Goal: Task Accomplishment & Management: Manage account settings

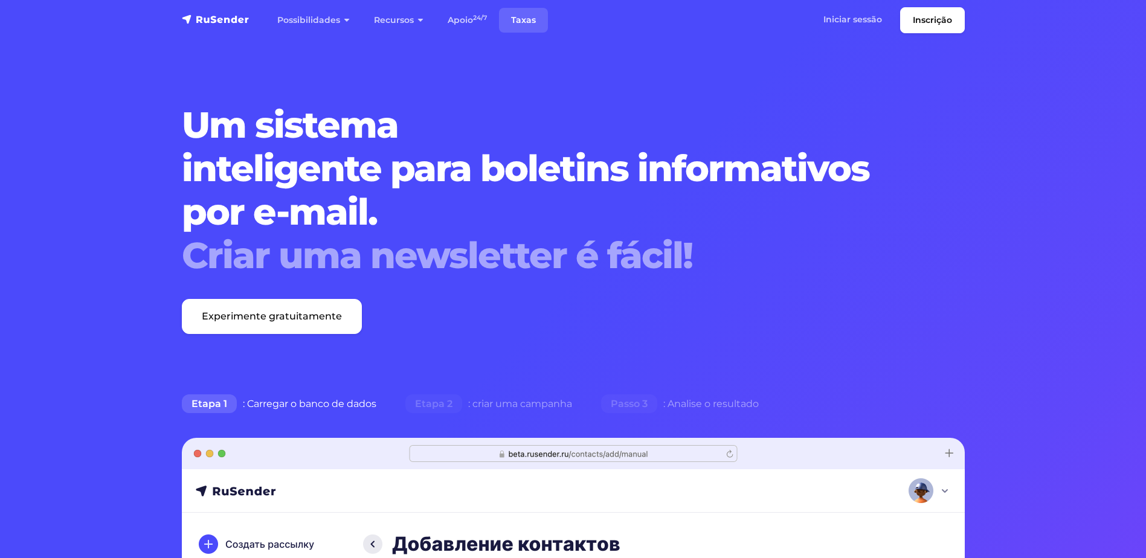
click at [535, 17] on link "Taxas" at bounding box center [523, 20] width 49 height 25
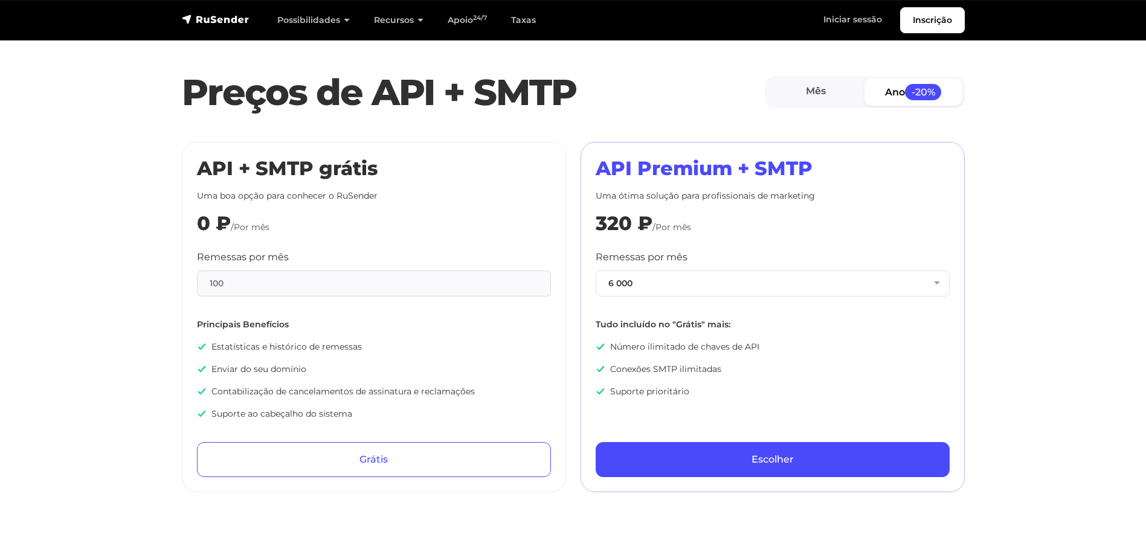
scroll to position [544, 0]
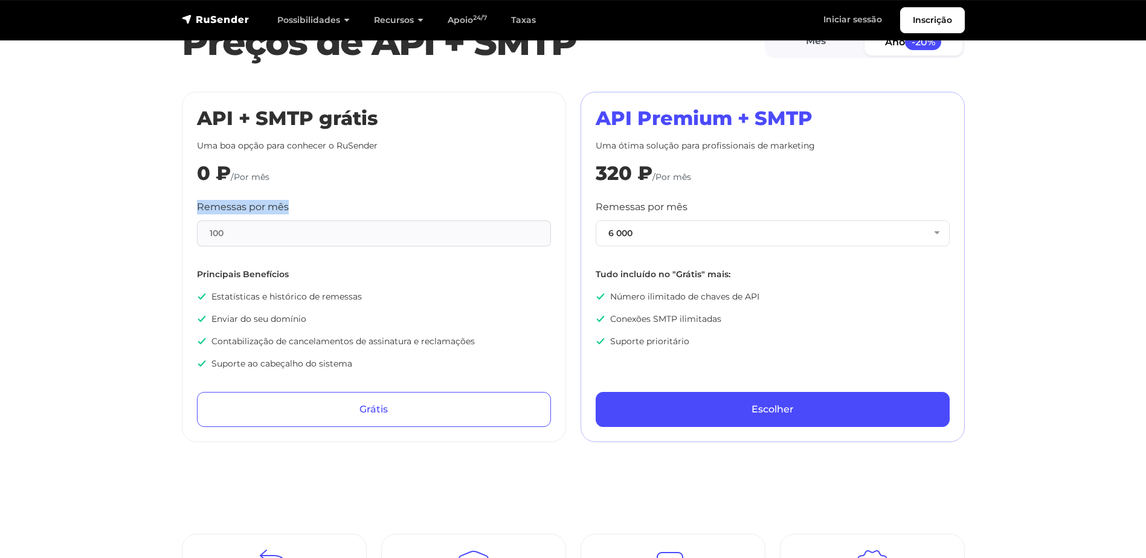
drag, startPoint x: 219, startPoint y: 204, endPoint x: 318, endPoint y: 207, distance: 99.7
click at [318, 207] on div "Remessas por mês 100" at bounding box center [374, 223] width 354 height 47
drag, startPoint x: 246, startPoint y: 224, endPoint x: 222, endPoint y: 233, distance: 26.4
click at [246, 225] on div "100" at bounding box center [374, 233] width 354 height 26
click at [211, 239] on div "100" at bounding box center [374, 233] width 354 height 26
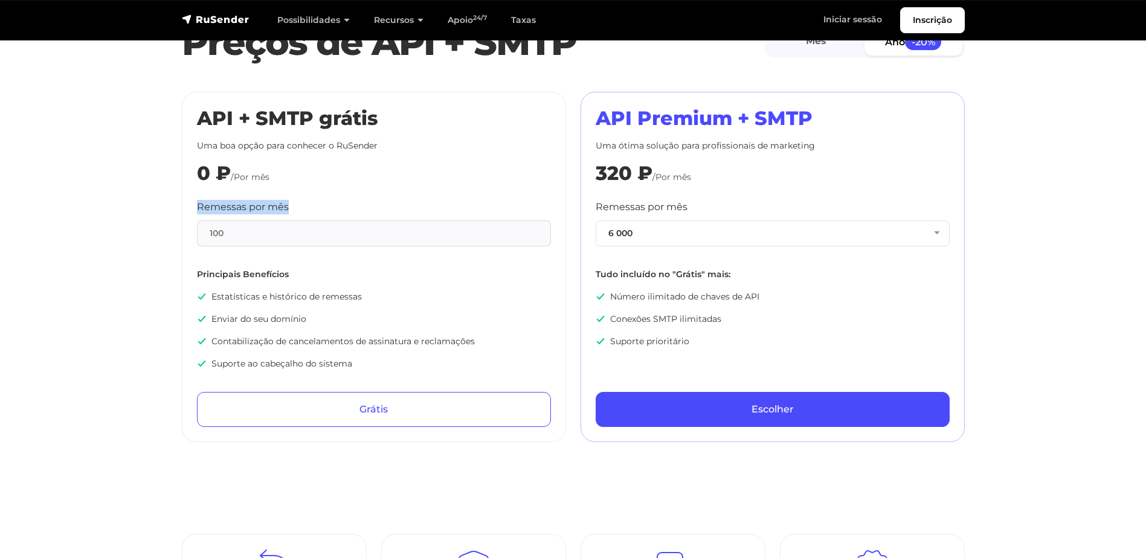
drag, startPoint x: 205, startPoint y: 206, endPoint x: 300, endPoint y: 194, distance: 95.5
click at [300, 194] on div "API + SMTP grátis Uma boa opção para conhecer o RuSender 0 ₽ /Por mês Remessas …" at bounding box center [374, 267] width 384 height 350
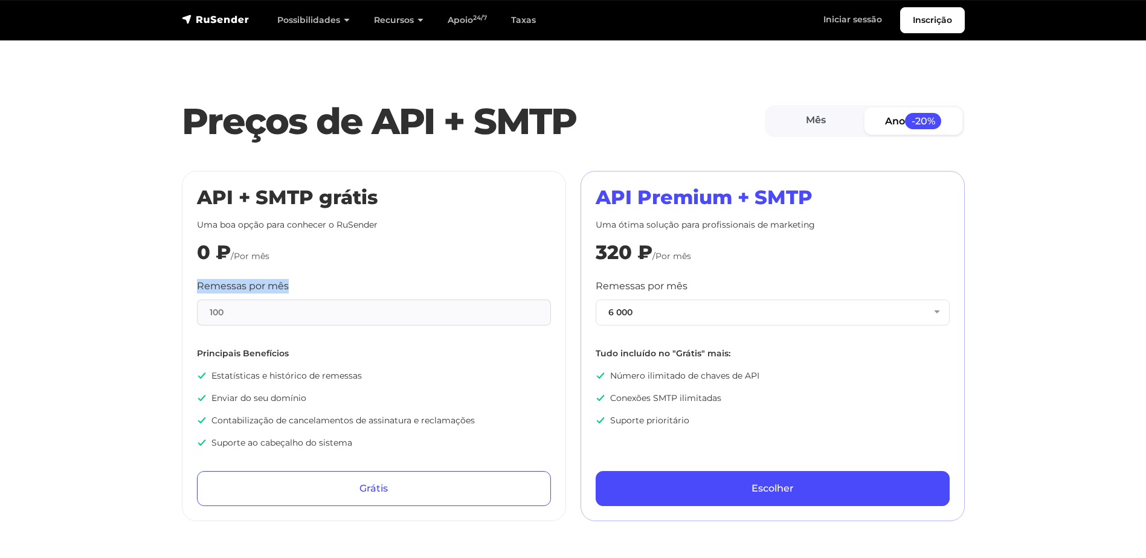
scroll to position [423, 0]
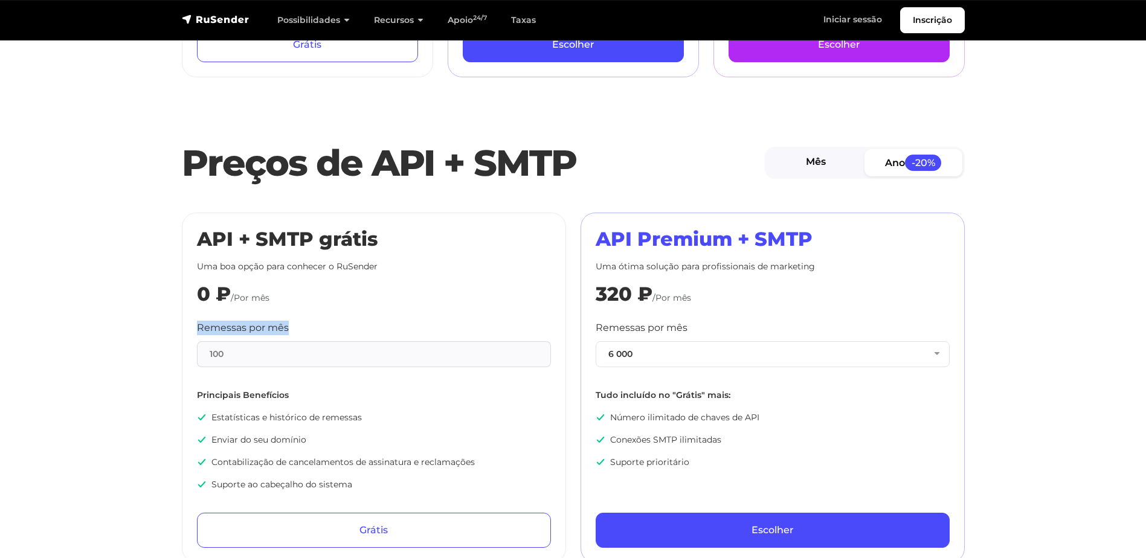
click at [812, 162] on link "Mês" at bounding box center [816, 162] width 98 height 27
click at [882, 162] on link "Ano -20%" at bounding box center [913, 162] width 98 height 27
click at [812, 164] on link "Mês" at bounding box center [816, 162] width 98 height 27
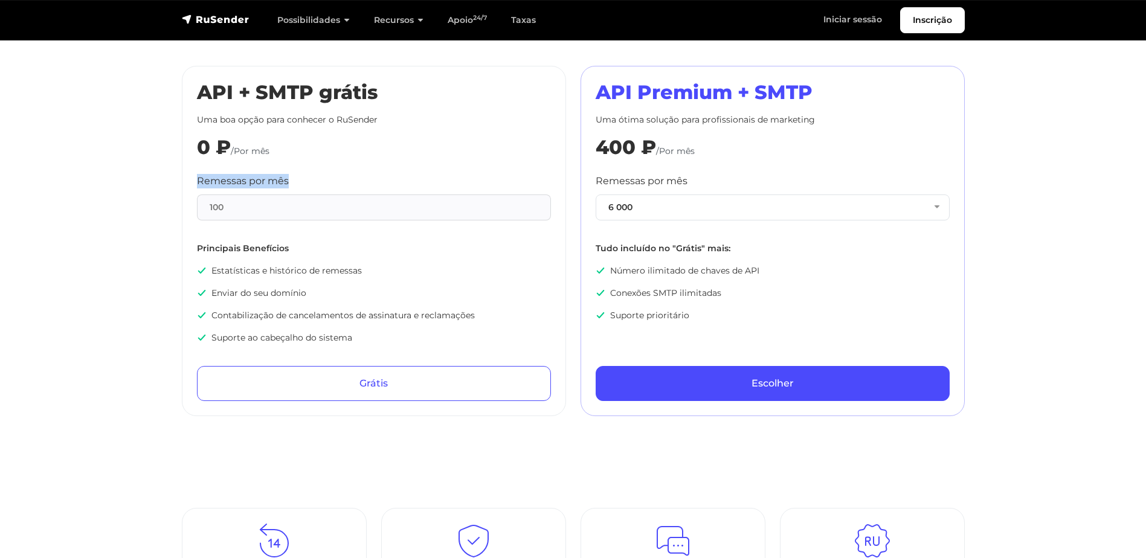
scroll to position [362, 0]
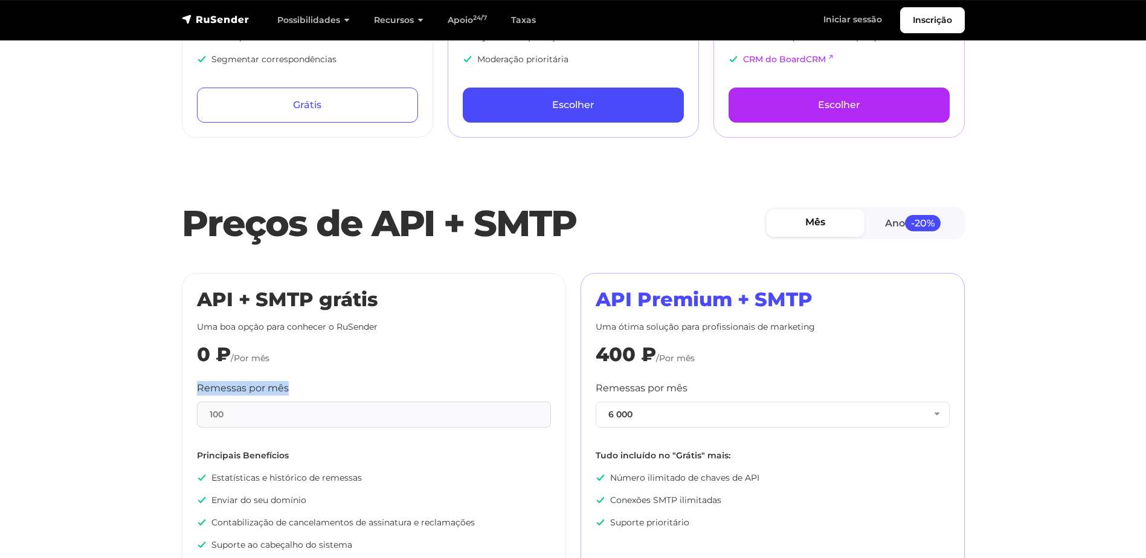
click at [277, 386] on label "Remessas por mês" at bounding box center [243, 388] width 92 height 14
drag, startPoint x: 193, startPoint y: 390, endPoint x: 327, endPoint y: 369, distance: 135.7
click at [319, 381] on div "API + SMTP grátis Uma boa opção para conhecer o RuSender 0 ₽ /Por mês Remessas …" at bounding box center [374, 448] width 384 height 350
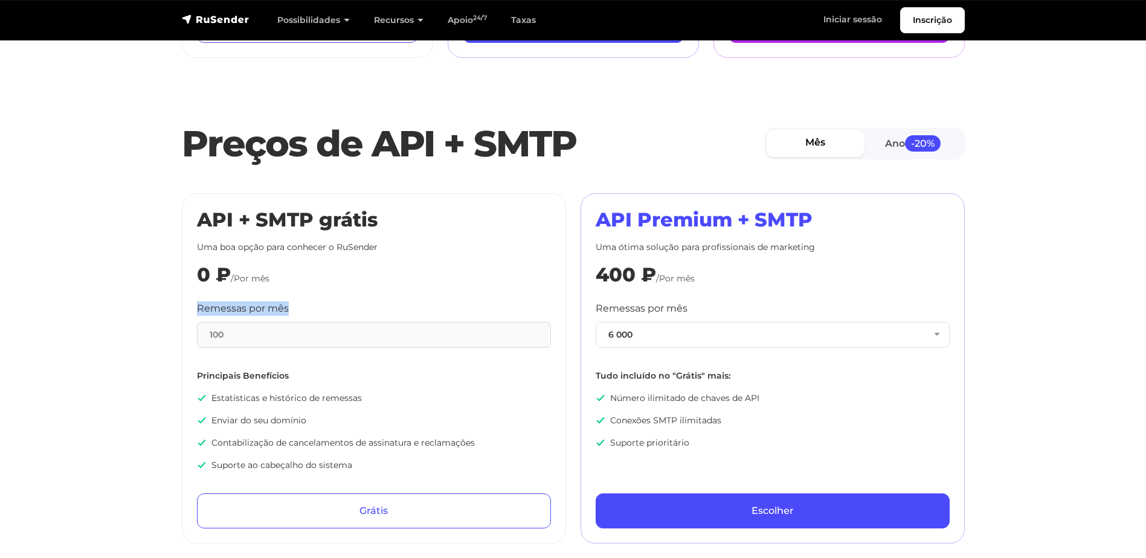
scroll to position [423, 0]
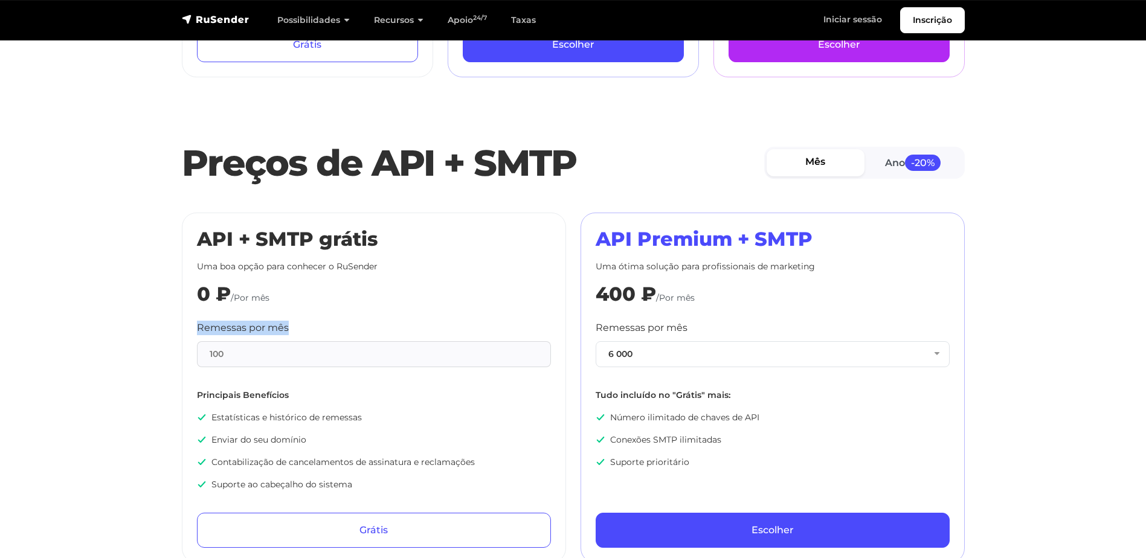
click at [204, 325] on label "Remessas por mês" at bounding box center [243, 328] width 92 height 14
drag, startPoint x: 190, startPoint y: 327, endPoint x: 296, endPoint y: 327, distance: 106.3
click at [296, 327] on div "API + SMTP grátis Uma boa opção para conhecer o RuSender 0 ₽ /Por mês Remessas …" at bounding box center [374, 388] width 384 height 350
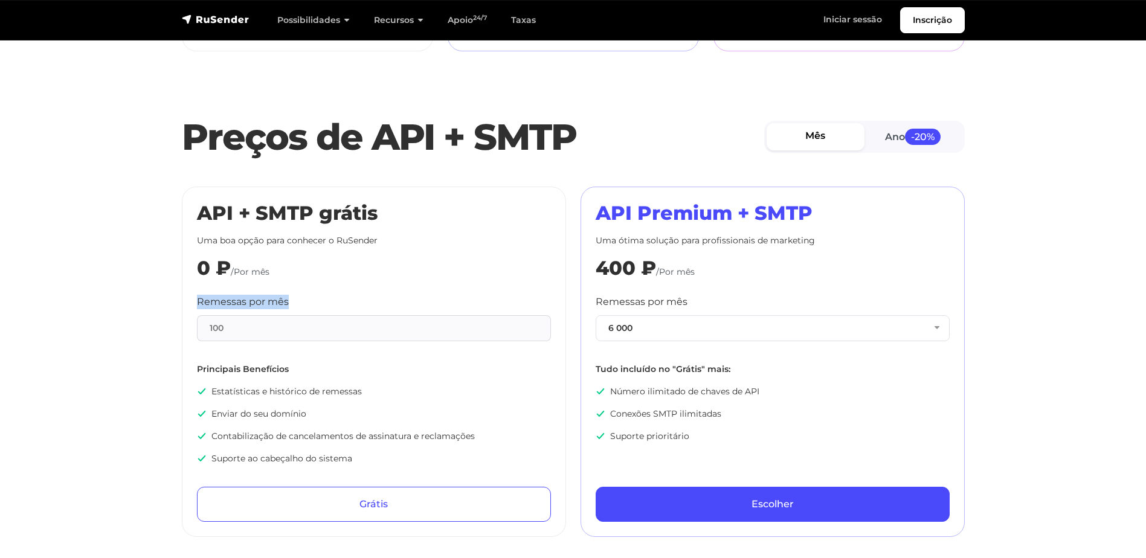
scroll to position [483, 0]
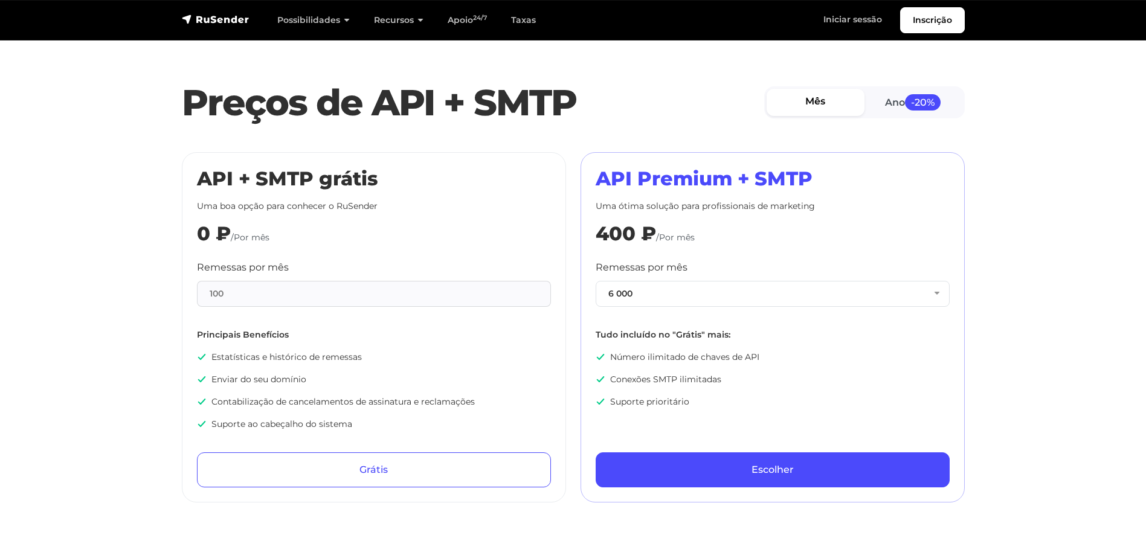
click at [345, 249] on div "API + SMTP grátis Uma boa opção para conhecer o RuSender 0 ₽ /Por mês Remessas …" at bounding box center [374, 327] width 354 height 320
click at [850, 24] on link "Iniciar sessão" at bounding box center [852, 19] width 83 height 25
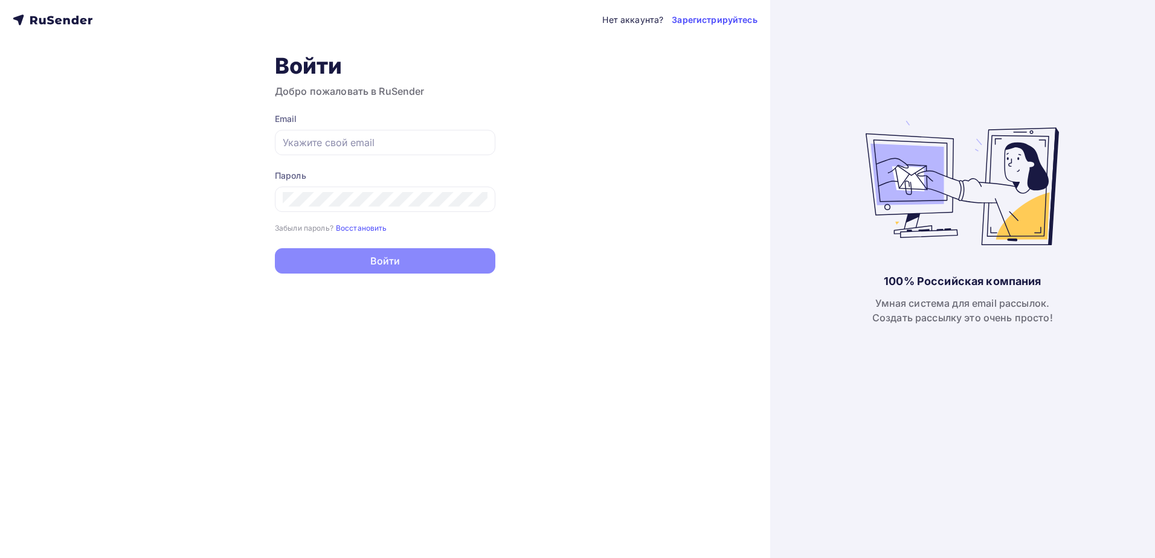
drag, startPoint x: 1125, startPoint y: 65, endPoint x: 1095, endPoint y: 65, distance: 30.2
click at [1125, 65] on div "100% Российская компания Умная система для email рассылок. Создать рассылку это…" at bounding box center [962, 279] width 385 height 558
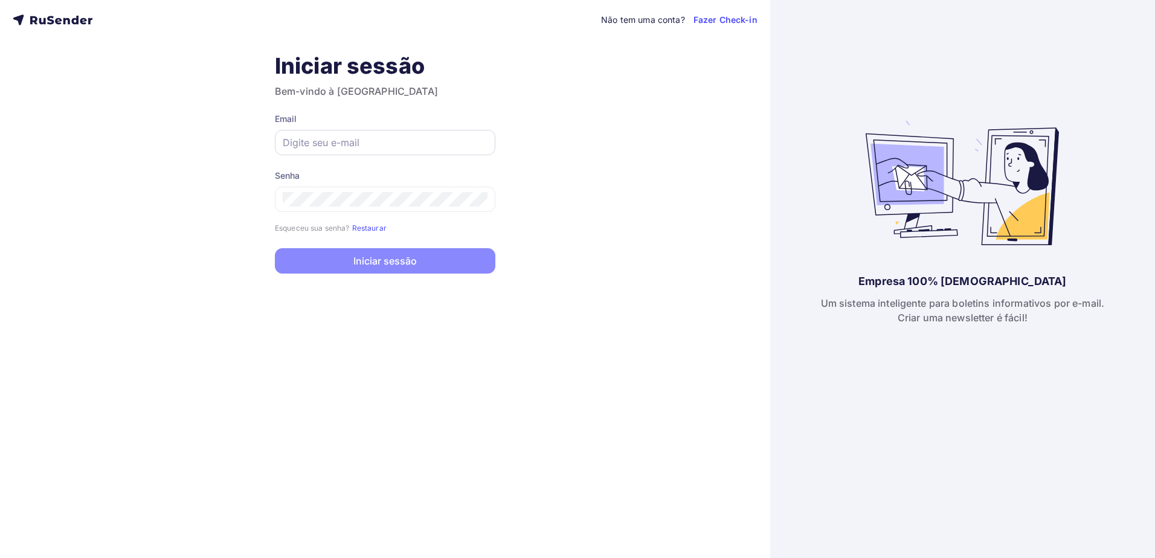
click at [350, 138] on input "text" at bounding box center [385, 142] width 205 height 14
paste input "playprimetvonline@hotmail.com"
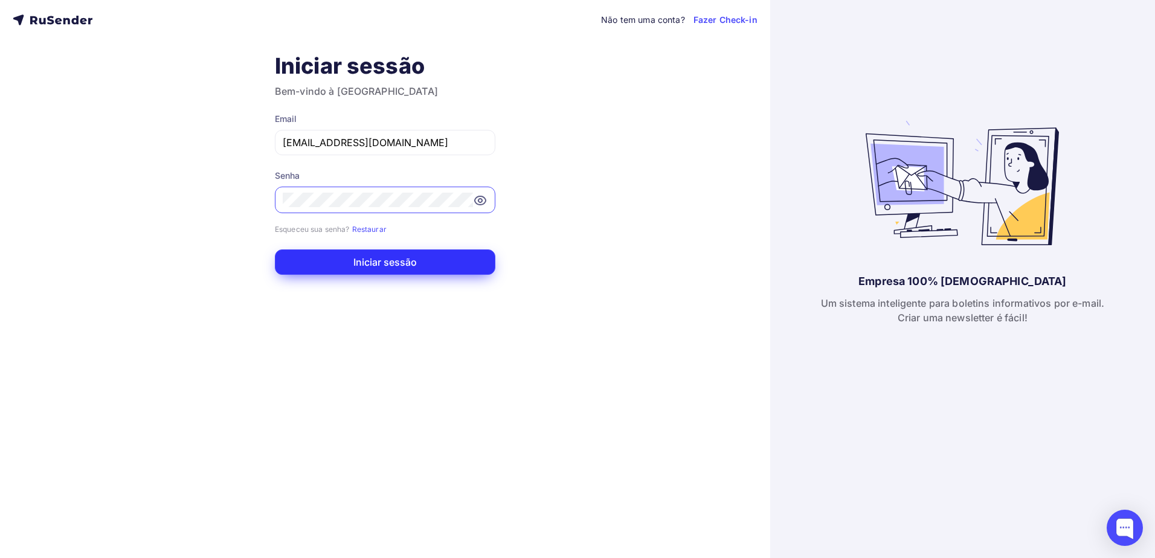
click at [433, 267] on button "Iniciar sessão" at bounding box center [385, 261] width 220 height 25
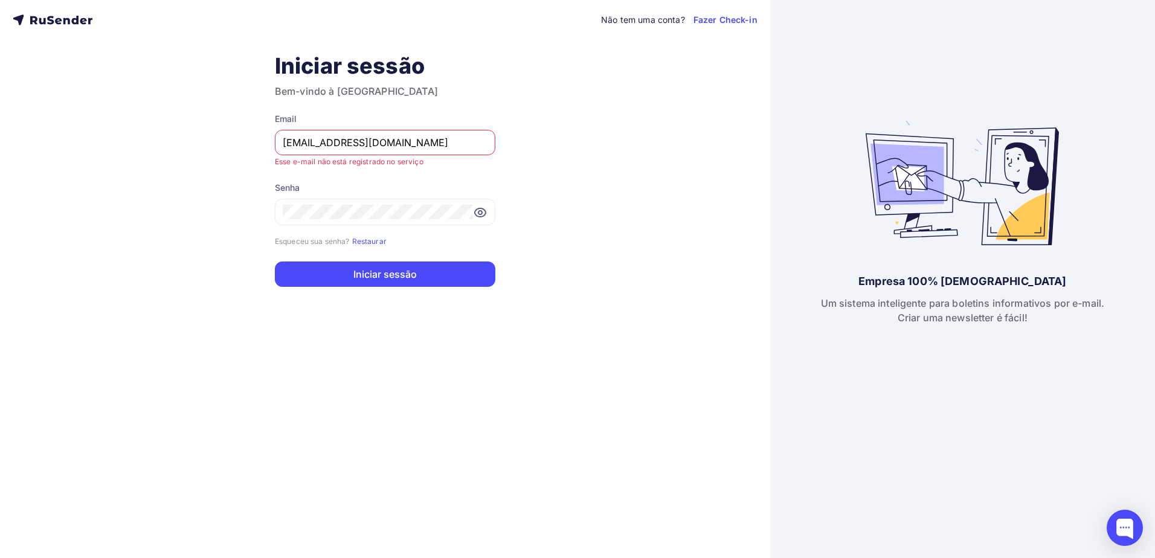
drag, startPoint x: 441, startPoint y: 143, endPoint x: 425, endPoint y: 119, distance: 29.0
click at [425, 119] on div "Email playprimetvonline@hotmail.com" at bounding box center [385, 134] width 220 height 42
click at [509, 87] on div "Não tem uma conta? Fazer Check-in Iniciar sessão Bem-vindo à RuSender Email pla…" at bounding box center [385, 279] width 770 height 558
click at [447, 138] on input "playprimetvonline@hotmail.com" at bounding box center [385, 142] width 205 height 14
click at [196, 216] on div "Não tem uma conta? Fazer Check-in Iniciar sessão Bem-vindo à RuSender Email pla…" at bounding box center [385, 279] width 770 height 558
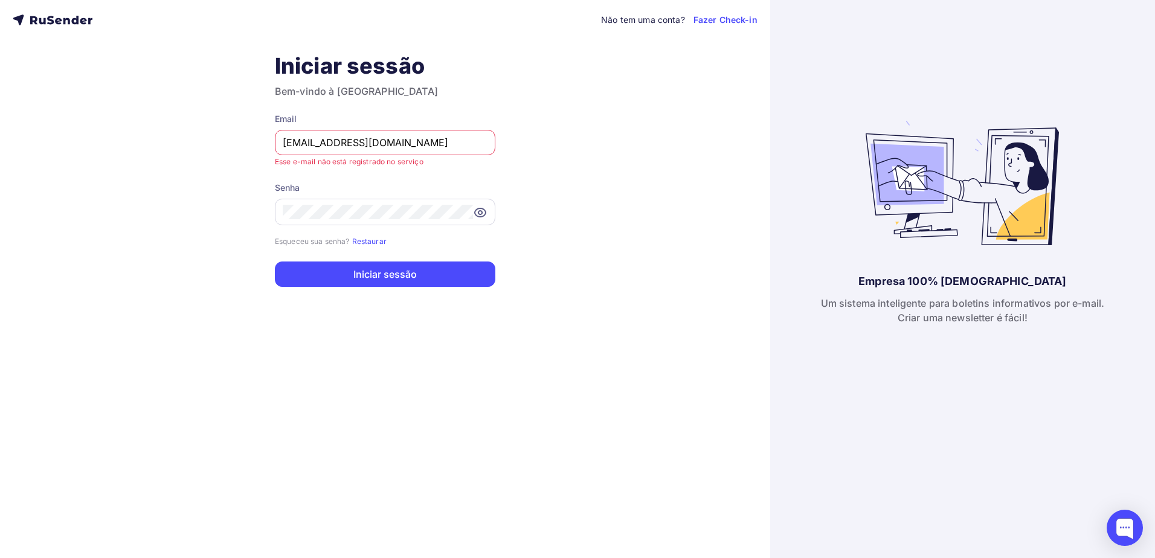
click at [483, 210] on icon at bounding box center [480, 212] width 14 height 14
click at [435, 146] on input "playprimetvonline@hotmail.com" at bounding box center [385, 142] width 205 height 14
click at [443, 140] on input "playprimetvonline@hotmail.com" at bounding box center [385, 142] width 205 height 14
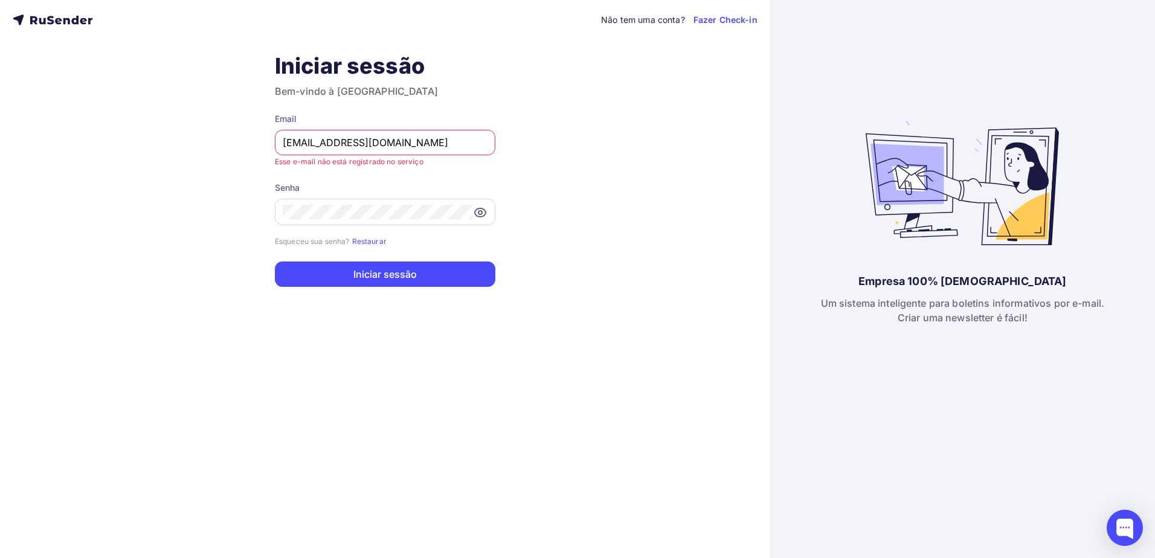
click at [443, 140] on input "playprimetvonline@hotmail.com" at bounding box center [385, 142] width 205 height 14
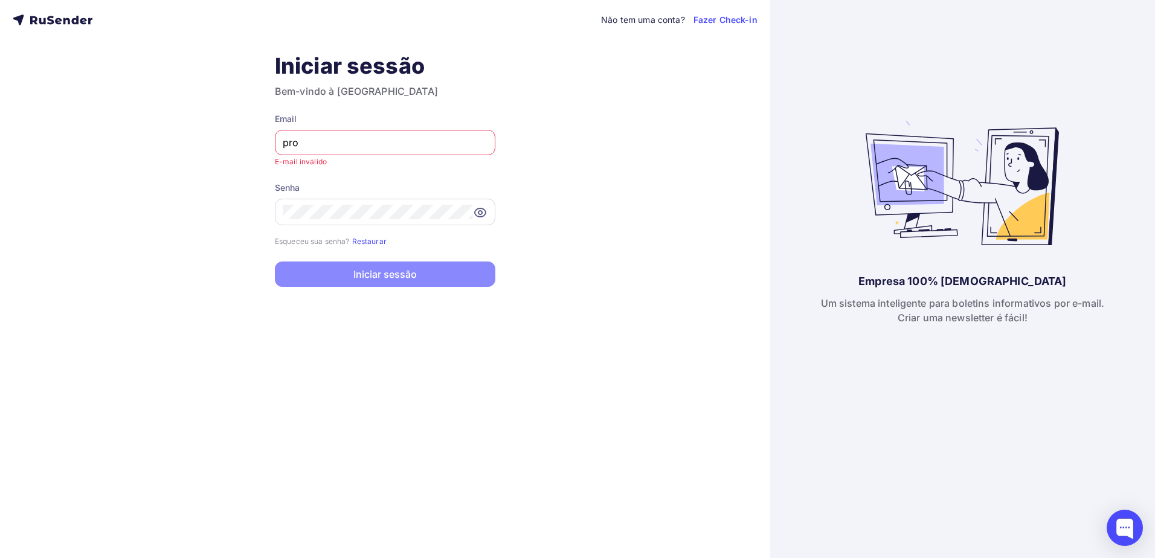
type input "[DOMAIN_NAME][EMAIL_ADDRESS][DOMAIN_NAME]"
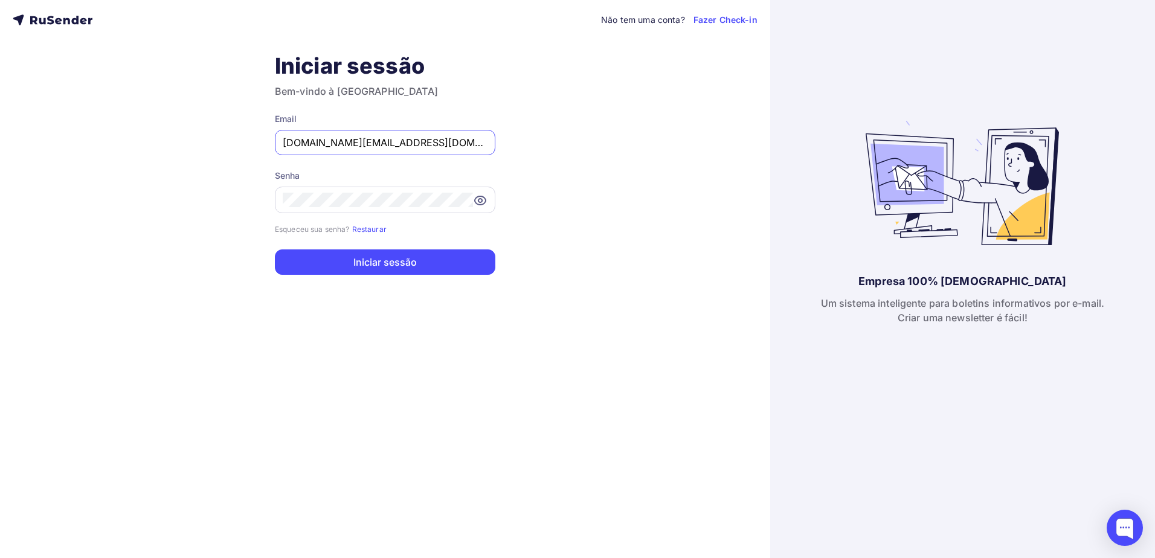
click at [477, 197] on icon at bounding box center [480, 200] width 11 height 8
click at [389, 209] on div at bounding box center [385, 200] width 220 height 27
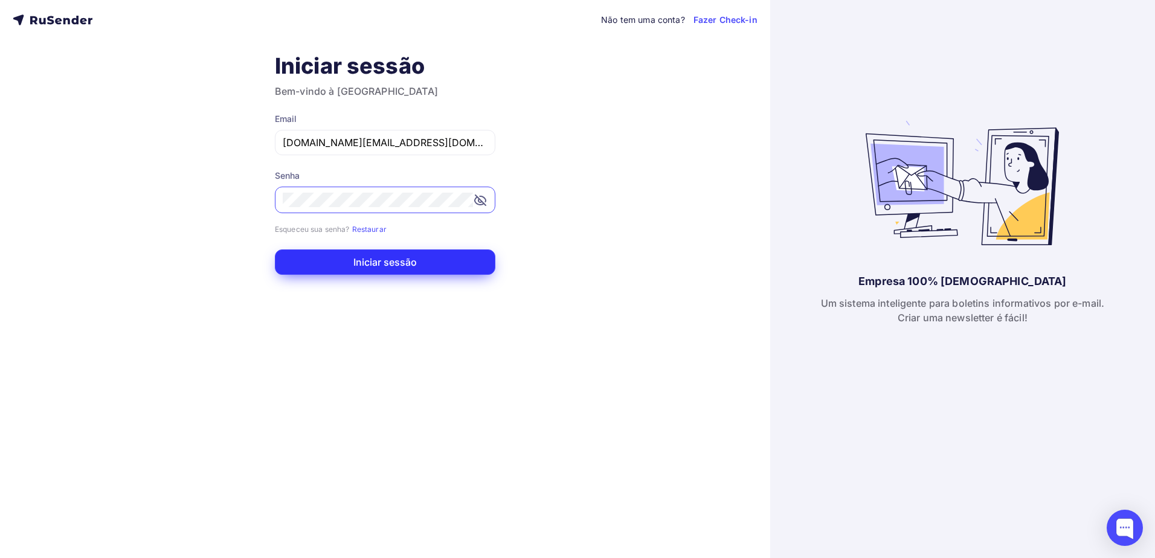
click at [374, 256] on button "Iniciar sessão" at bounding box center [385, 261] width 220 height 25
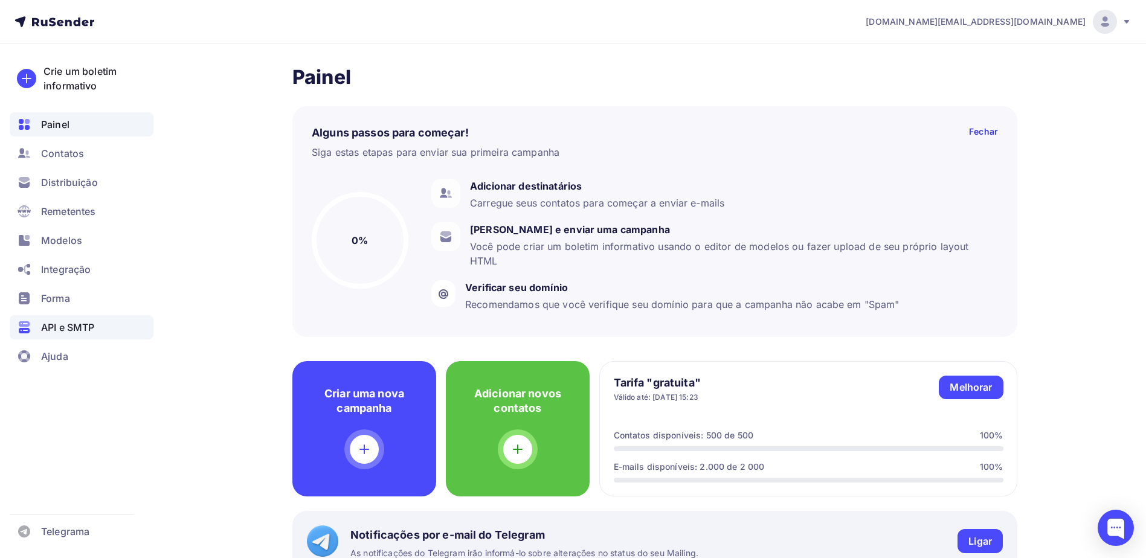
click at [74, 333] on span "API e SMTP" at bounding box center [67, 327] width 53 height 14
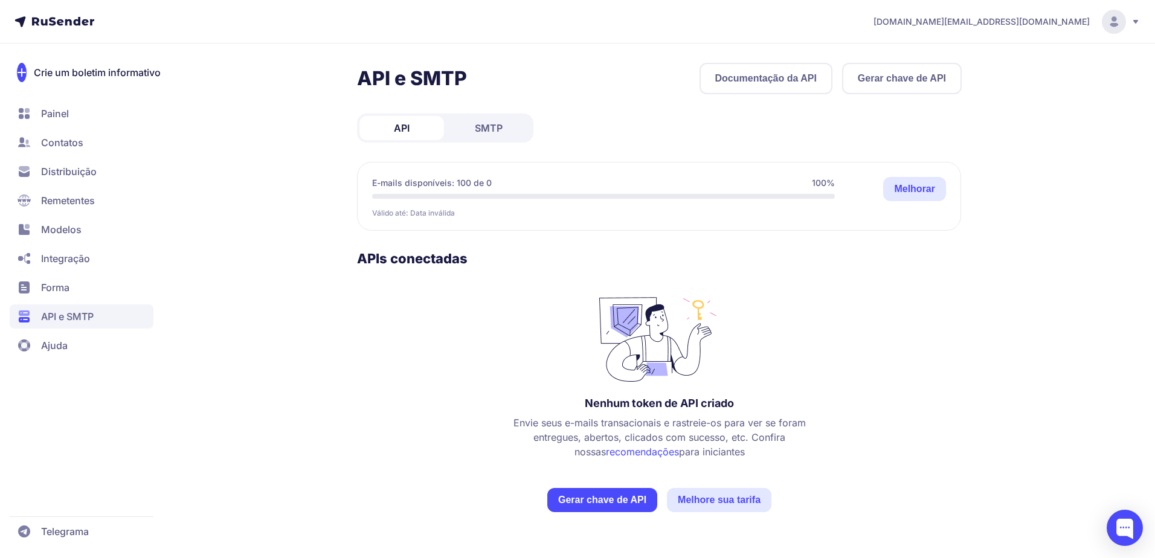
click at [771, 77] on font "Documentação da API" at bounding box center [765, 78] width 101 height 14
click at [732, 66] on link "Documentação da API" at bounding box center [765, 78] width 133 height 31
click at [899, 68] on button "Gerar chave de API" at bounding box center [902, 78] width 120 height 31
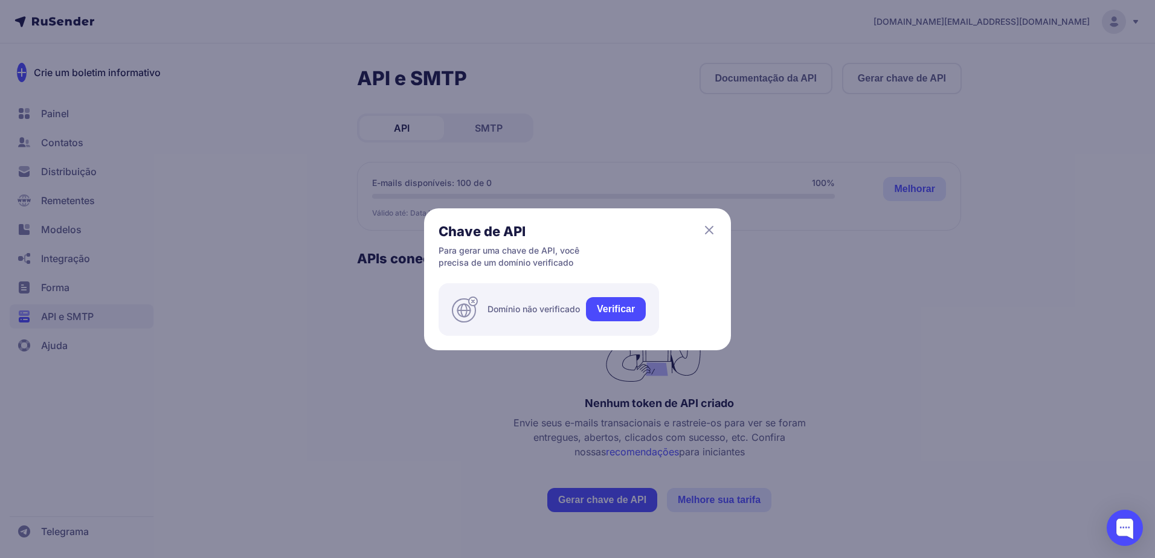
click at [706, 225] on icon at bounding box center [709, 230] width 14 height 14
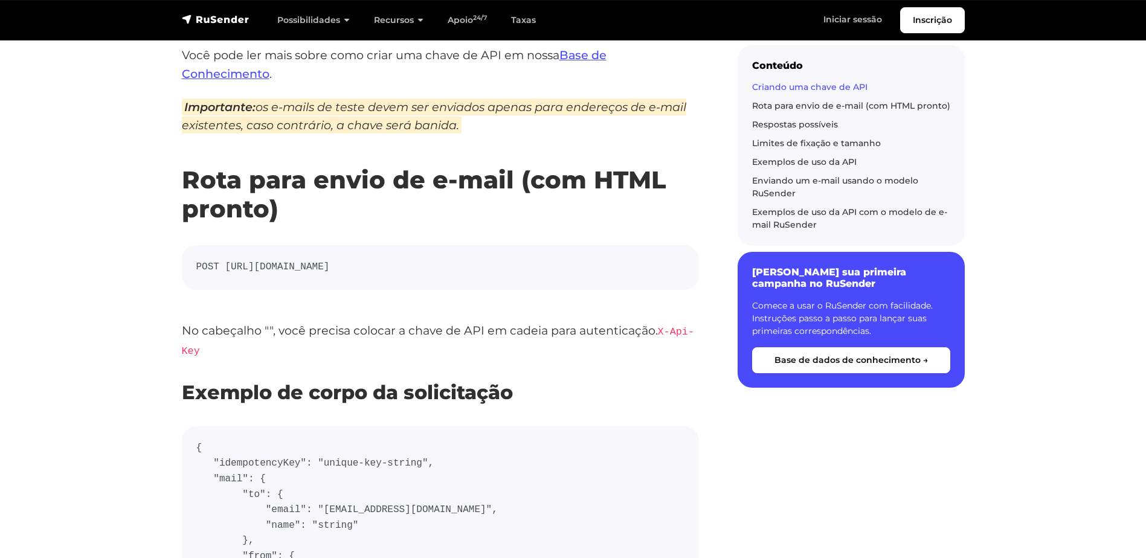
scroll to position [242, 0]
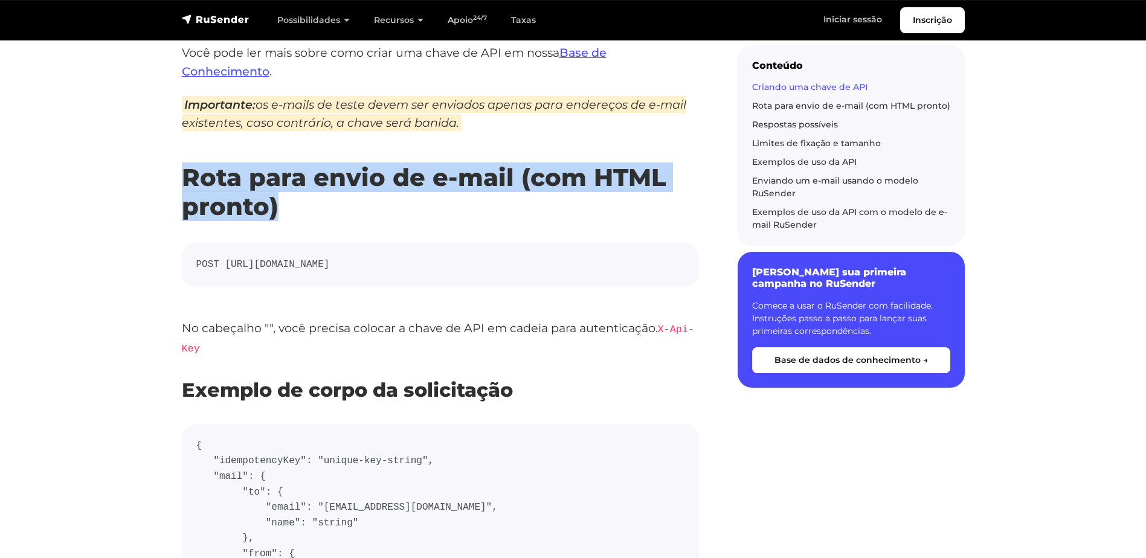
drag, startPoint x: 172, startPoint y: 178, endPoint x: 344, endPoint y: 204, distance: 174.0
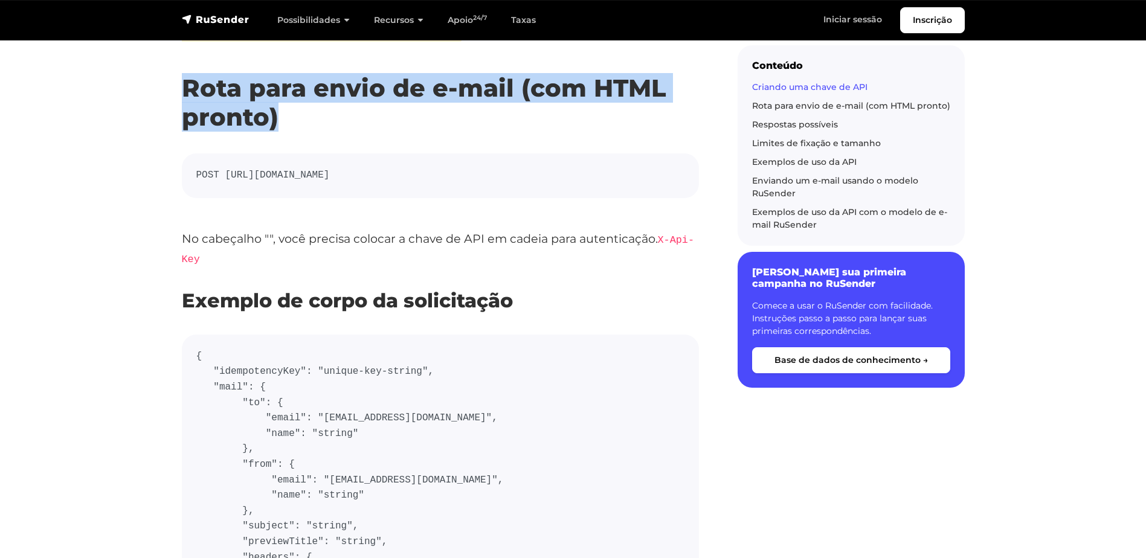
scroll to position [423, 0]
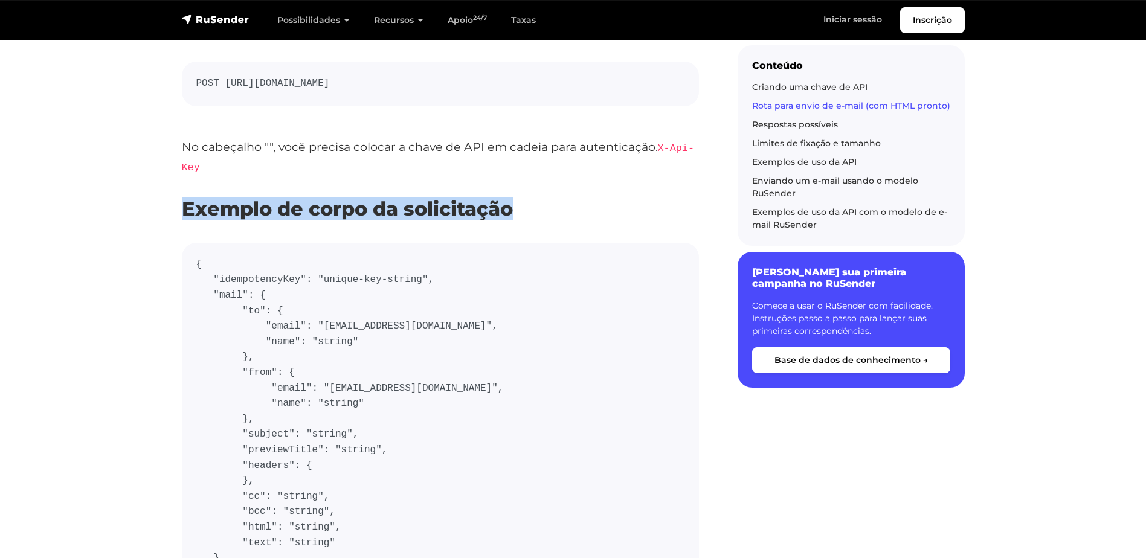
drag, startPoint x: 168, startPoint y: 199, endPoint x: 530, endPoint y: 215, distance: 362.7
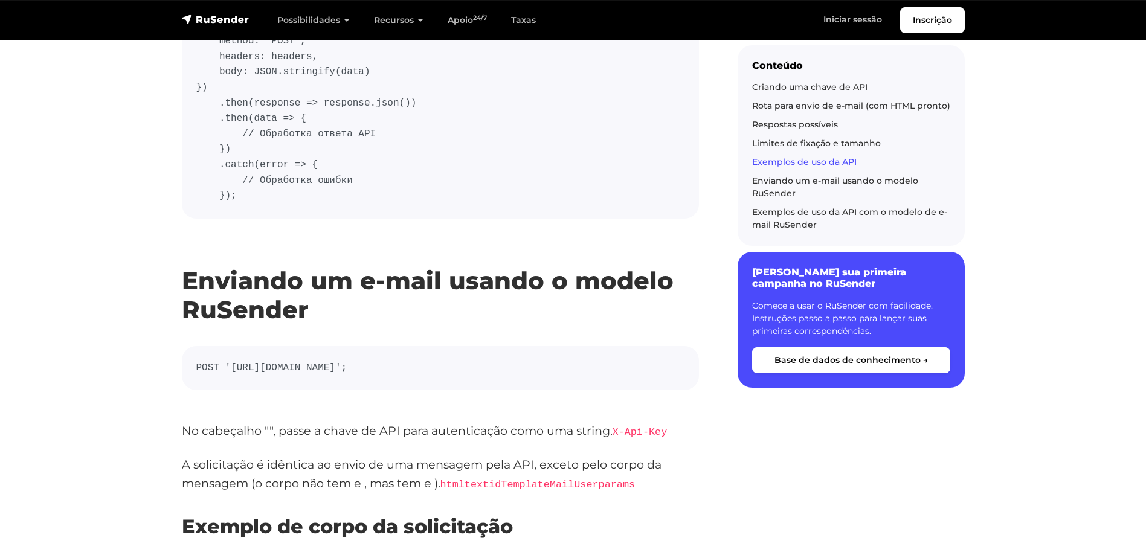
scroll to position [6100, 0]
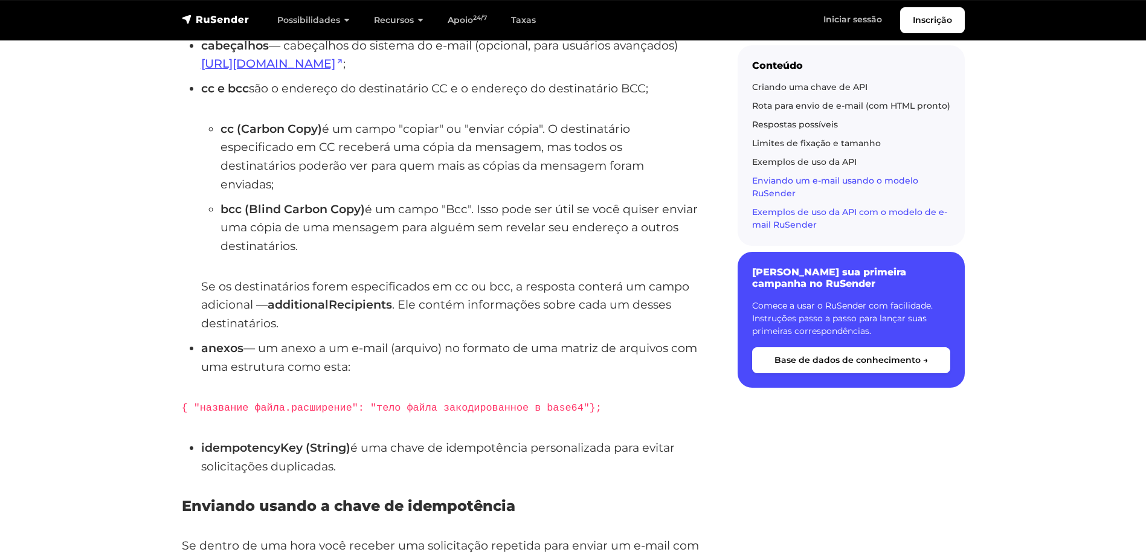
click at [810, 215] on link "Exemplos de uso da API com o modelo de e-mail RuSender" at bounding box center [849, 219] width 195 height 24
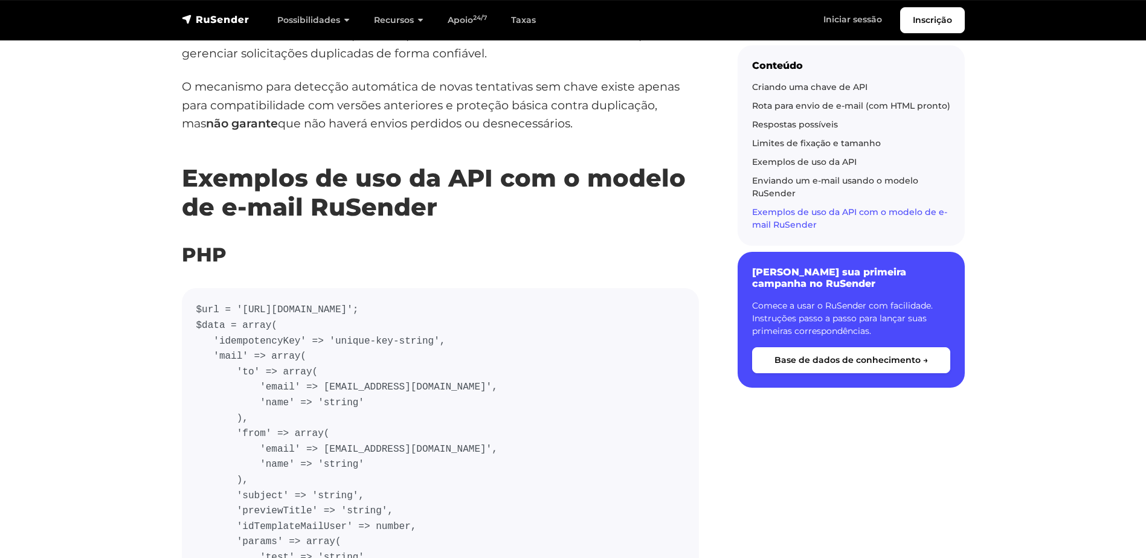
scroll to position [8164, 0]
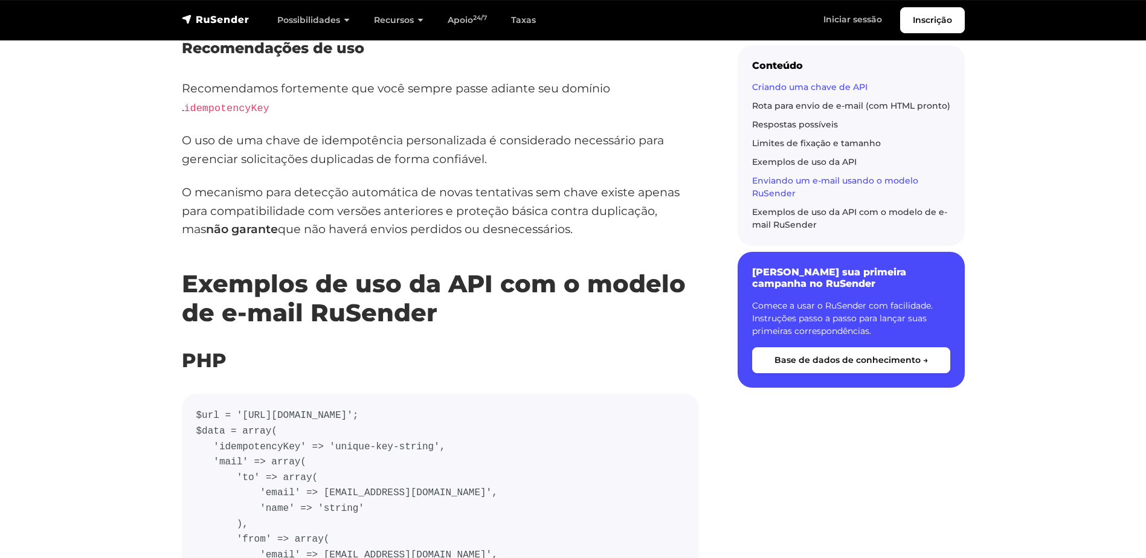
click at [829, 86] on link "Criando uma chave de API" at bounding box center [809, 87] width 115 height 11
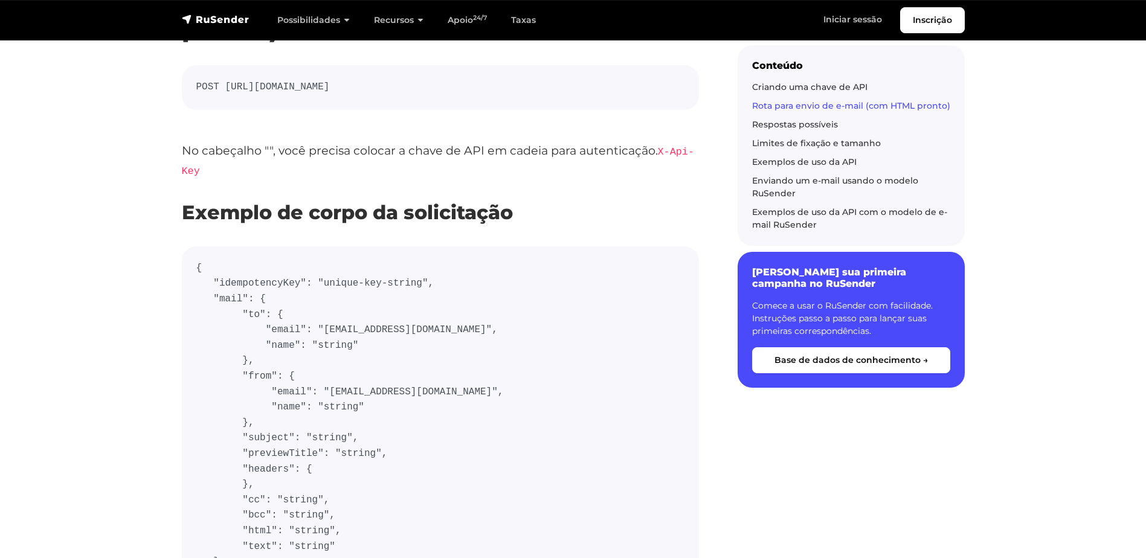
scroll to position [166, 0]
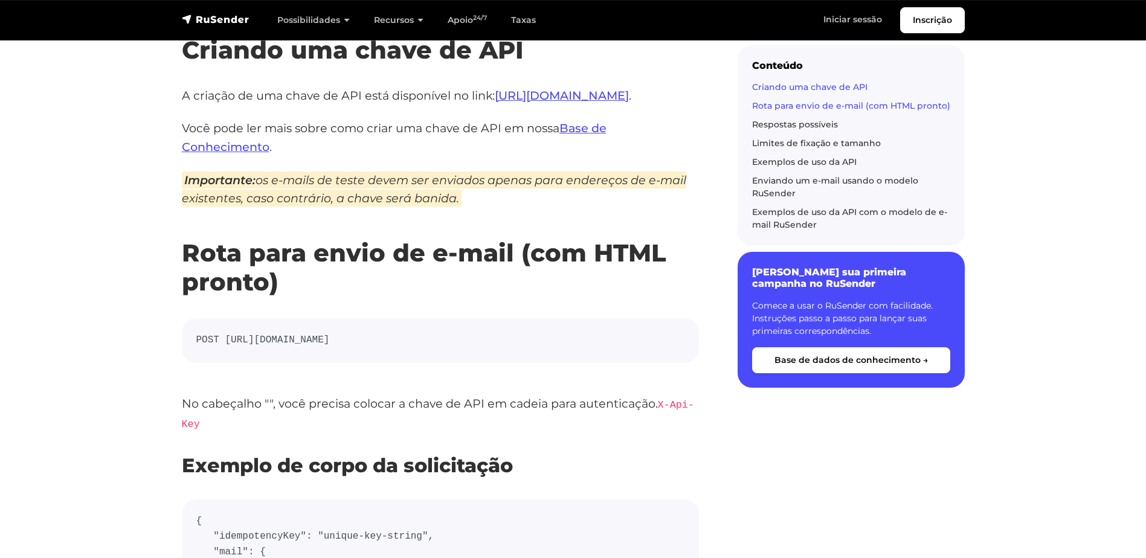
click at [810, 108] on link "Rota para envio de e-mail (com HTML pronto)" at bounding box center [851, 105] width 198 height 11
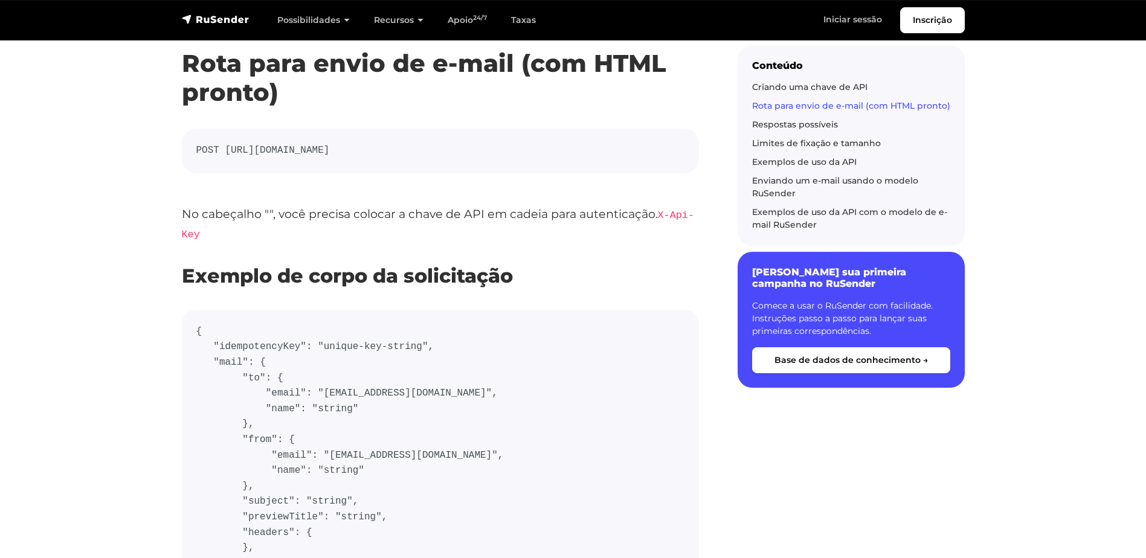
scroll to position [369, 0]
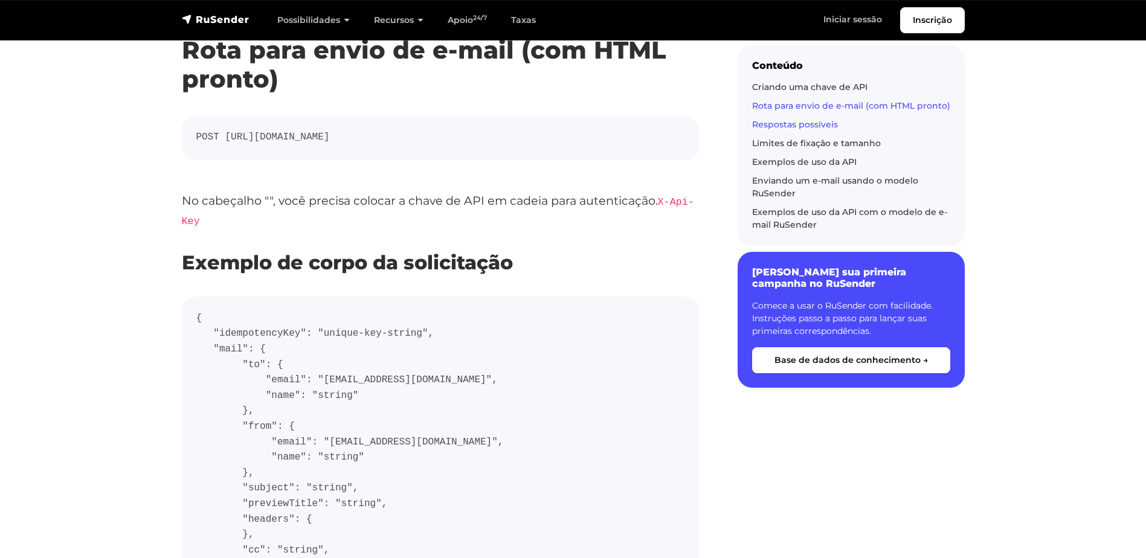
click at [786, 124] on link "Respostas possíveis" at bounding box center [795, 124] width 86 height 11
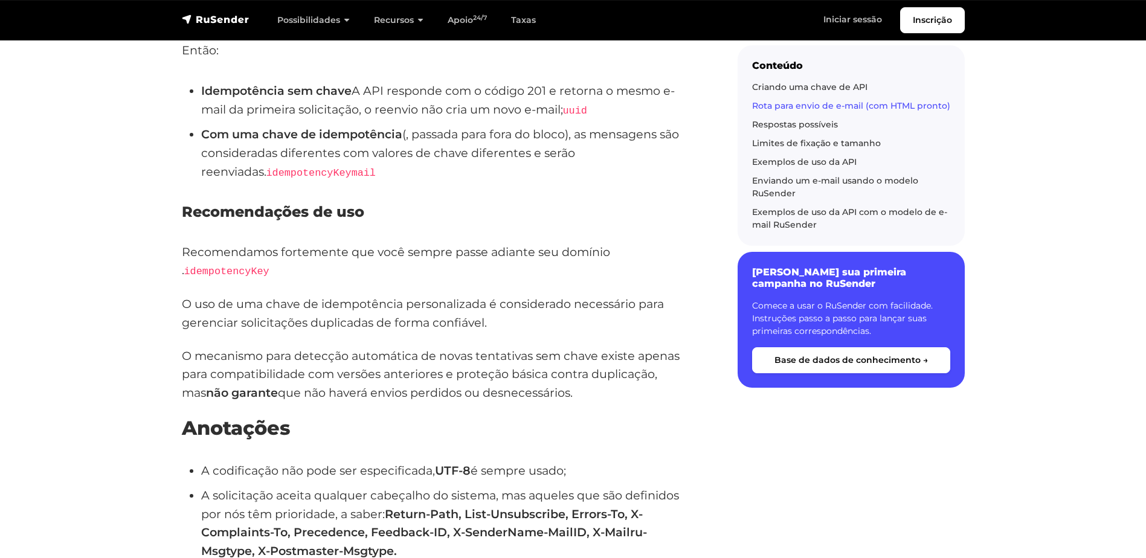
click at [799, 170] on div "Criando uma chave de API Rota para envio de e-mail (com HTML pronto) Respostas …" at bounding box center [851, 156] width 198 height 150
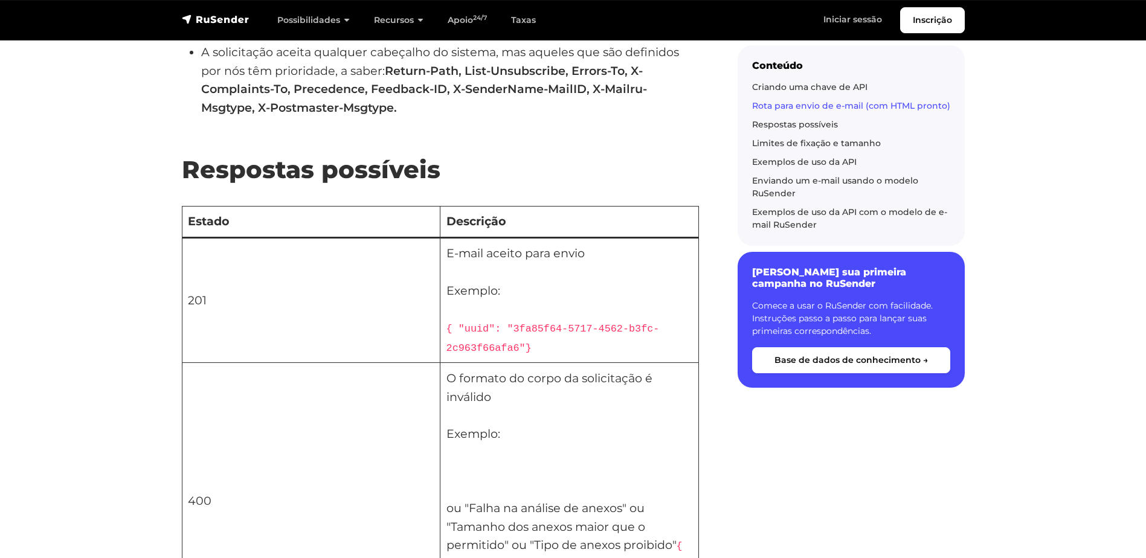
scroll to position [2465, 0]
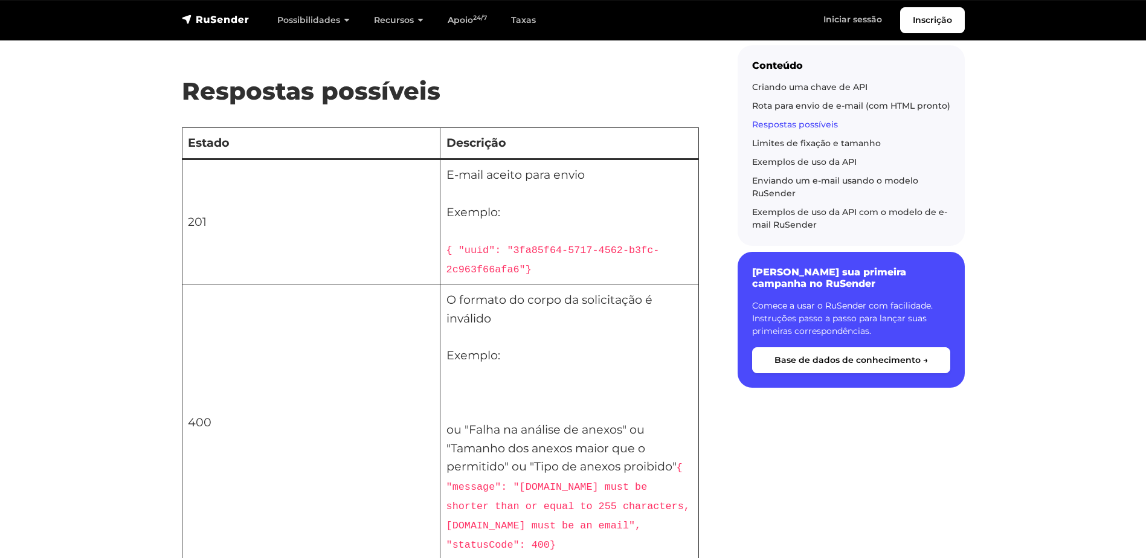
click at [871, 191] on div "Enviando um e-mail usando o modelo RuSender" at bounding box center [851, 187] width 198 height 25
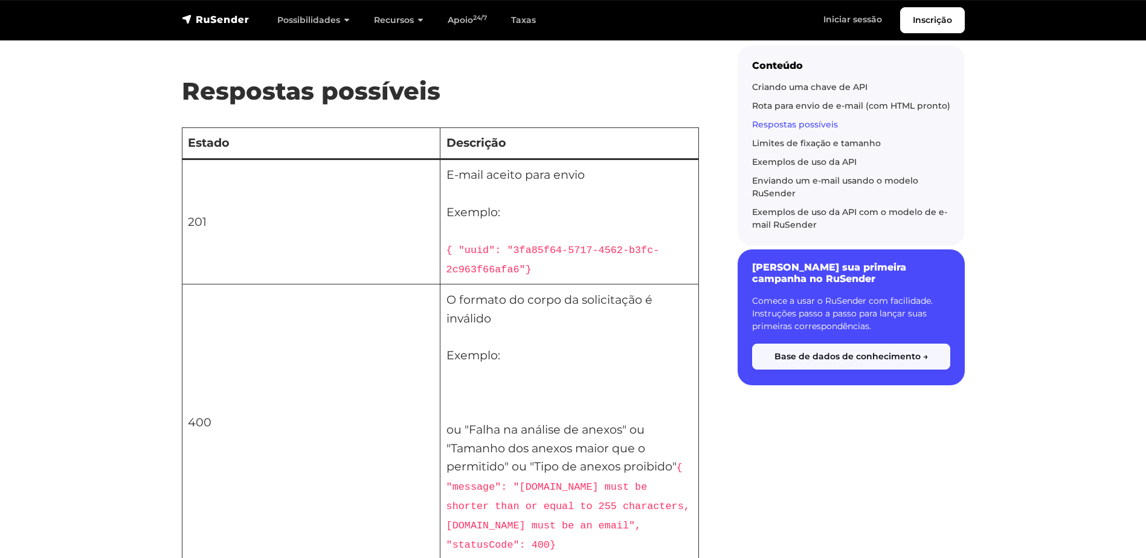
click at [855, 358] on button "Base de dados de conhecimento →" at bounding box center [851, 357] width 198 height 26
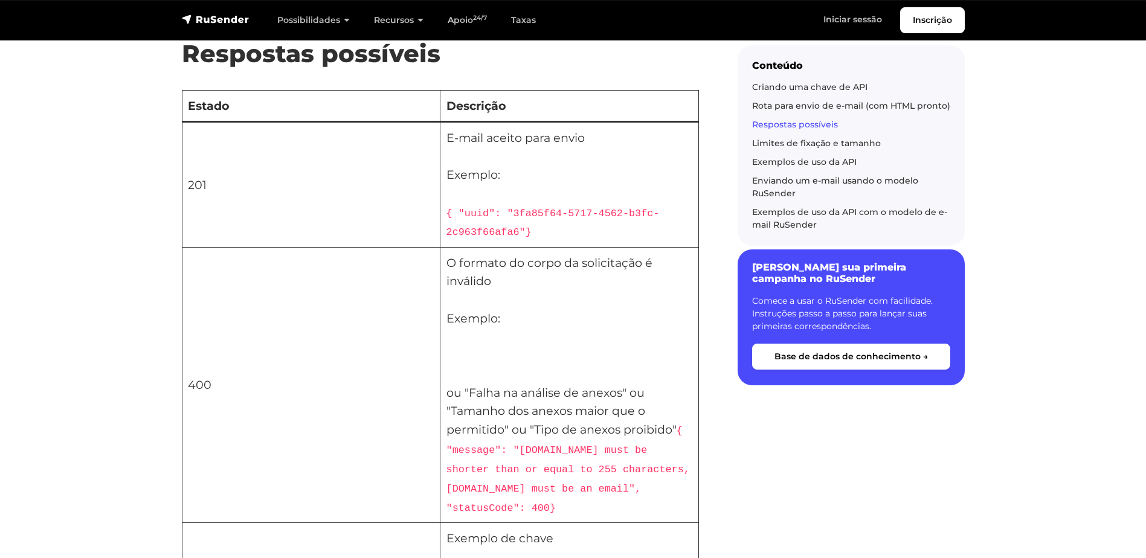
scroll to position [2447, 0]
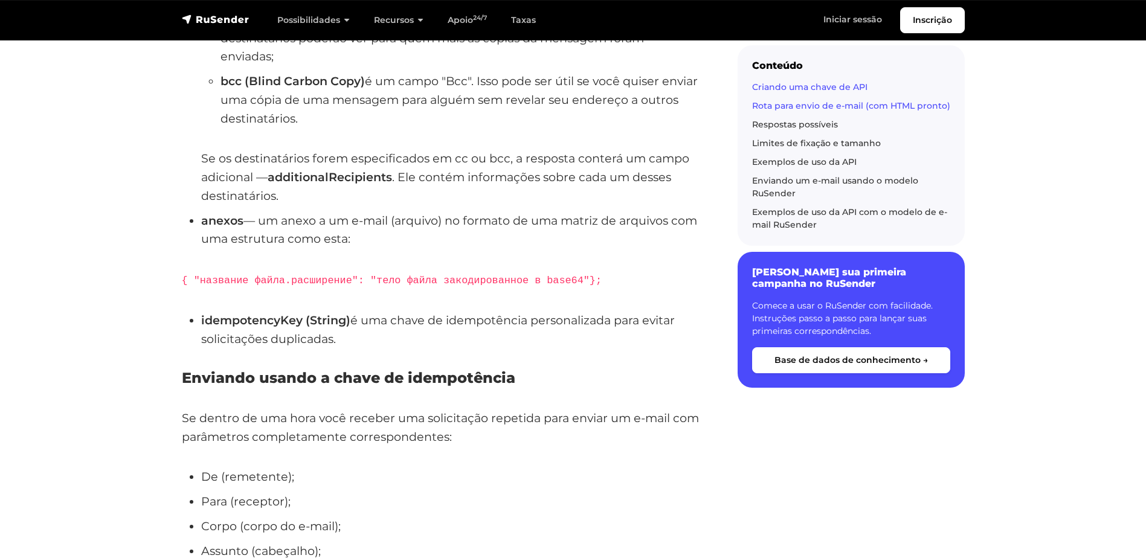
click at [803, 91] on link "Criando uma chave de API" at bounding box center [809, 87] width 115 height 11
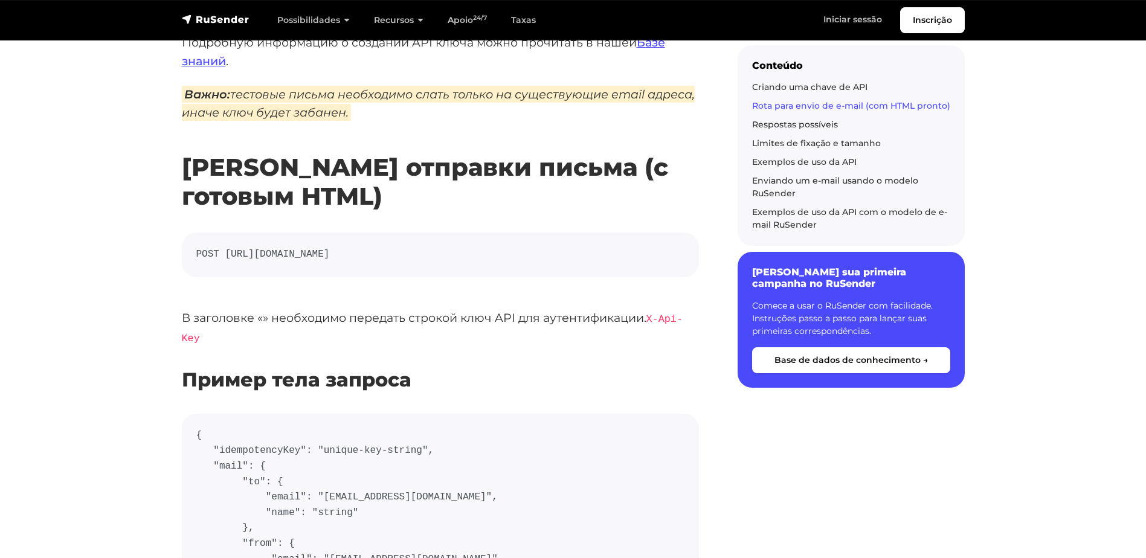
scroll to position [166, 0]
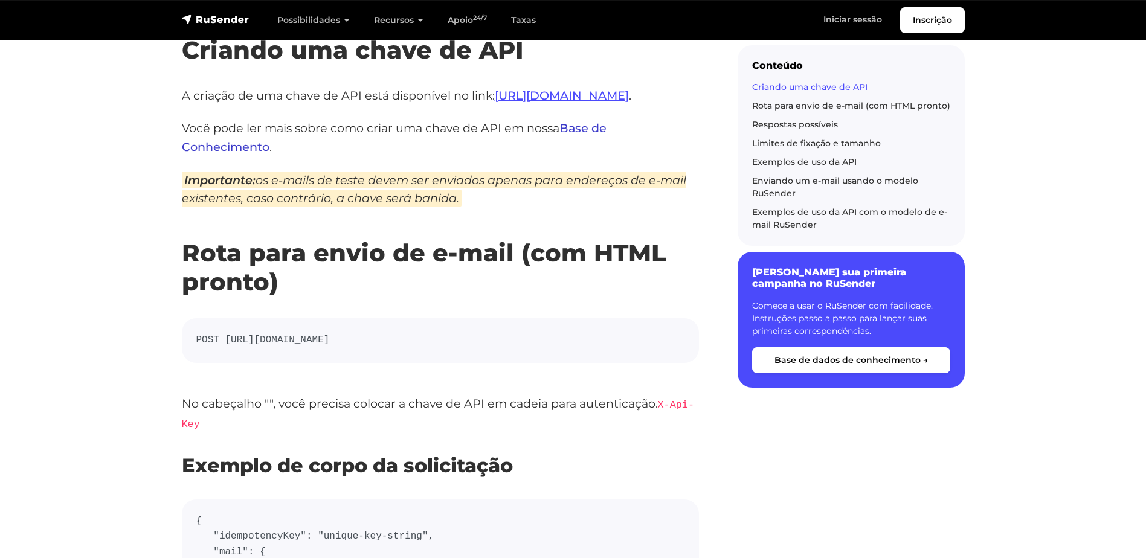
click at [583, 130] on link "Base de Conhecimento" at bounding box center [394, 137] width 425 height 33
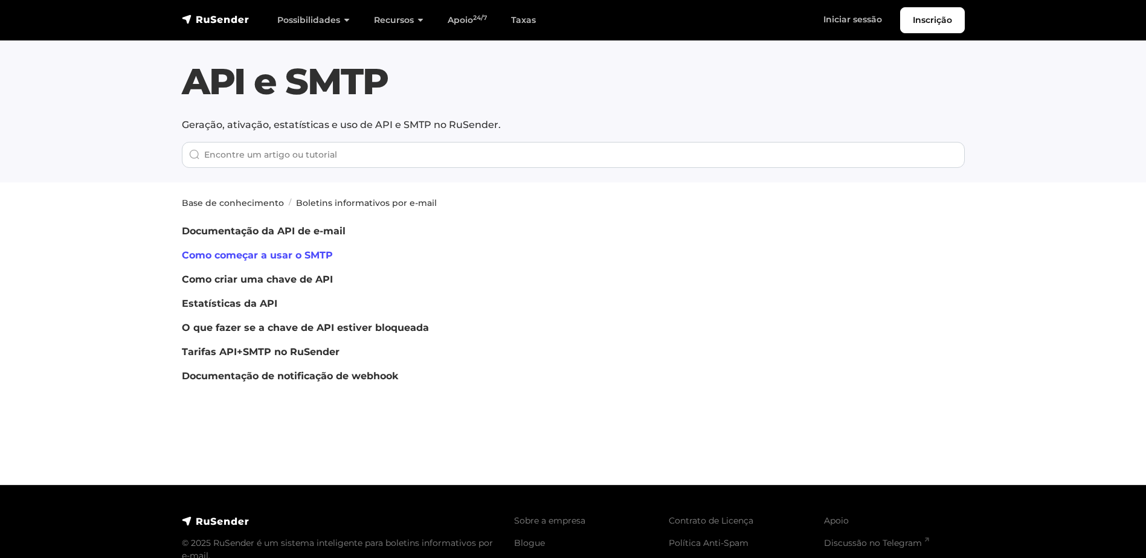
click at [298, 257] on link "Como começar a usar o SMTP" at bounding box center [257, 254] width 151 height 11
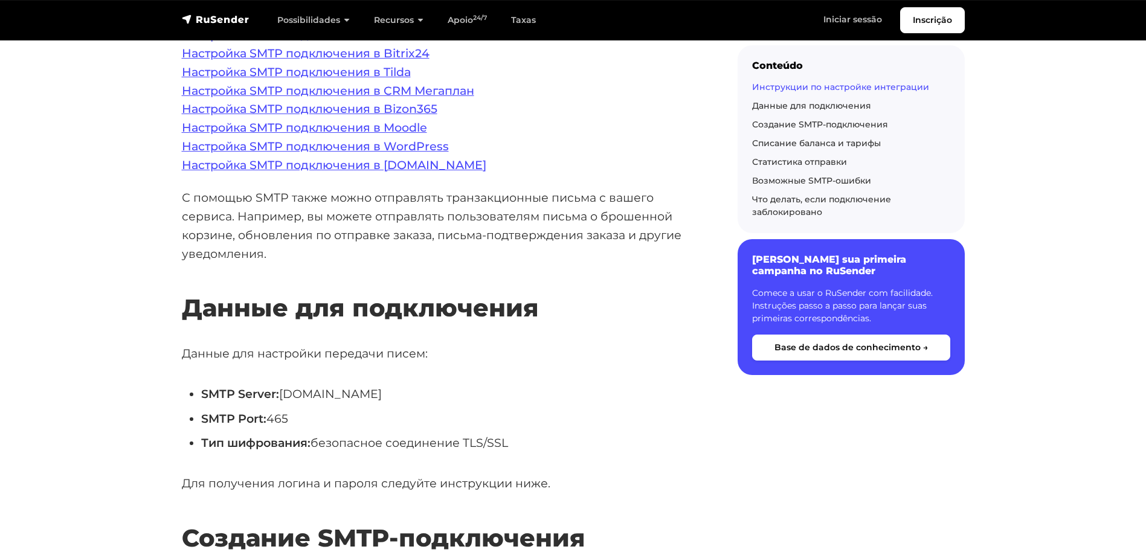
scroll to position [394, 0]
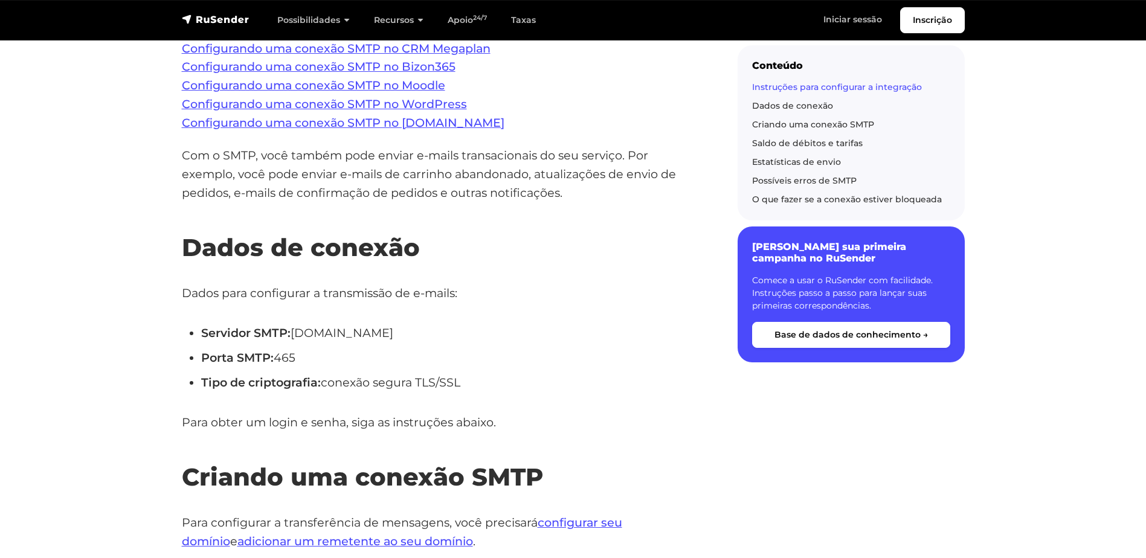
drag, startPoint x: 611, startPoint y: 146, endPoint x: 664, endPoint y: 81, distance: 84.1
click at [664, 81] on p "Configurando uma conexão SMTP no SberCRM Configurando uma conexão SMTP no amoCR…" at bounding box center [440, 48] width 517 height 167
click at [830, 127] on link "Criando uma conexão SMTP" at bounding box center [813, 124] width 122 height 11
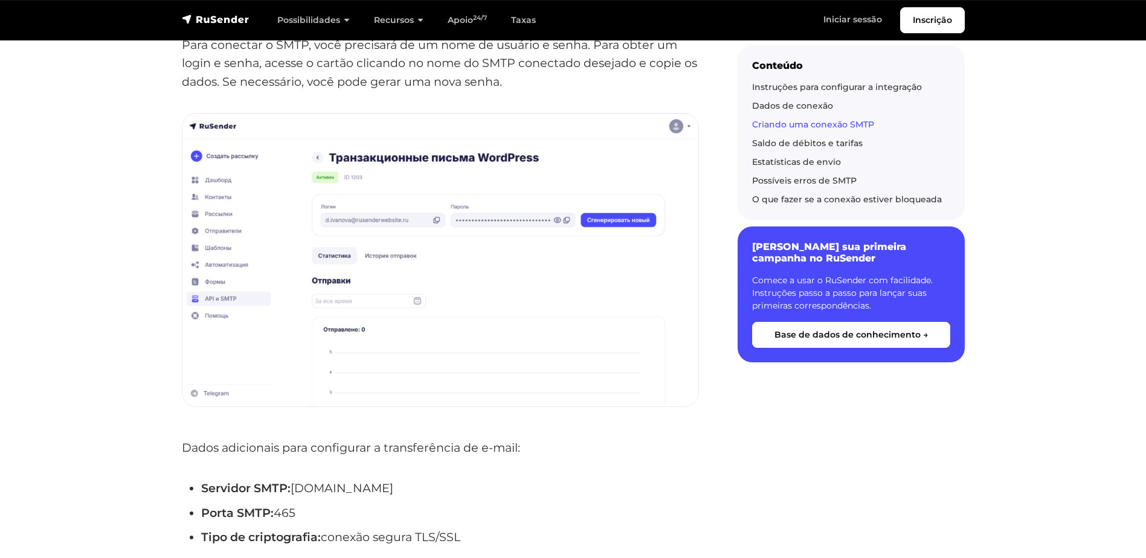
scroll to position [2174, 0]
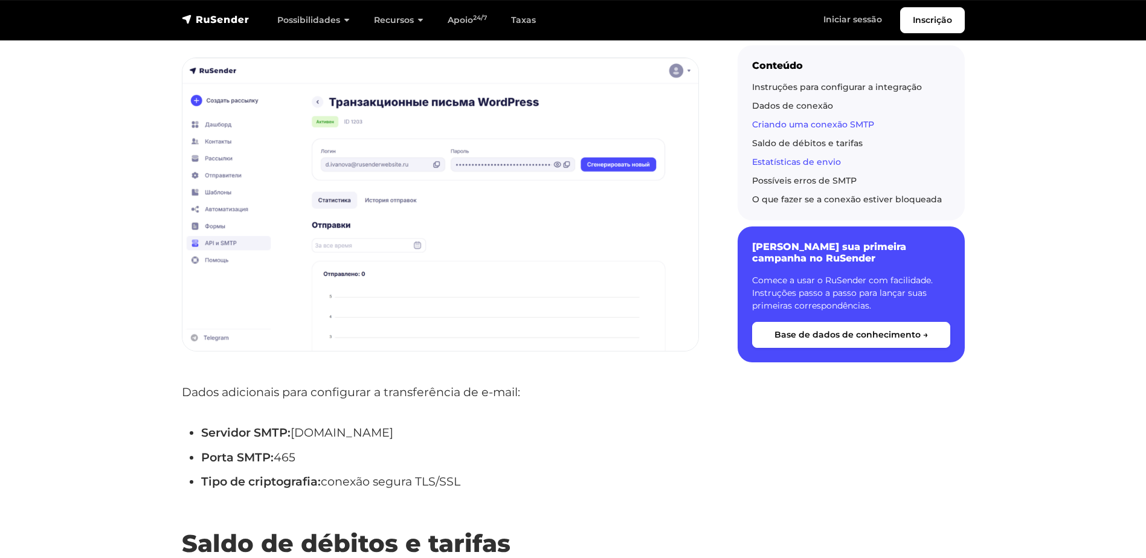
click at [814, 167] on link "Estatísticas de envio" at bounding box center [796, 161] width 89 height 11
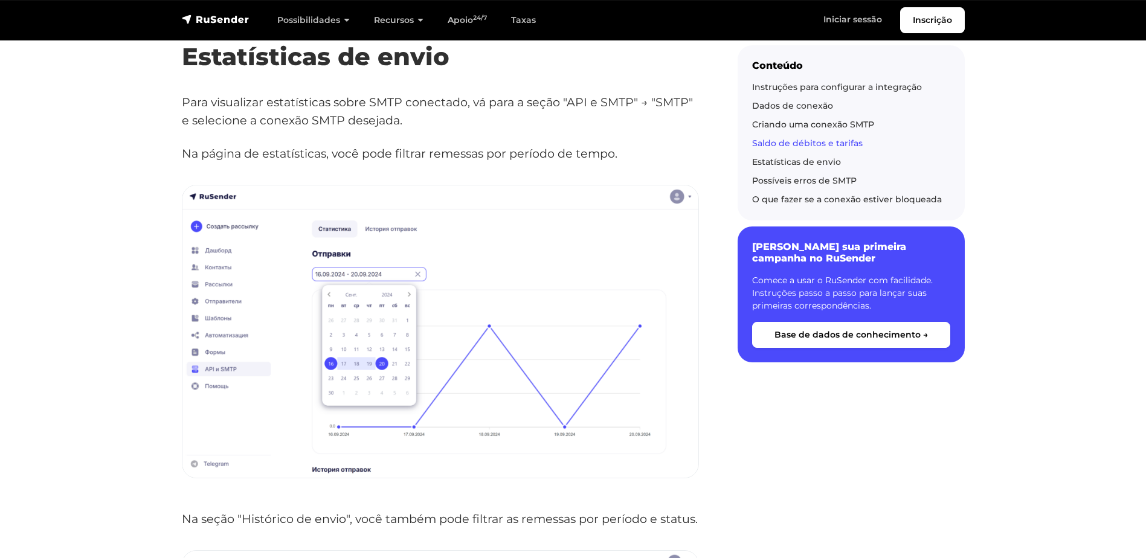
scroll to position [2871, 0]
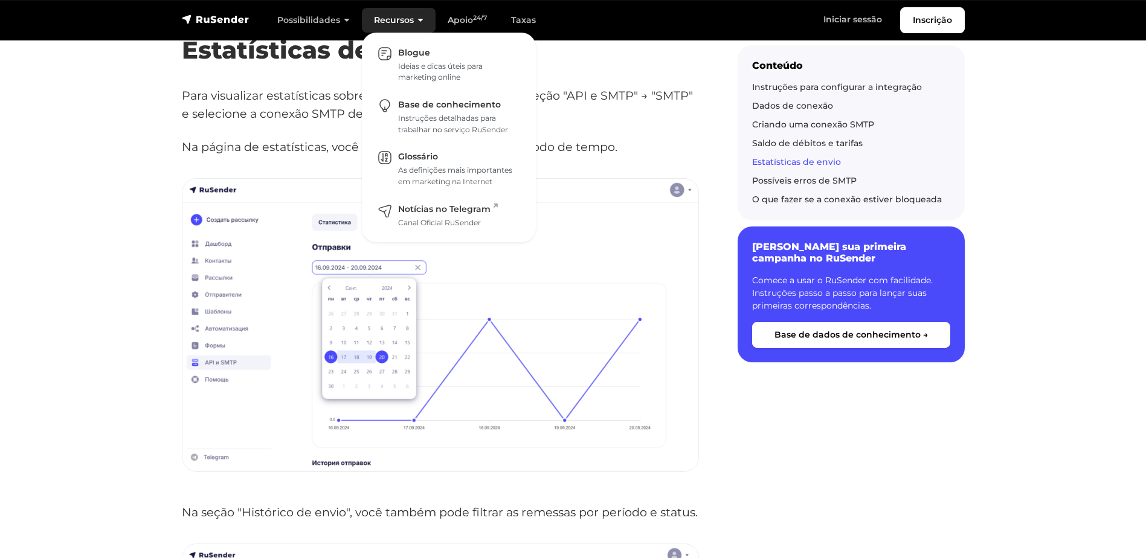
click at [394, 22] on link "Recursos" at bounding box center [399, 20] width 74 height 25
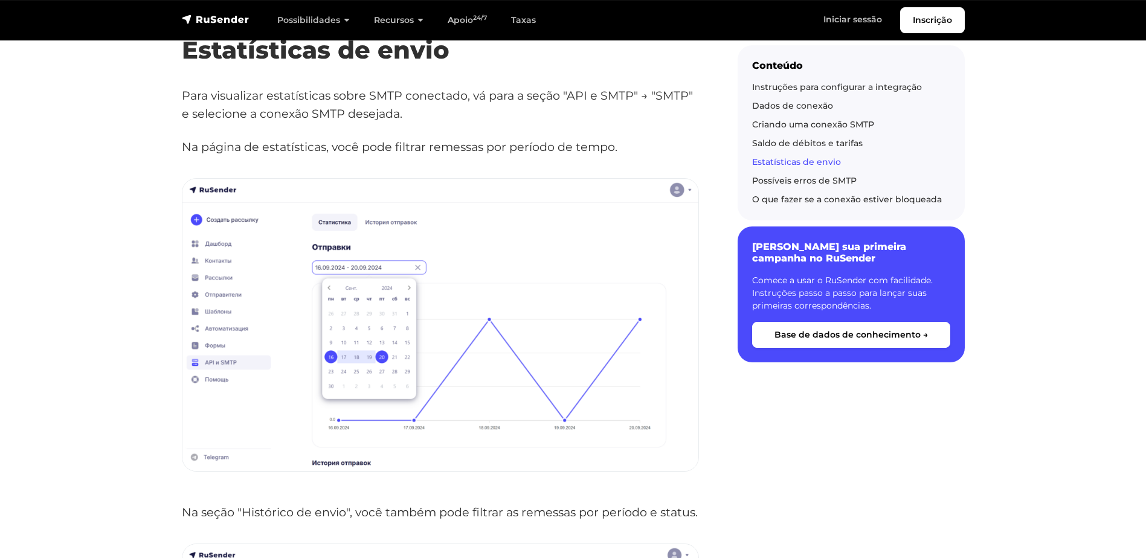
click at [1025, 121] on section "Base de conhecimento Boletins informativos por e-mail API e SMTP O SMTP se inte…" at bounding box center [573, 277] width 1146 height 5975
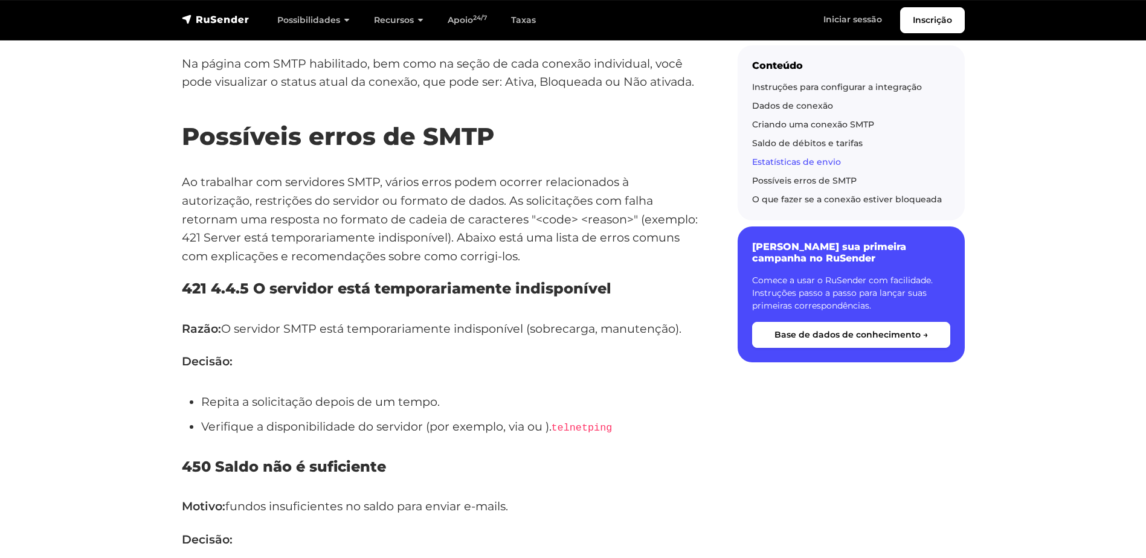
scroll to position [3777, 0]
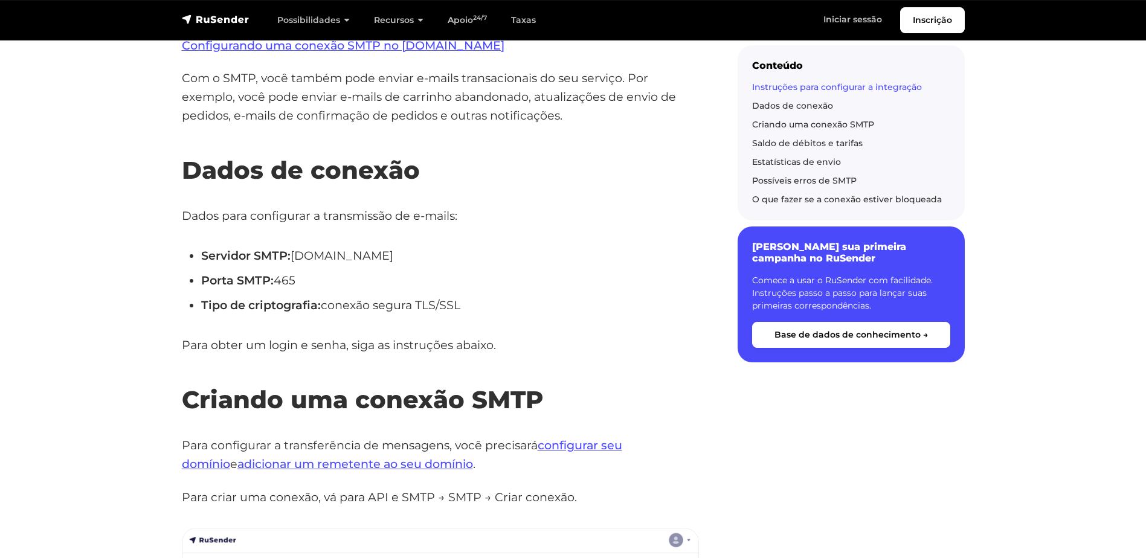
scroll to position [394, 0]
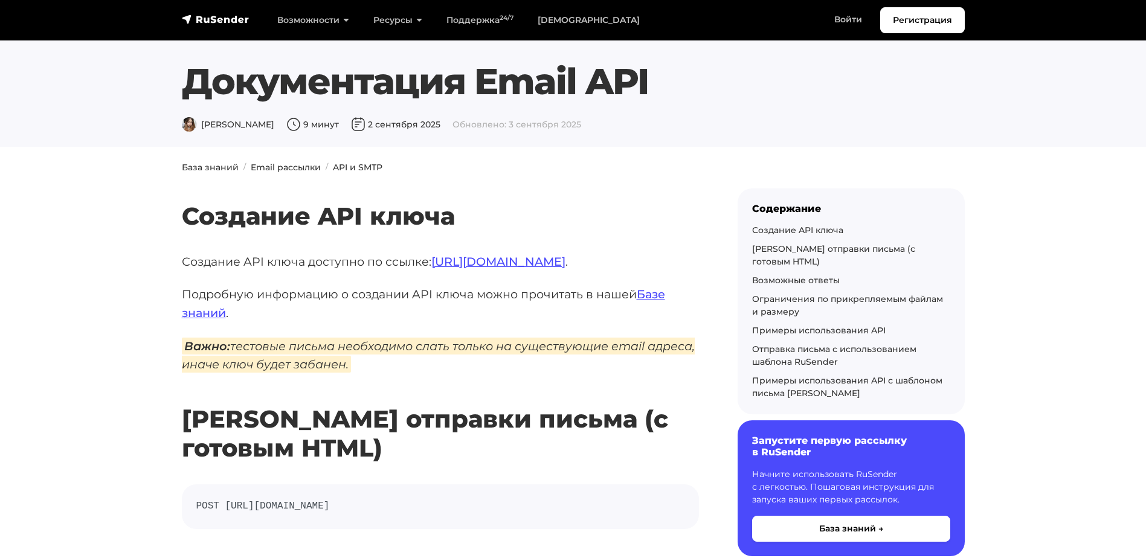
click at [584, 164] on ol "База знаний Email рассылки API и SMTP" at bounding box center [573, 167] width 783 height 13
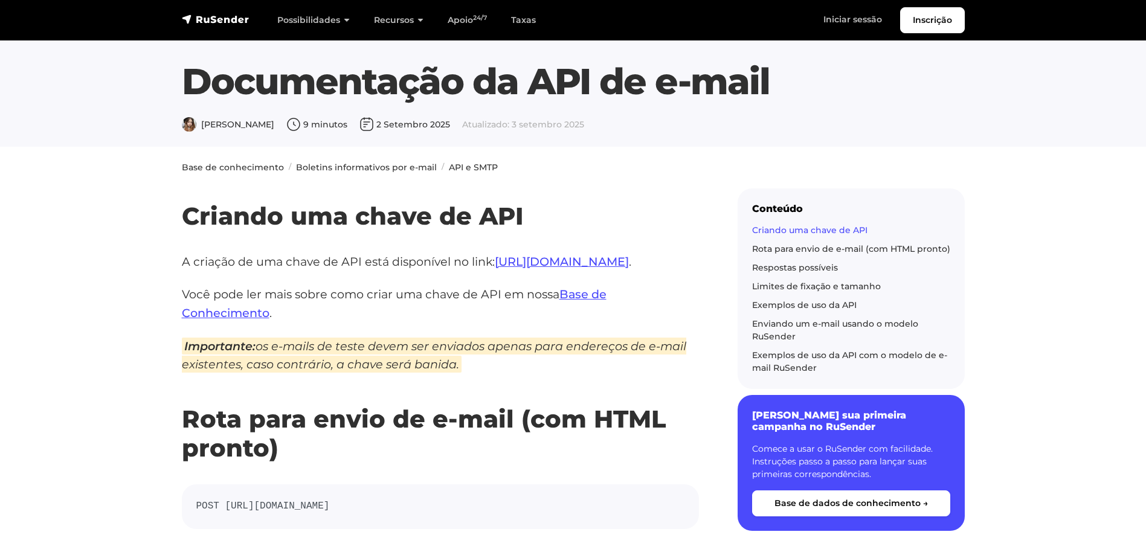
click at [830, 232] on link "Criando uma chave de API" at bounding box center [809, 230] width 115 height 11
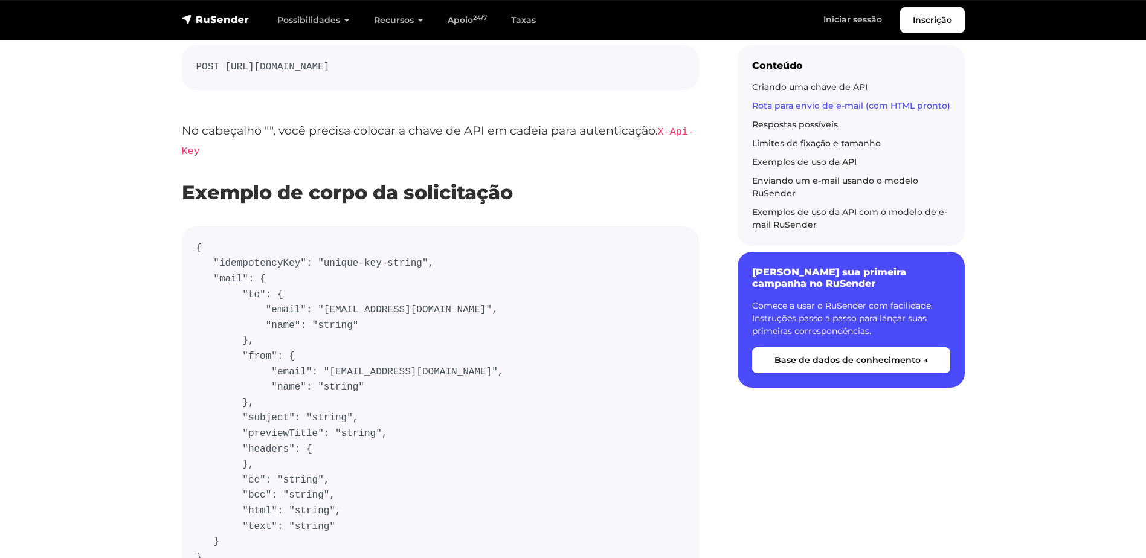
scroll to position [544, 0]
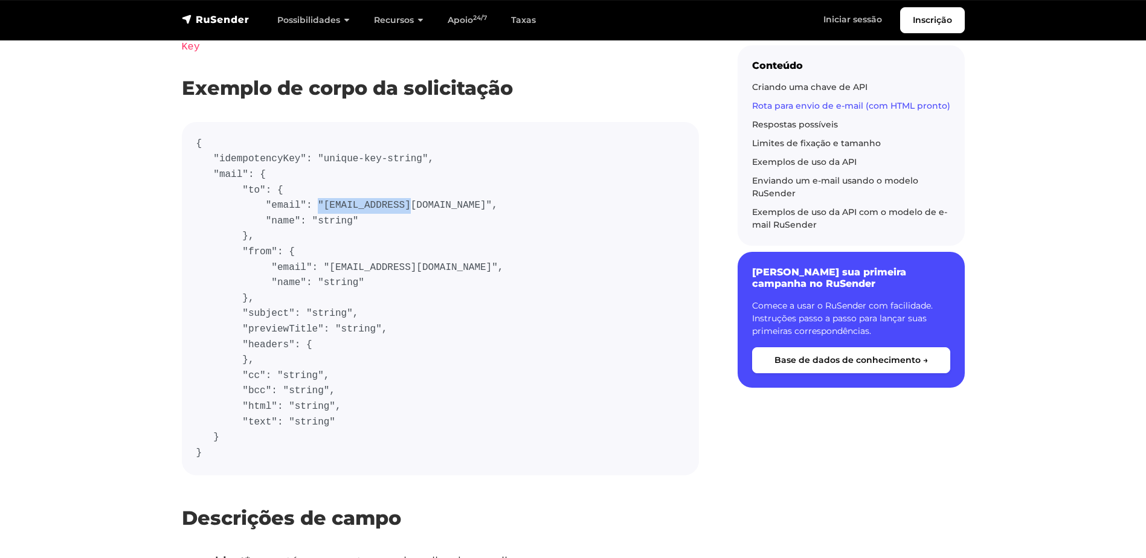
drag, startPoint x: 306, startPoint y: 207, endPoint x: 372, endPoint y: 215, distance: 67.0
click at [393, 209] on code "{ "idempotencyKey": "unique-key-string", "mail": { "to": { "email": "user@examp…" at bounding box center [440, 298] width 488 height 324
drag, startPoint x: 319, startPoint y: 267, endPoint x: 408, endPoint y: 268, distance: 88.2
click at [408, 268] on code "{ "idempotencyKey": "unique-key-string", "mail": { "to": { "email": "user@examp…" at bounding box center [440, 298] width 488 height 324
drag, startPoint x: 291, startPoint y: 311, endPoint x: 333, endPoint y: 311, distance: 41.7
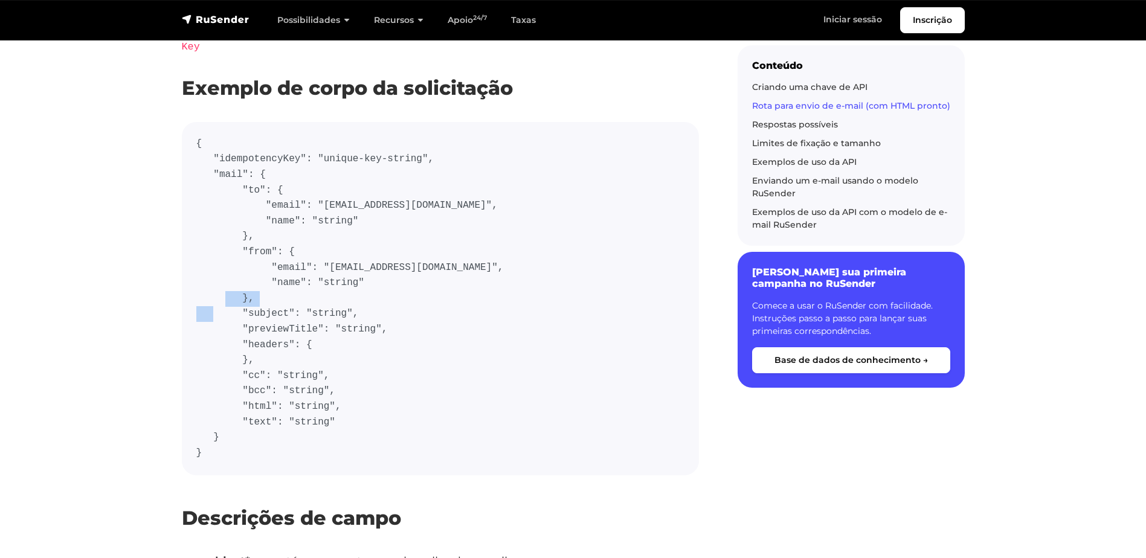
click at [338, 310] on code "{ "idempotencyKey": "unique-key-string", "mail": { "to": { "email": "user@examp…" at bounding box center [440, 298] width 488 height 324
drag, startPoint x: 324, startPoint y: 327, endPoint x: 325, endPoint y: 336, distance: 8.5
click at [361, 326] on code "{ "idempotencyKey": "unique-key-string", "mail": { "to": { "email": "user@examp…" at bounding box center [440, 298] width 488 height 324
drag, startPoint x: 284, startPoint y: 350, endPoint x: 310, endPoint y: 359, distance: 26.9
click at [292, 351] on code "{ "idempotencyKey": "unique-key-string", "mail": { "to": { "email": "user@examp…" at bounding box center [440, 298] width 488 height 324
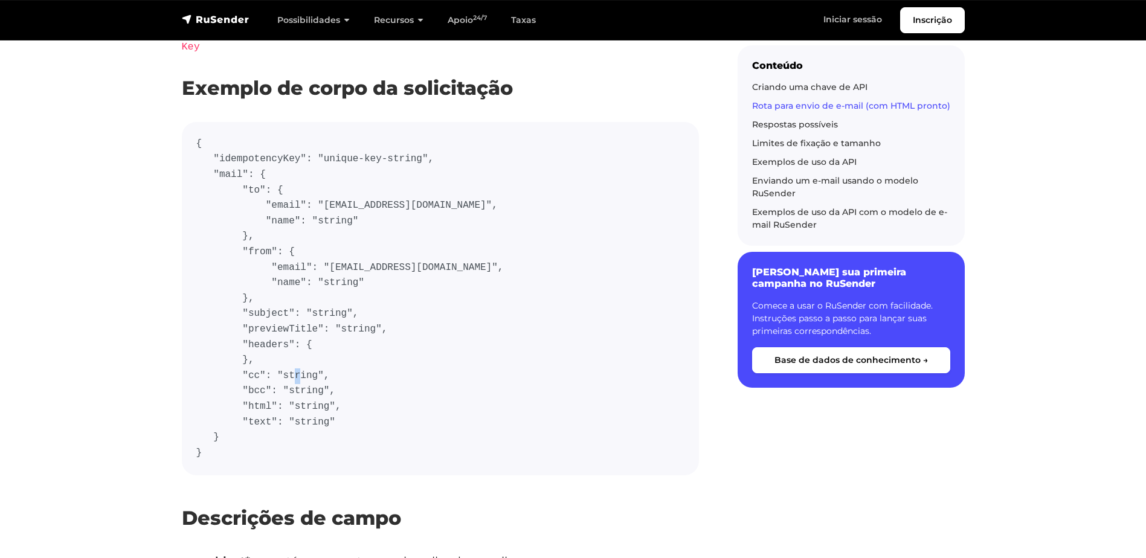
drag, startPoint x: 286, startPoint y: 391, endPoint x: 314, endPoint y: 417, distance: 38.0
click at [298, 395] on code "{ "idempotencyKey": "unique-key-string", "mail": { "to": { "email": "user@examp…" at bounding box center [440, 298] width 488 height 324
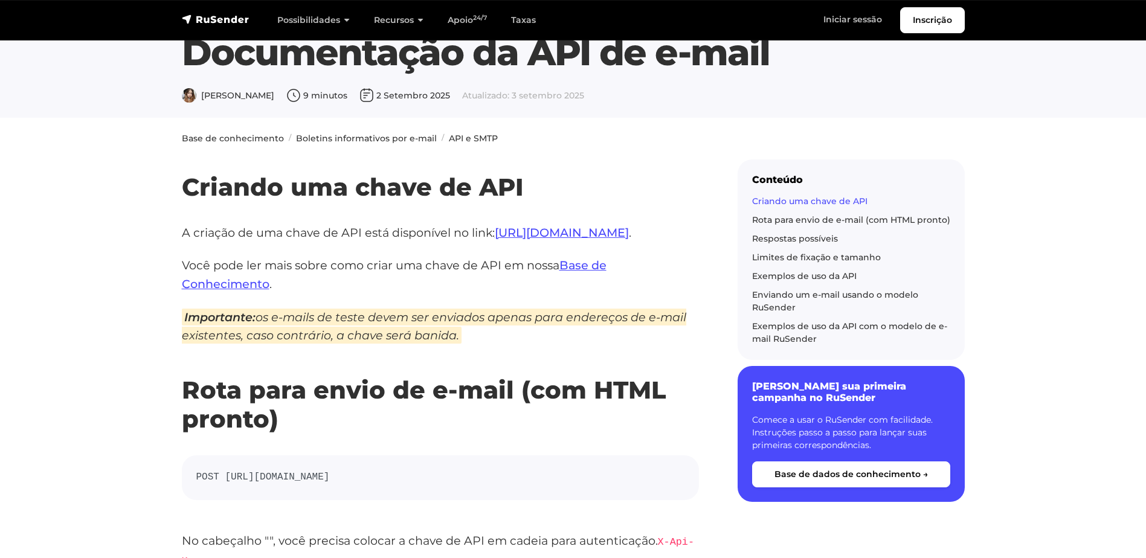
scroll to position [0, 0]
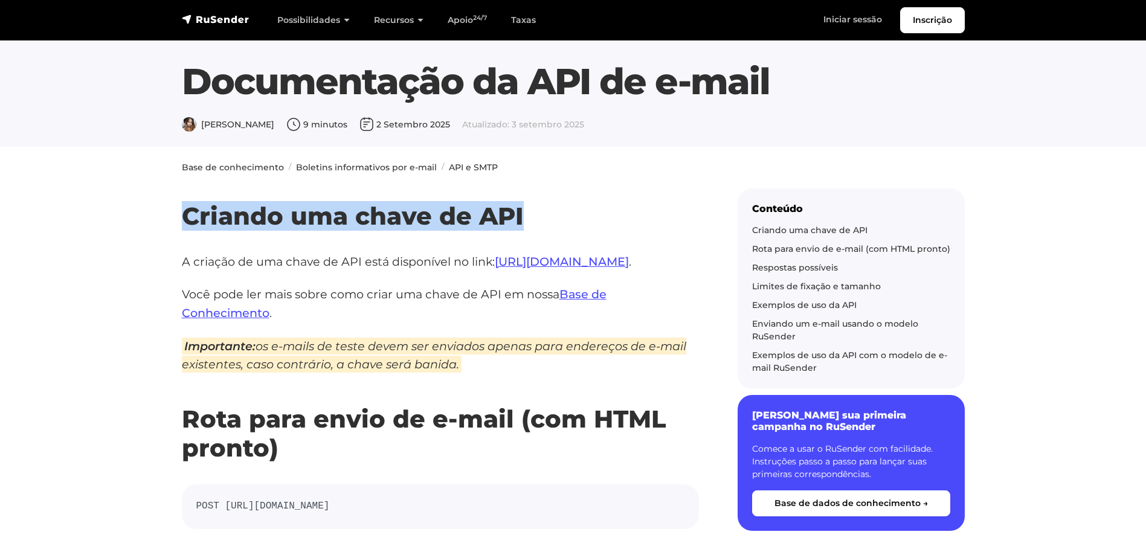
drag, startPoint x: 161, startPoint y: 217, endPoint x: 553, endPoint y: 217, distance: 392.0
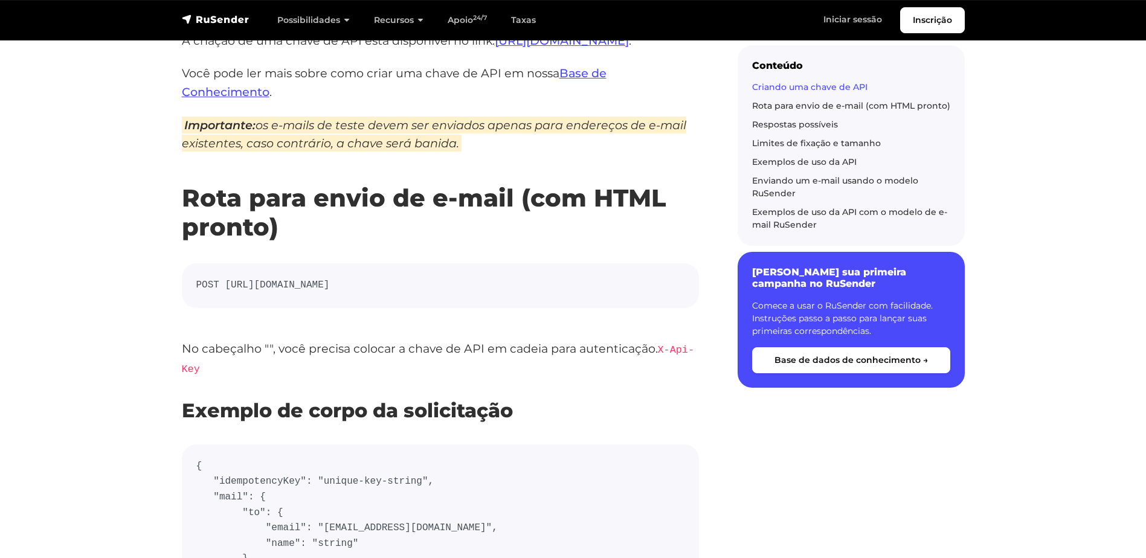
scroll to position [423, 0]
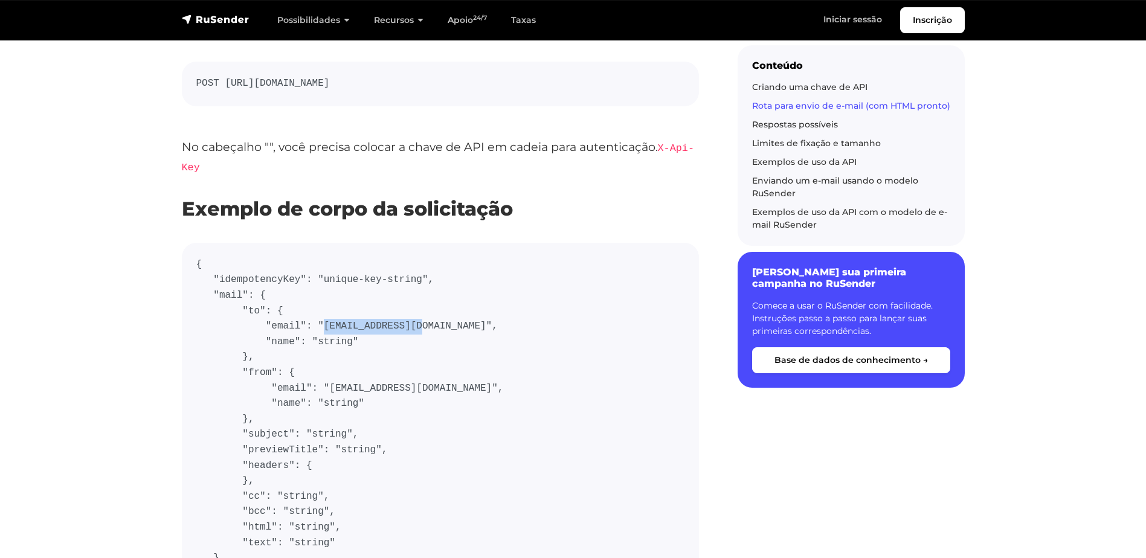
drag, startPoint x: 313, startPoint y: 327, endPoint x: 402, endPoint y: 326, distance: 89.4
click at [402, 326] on code "{ "idempotencyKey": "unique-key-string", "mail": { "to": { "email": "user@examp…" at bounding box center [440, 419] width 488 height 324
click at [322, 384] on code "{ "idempotencyKey": "unique-key-string", "mail": { "to": { "email": "user@examp…" at bounding box center [440, 419] width 488 height 324
drag, startPoint x: 318, startPoint y: 388, endPoint x: 403, endPoint y: 390, distance: 85.2
click at [403, 390] on code "{ "idempotencyKey": "unique-key-string", "mail": { "to": { "email": "user@examp…" at bounding box center [440, 419] width 488 height 324
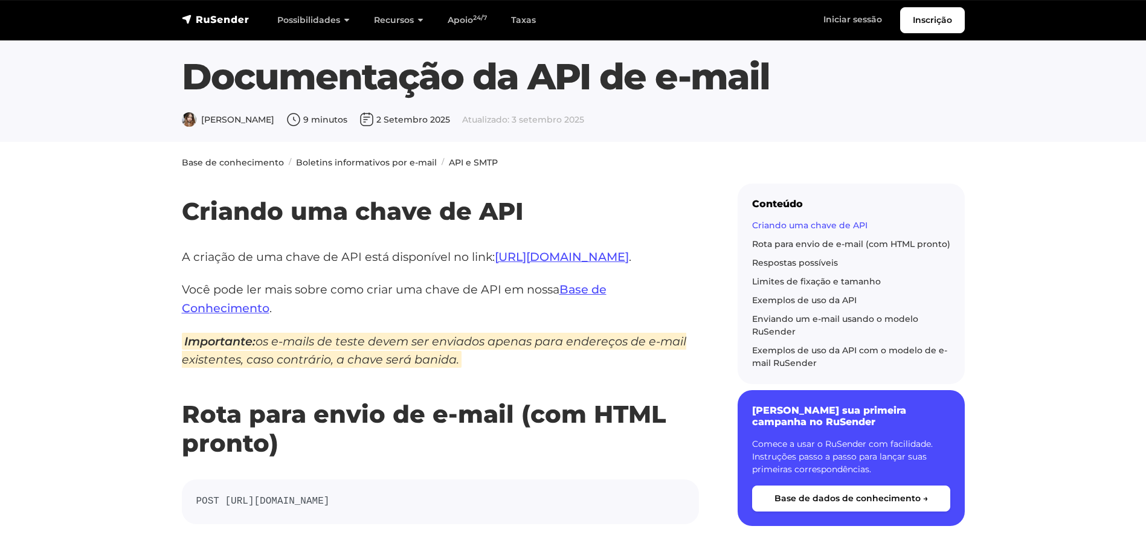
scroll to position [0, 0]
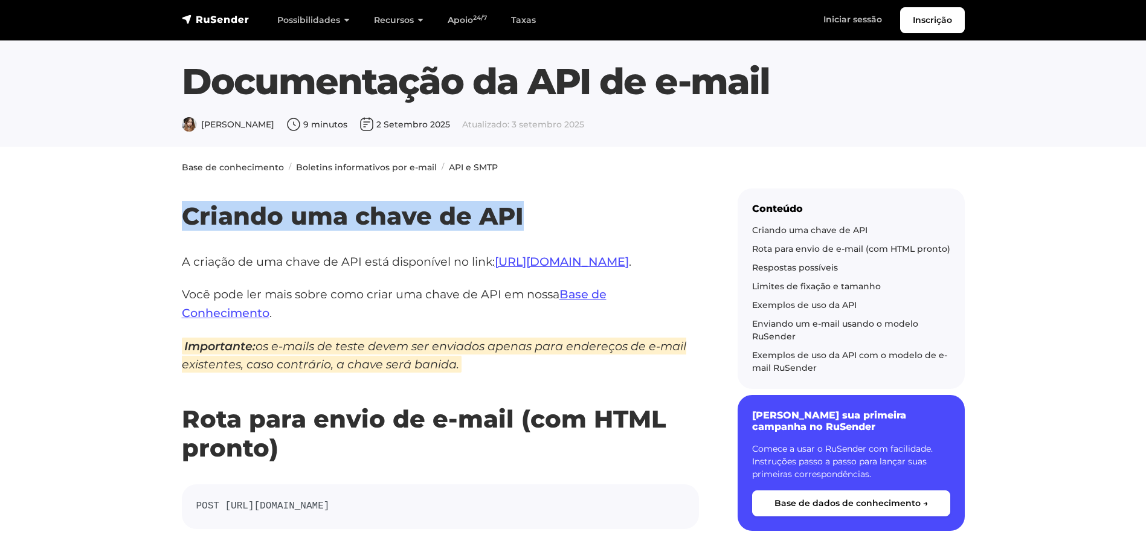
drag, startPoint x: 185, startPoint y: 219, endPoint x: 562, endPoint y: 215, distance: 376.3
click at [576, 214] on h2 "Criando uma chave de API" at bounding box center [440, 198] width 517 height 65
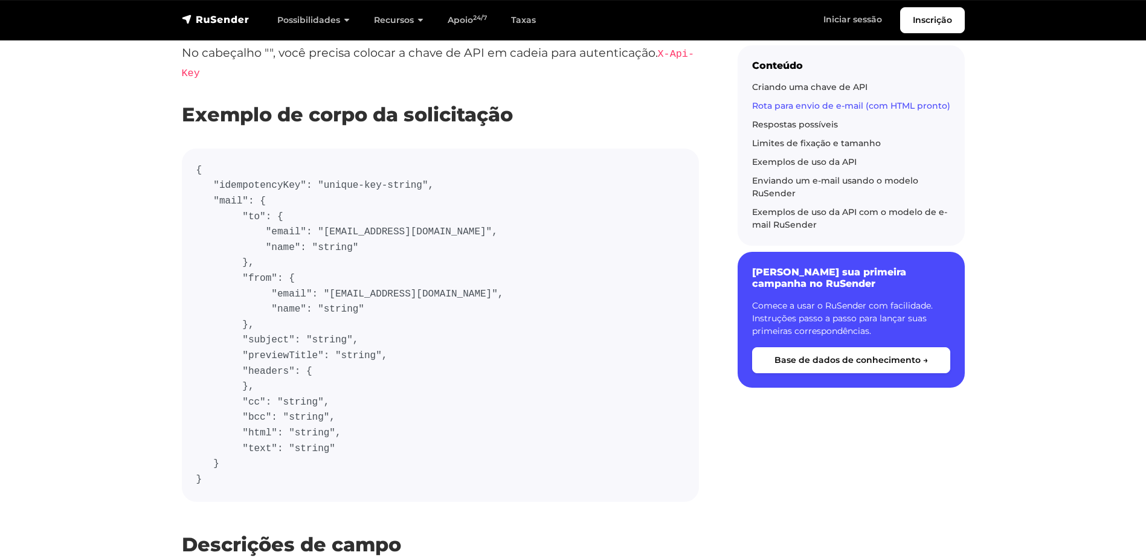
scroll to position [544, 0]
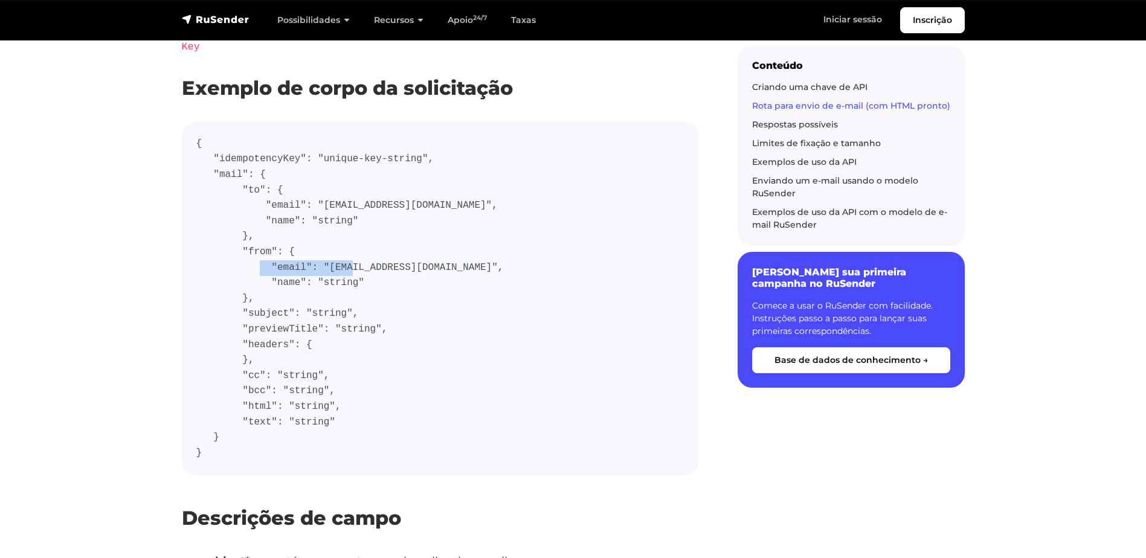
drag, startPoint x: 319, startPoint y: 268, endPoint x: 404, endPoint y: 268, distance: 84.6
click at [404, 268] on code "{ "idempotencyKey": "unique-key-string", "mail": { "to": { "email": "user@examp…" at bounding box center [440, 298] width 488 height 324
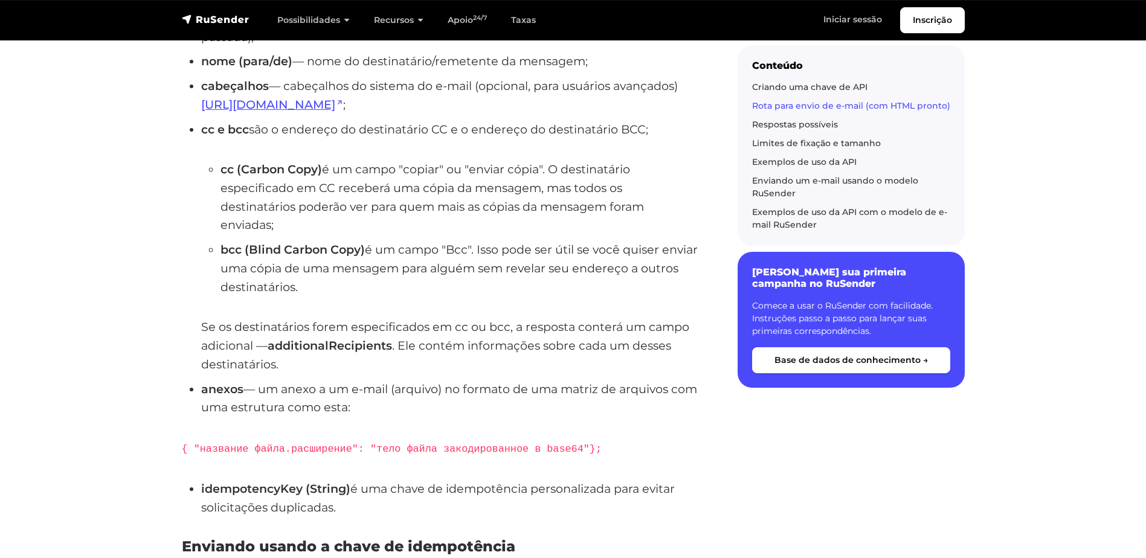
scroll to position [1268, 0]
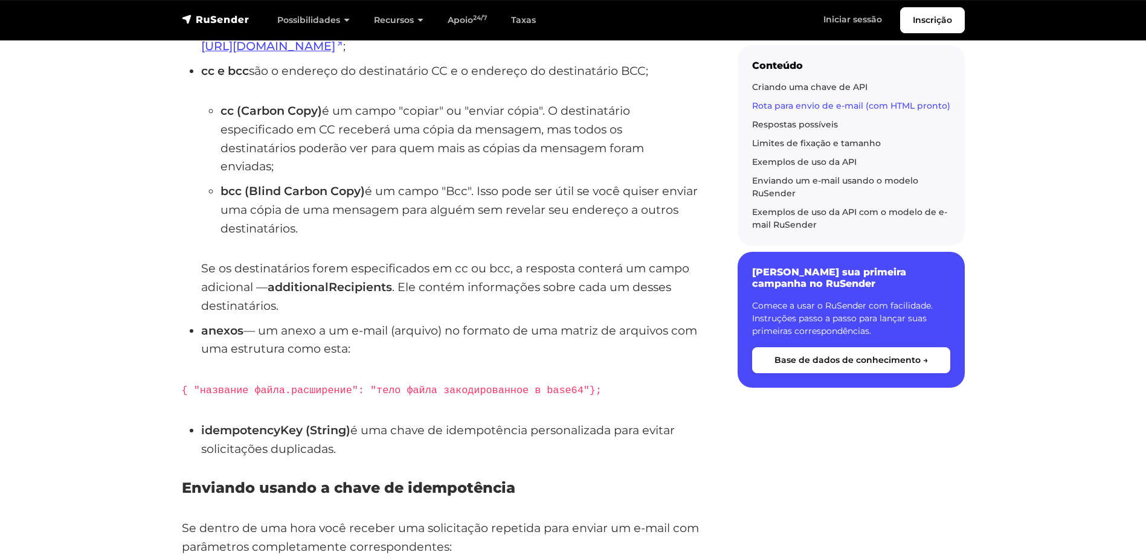
drag, startPoint x: 202, startPoint y: 411, endPoint x: 374, endPoint y: 432, distance: 173.3
click at [374, 432] on li "idempotencyKey (String) é uma chave de idempotência personalizada para evitar s…" at bounding box center [450, 439] width 498 height 37
copy li "idempotencyKey (String) é uma chave de idempotência personalizada para evitar s…"
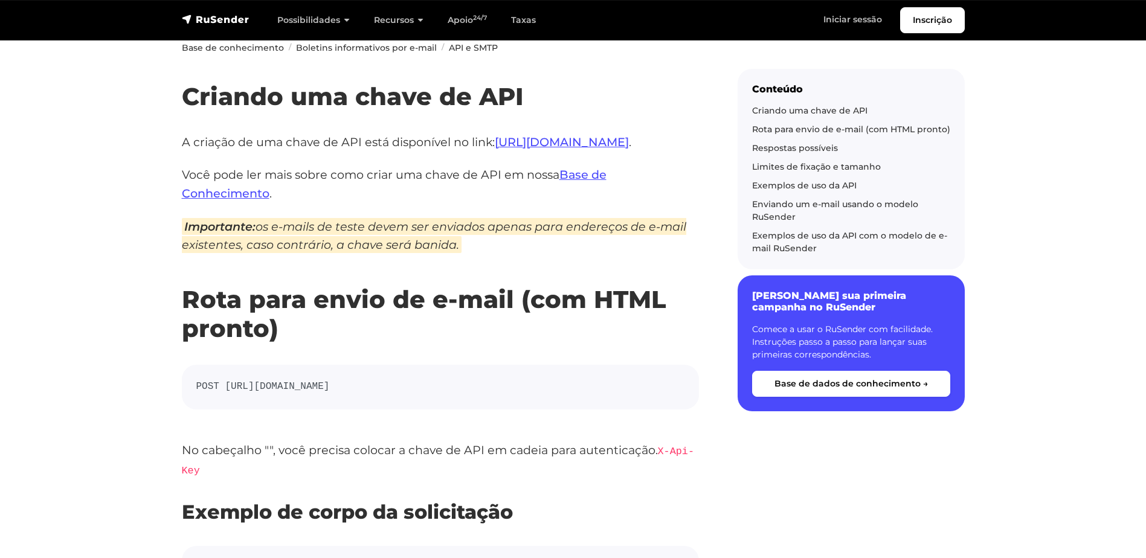
scroll to position [121, 0]
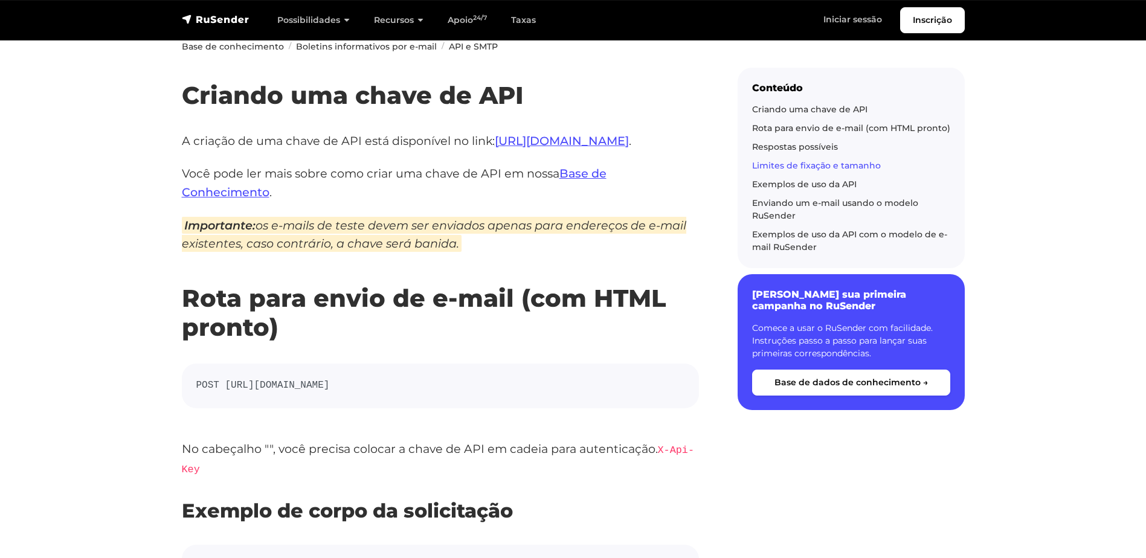
click at [850, 162] on link "Limites de fixação e tamanho" at bounding box center [816, 165] width 129 height 11
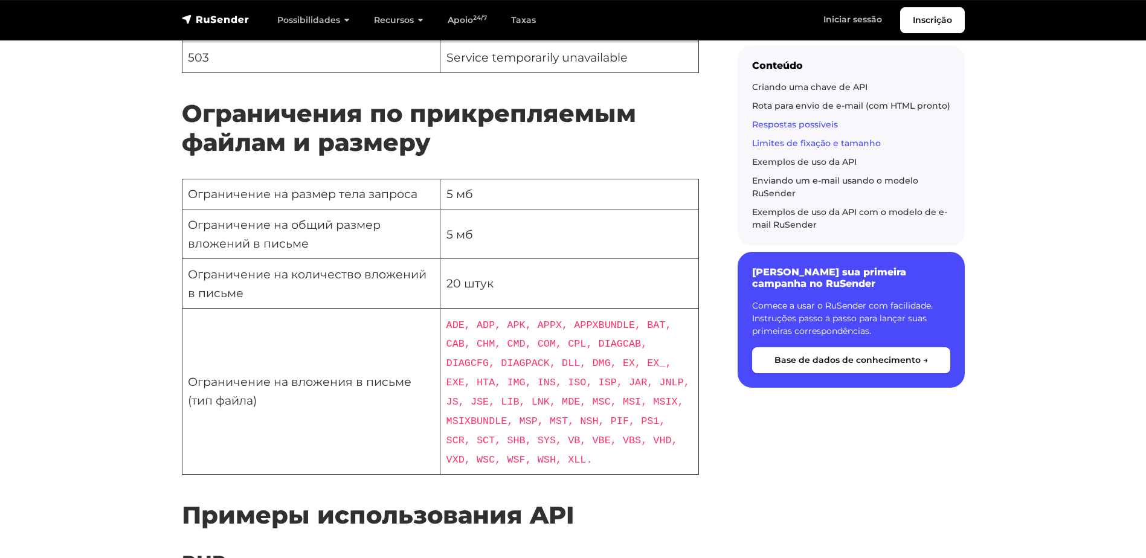
scroll to position [3545, 0]
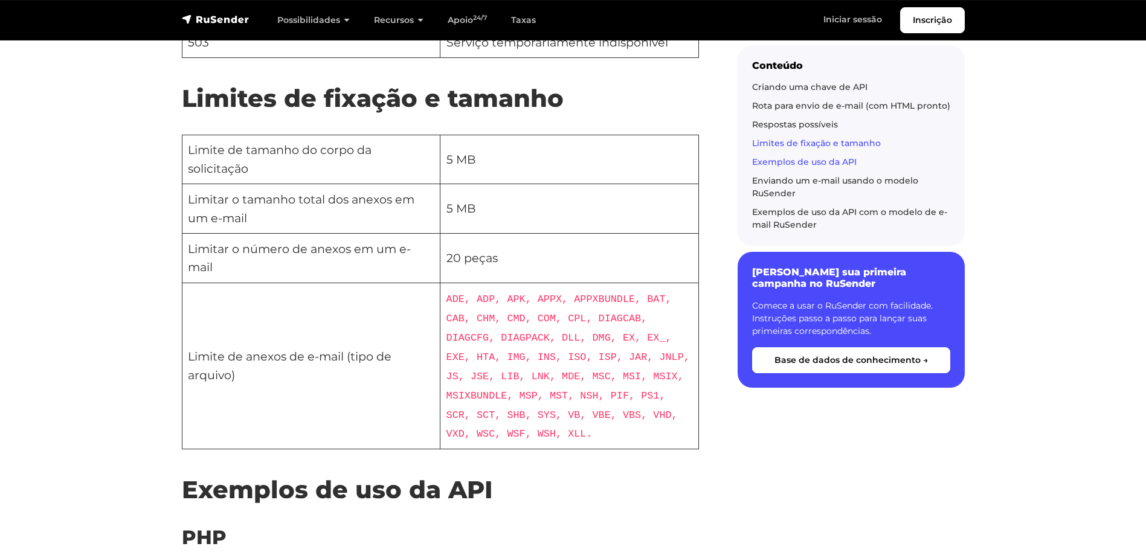
click at [810, 162] on link "Exemplos de uso da API" at bounding box center [804, 161] width 104 height 11
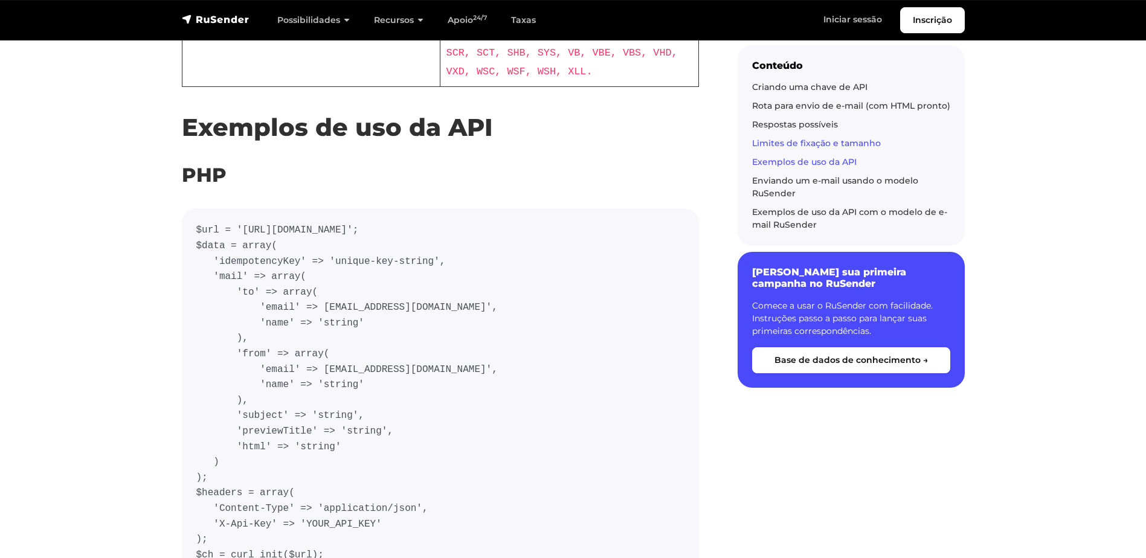
scroll to position [3913, 0]
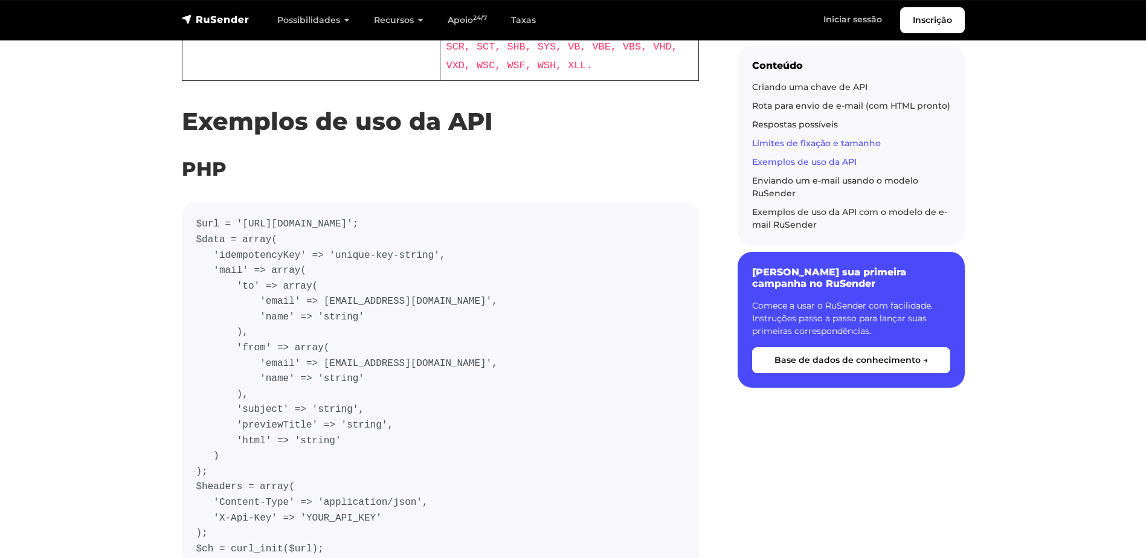
click at [820, 145] on link "Limites de fixação e tamanho" at bounding box center [816, 143] width 129 height 11
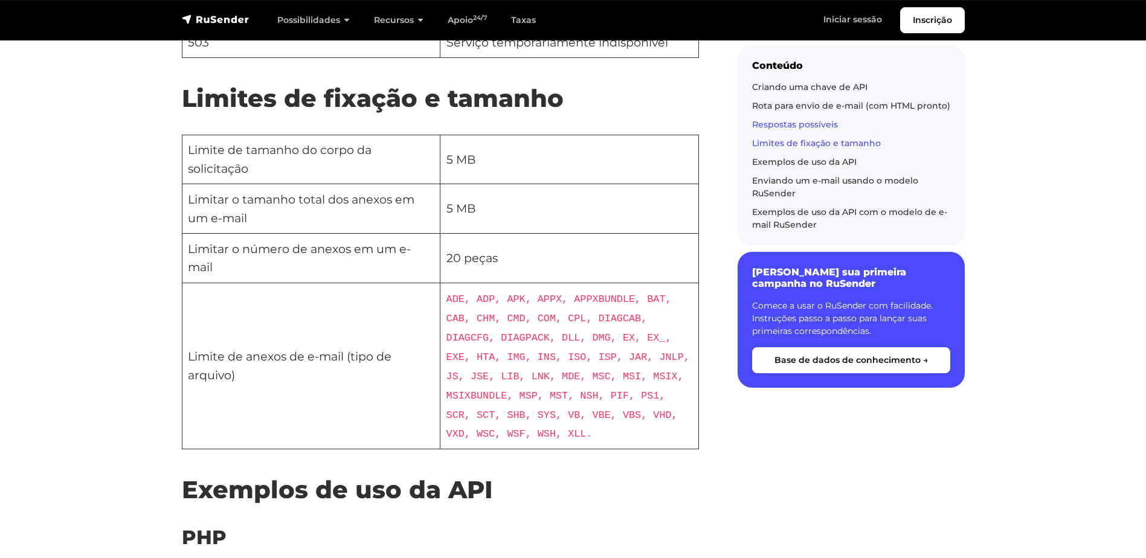
click at [800, 121] on link "Respostas possíveis" at bounding box center [795, 124] width 86 height 11
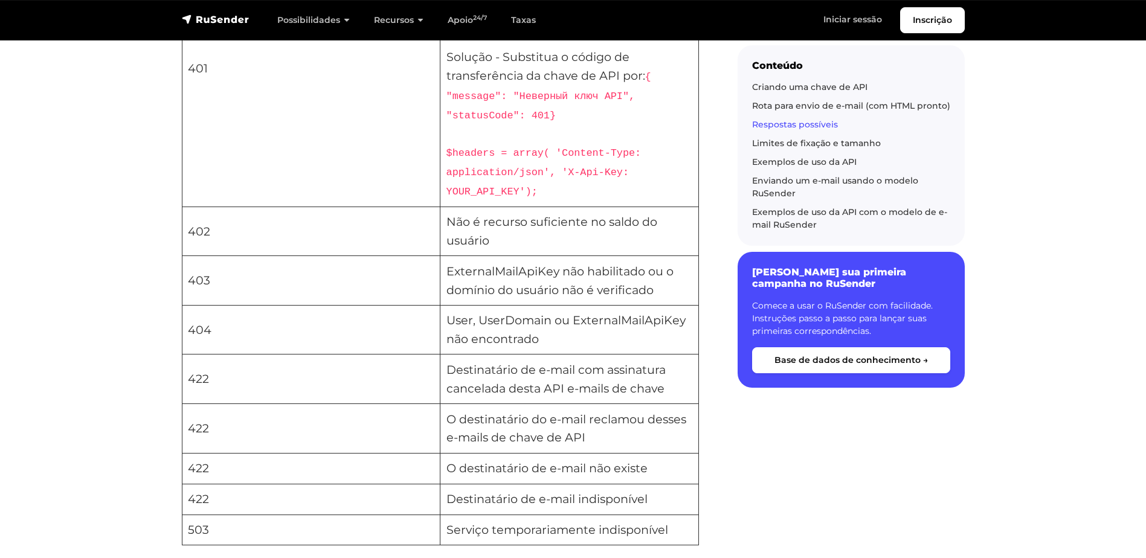
scroll to position [3130, 0]
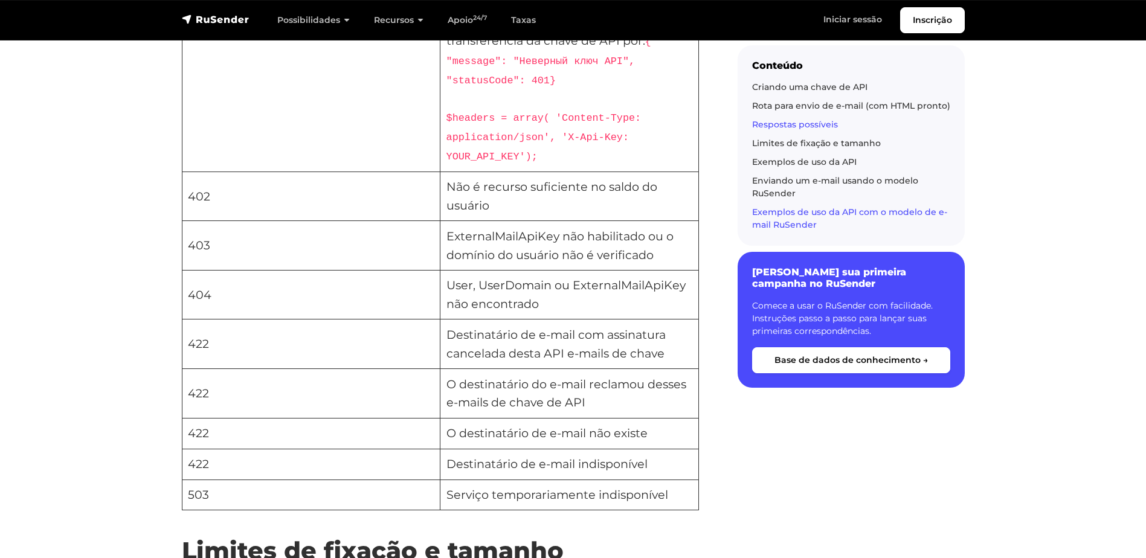
click at [852, 215] on link "Exemplos de uso da API com o modelo de e-mail RuSender" at bounding box center [849, 219] width 195 height 24
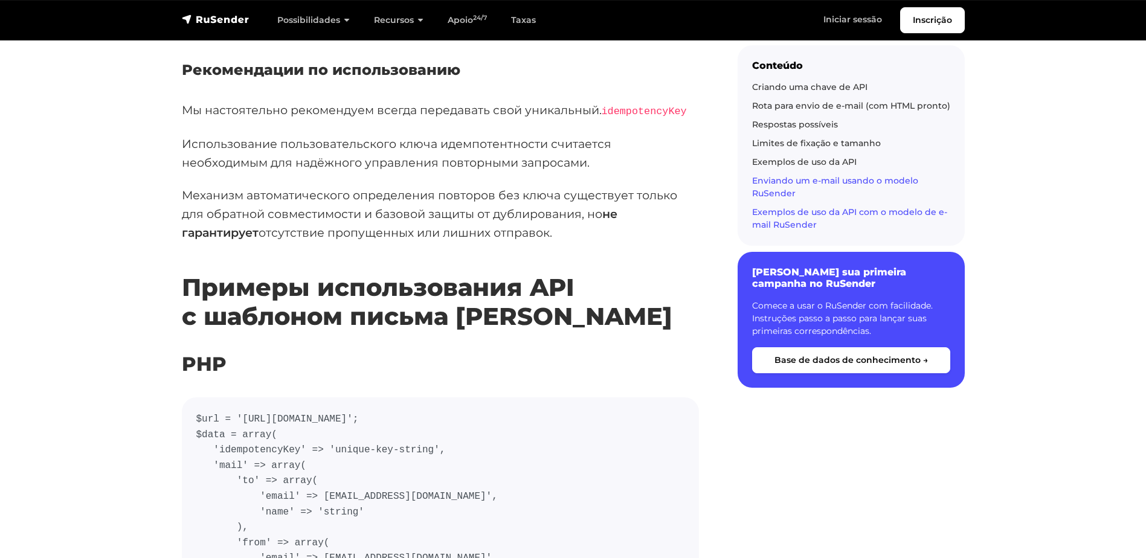
scroll to position [8183, 0]
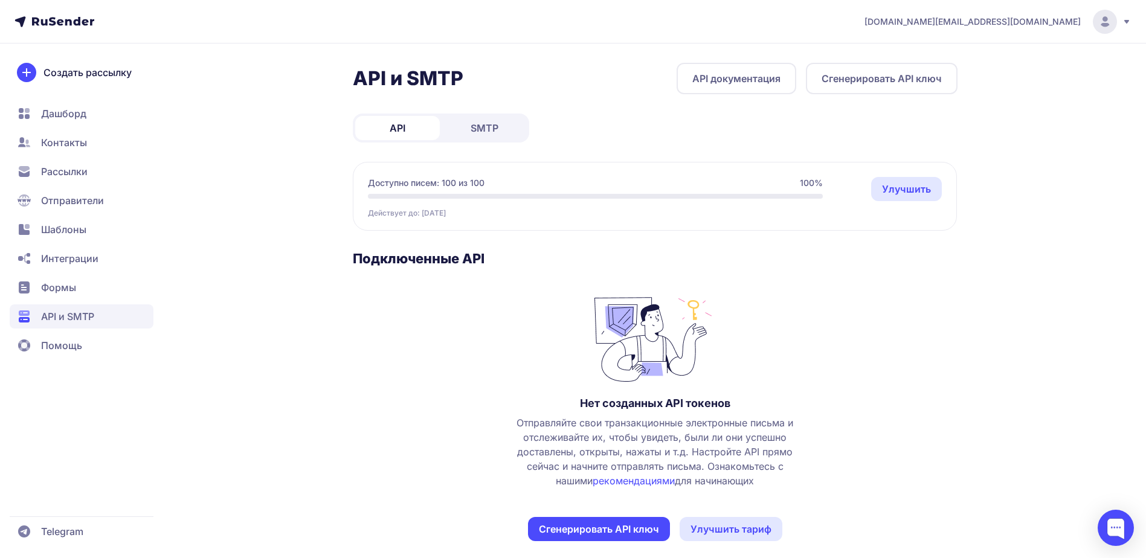
click at [884, 79] on button "Сгенерировать API ключ" at bounding box center [882, 78] width 152 height 31
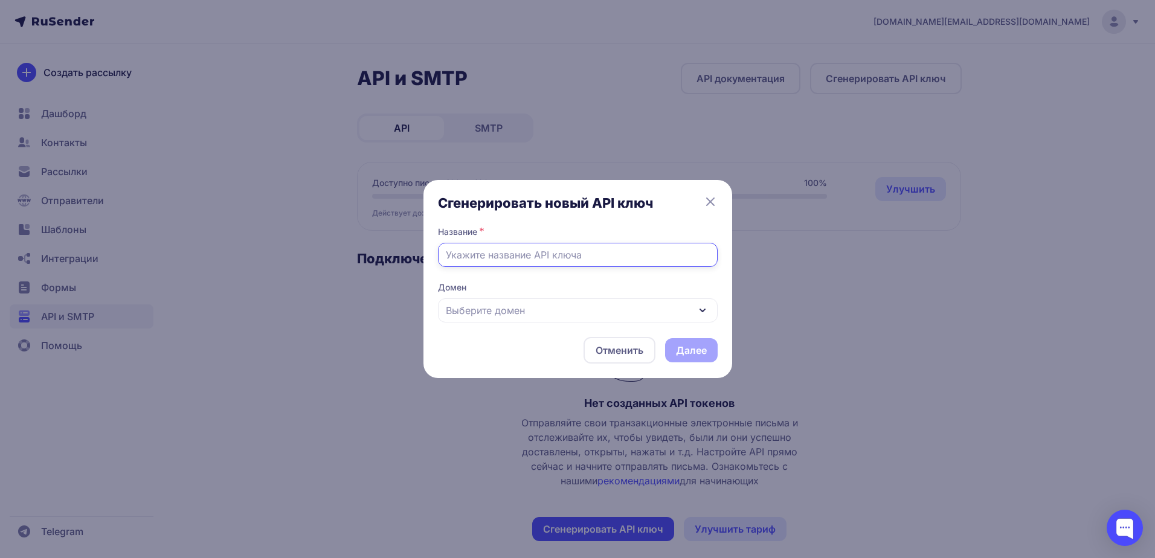
click at [577, 243] on input "text" at bounding box center [578, 255] width 280 height 24
click at [626, 251] on input "text" at bounding box center [578, 255] width 280 height 24
click at [658, 210] on h3 "Сгенерировать новый API ключ" at bounding box center [578, 202] width 280 height 17
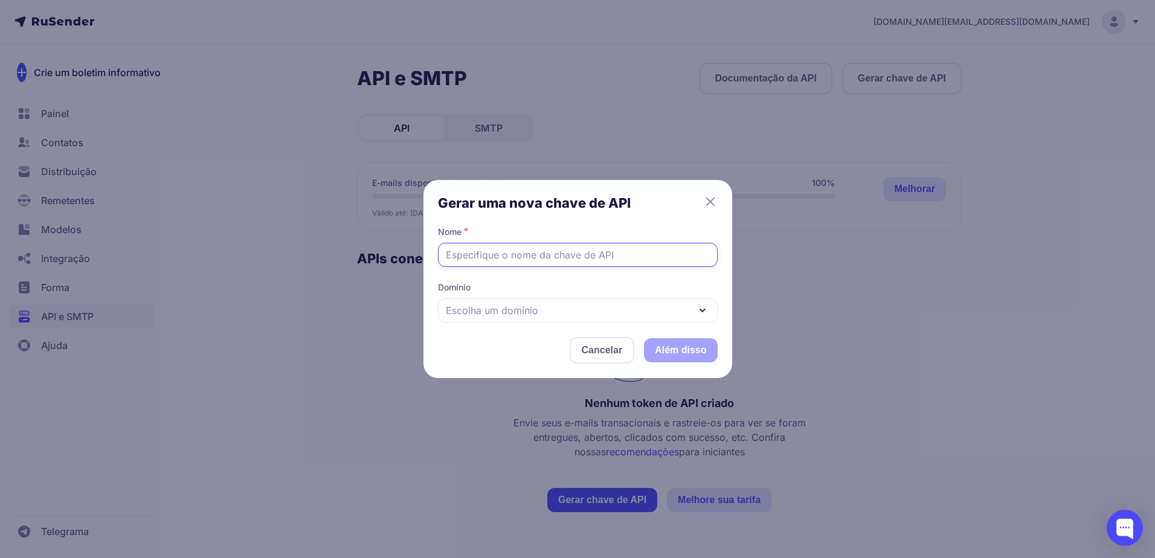
click at [532, 258] on input "text" at bounding box center [578, 255] width 280 height 24
type input "tafafa"
click at [542, 313] on div "Escolha um domínio" at bounding box center [578, 310] width 280 height 24
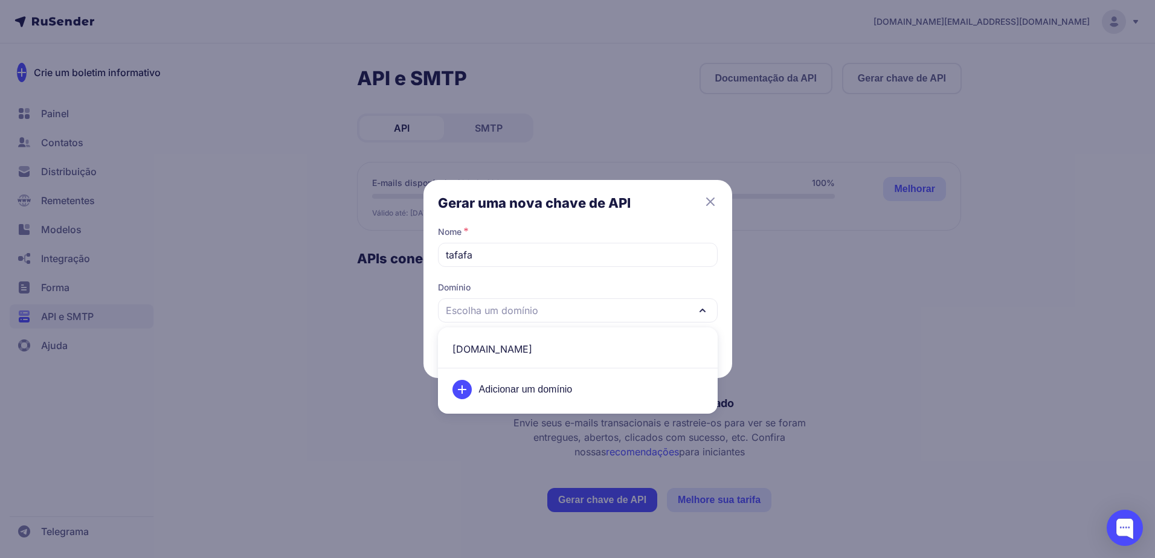
click at [454, 382] on div "Adicionar um domínio" at bounding box center [577, 390] width 265 height 34
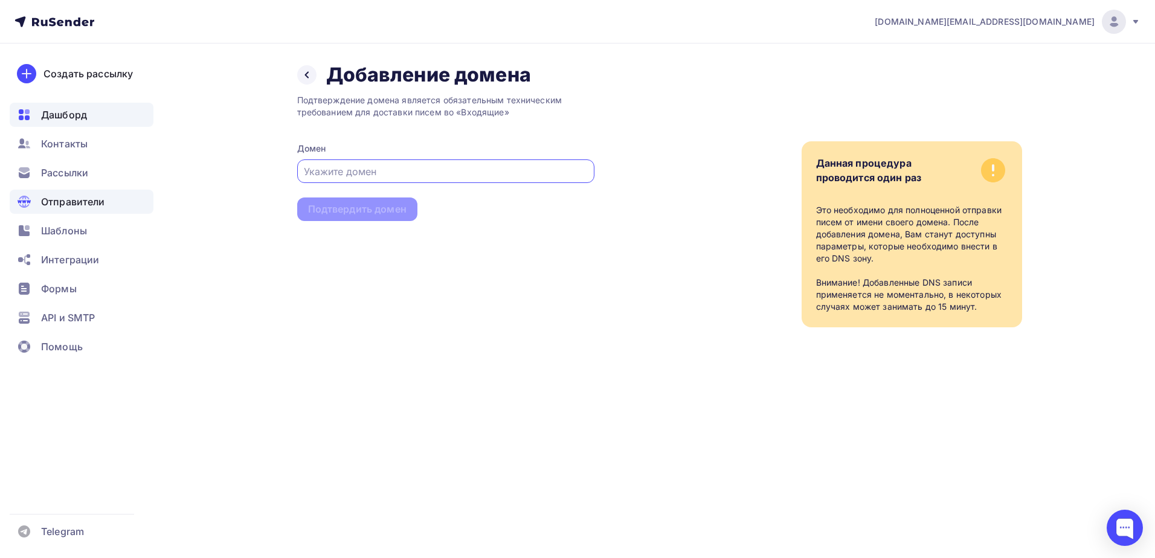
click at [63, 117] on span "Дашборд" at bounding box center [64, 115] width 46 height 14
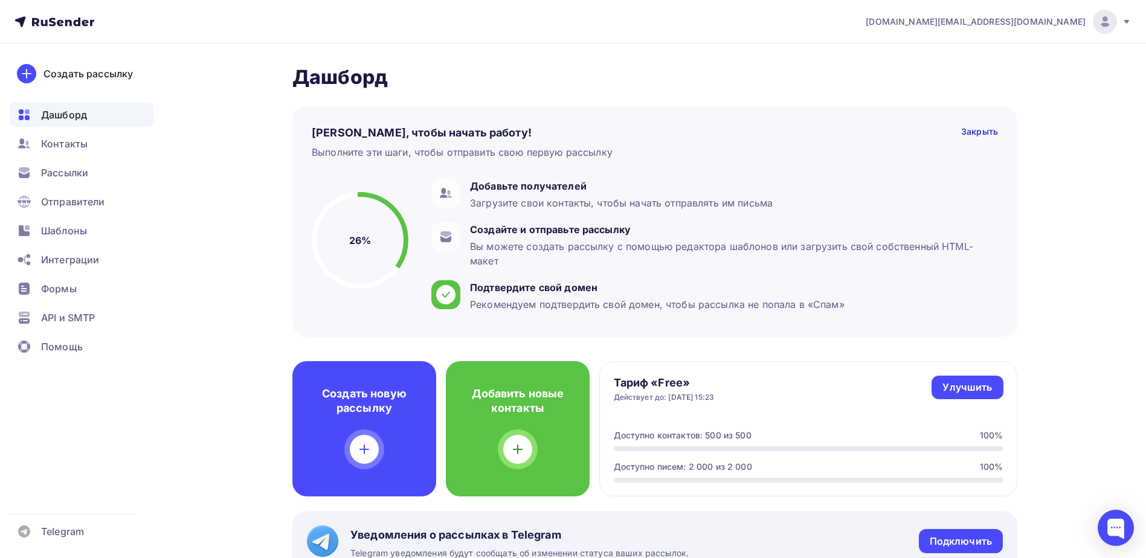
drag, startPoint x: 753, startPoint y: 40, endPoint x: 656, endPoint y: 57, distance: 98.0
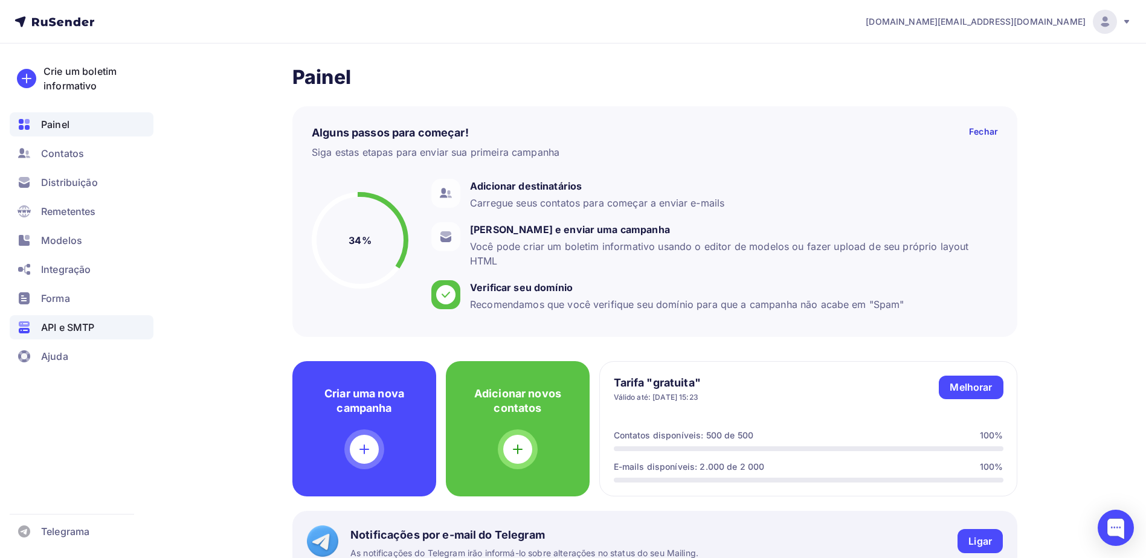
click at [65, 331] on span "API e SMTP" at bounding box center [67, 327] width 53 height 14
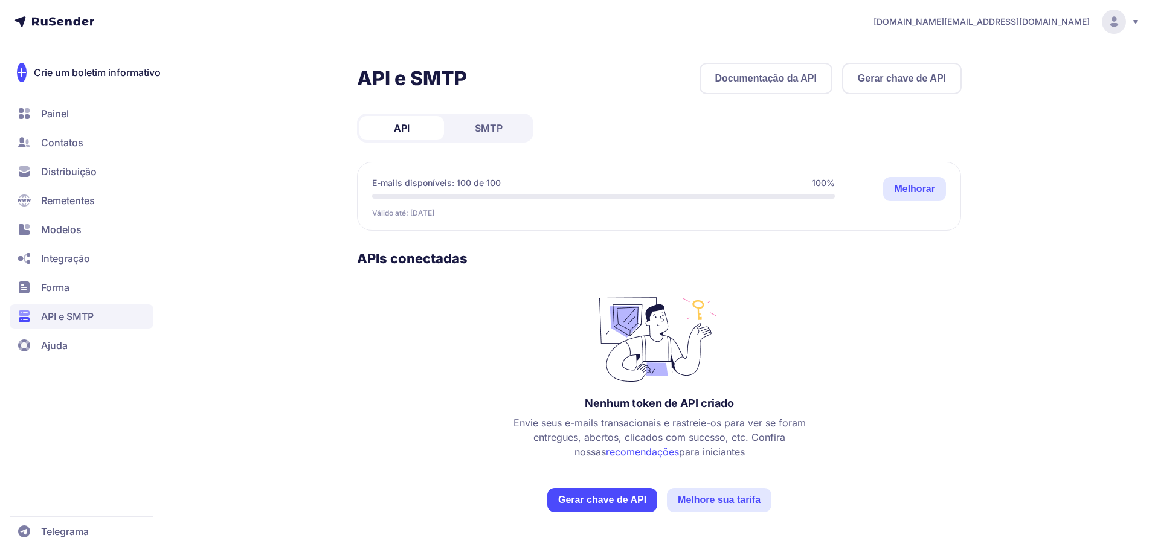
click at [900, 72] on font "Gerar chave de API" at bounding box center [902, 78] width 88 height 14
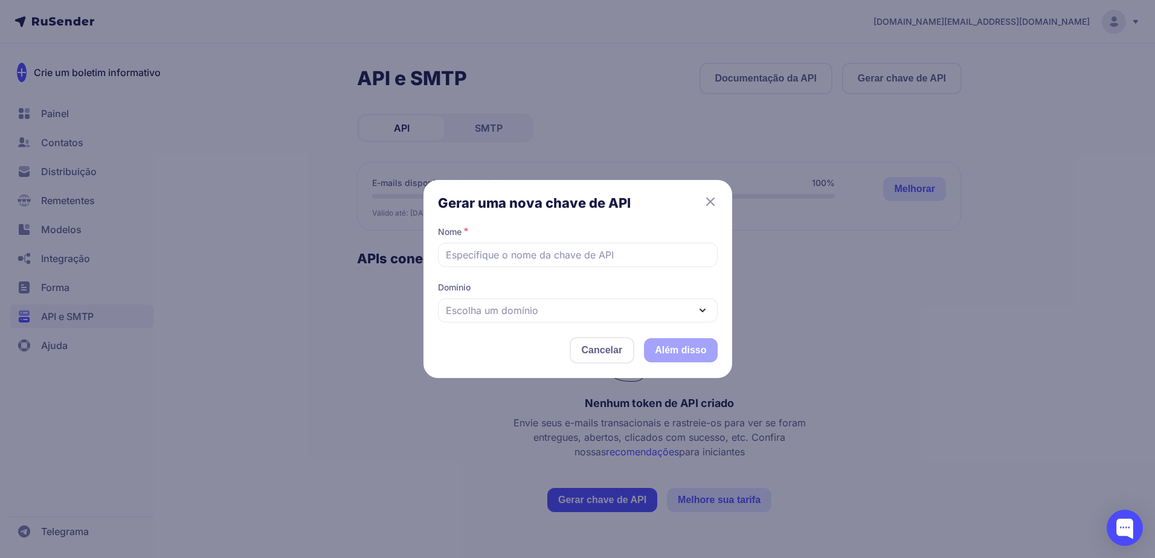
click at [538, 307] on div "Escolha um domínio" at bounding box center [578, 310] width 280 height 24
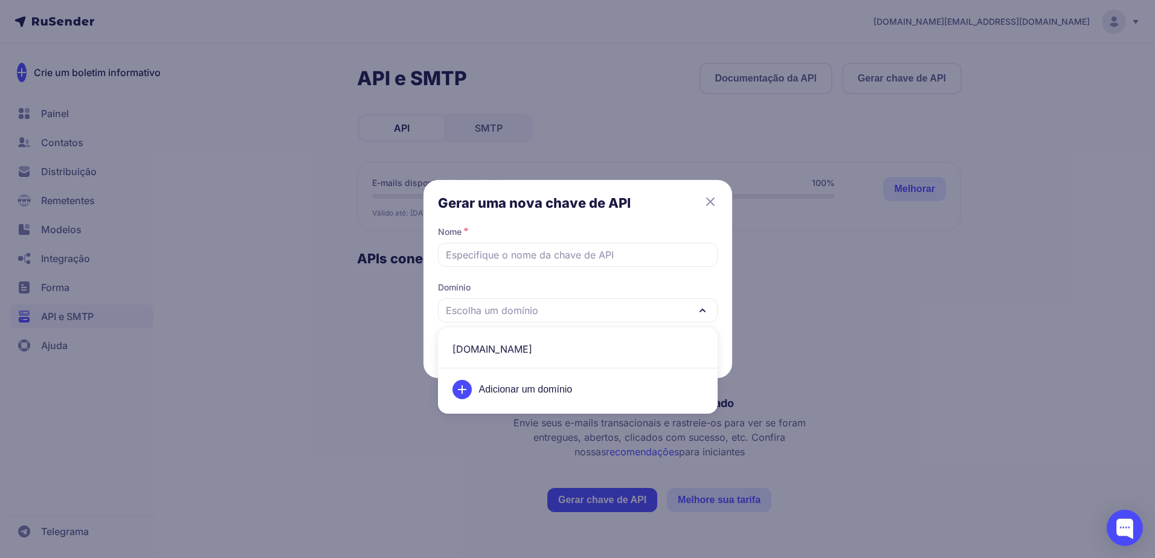
click at [659, 345] on span "teste.utmzap.online" at bounding box center [577, 349] width 265 height 29
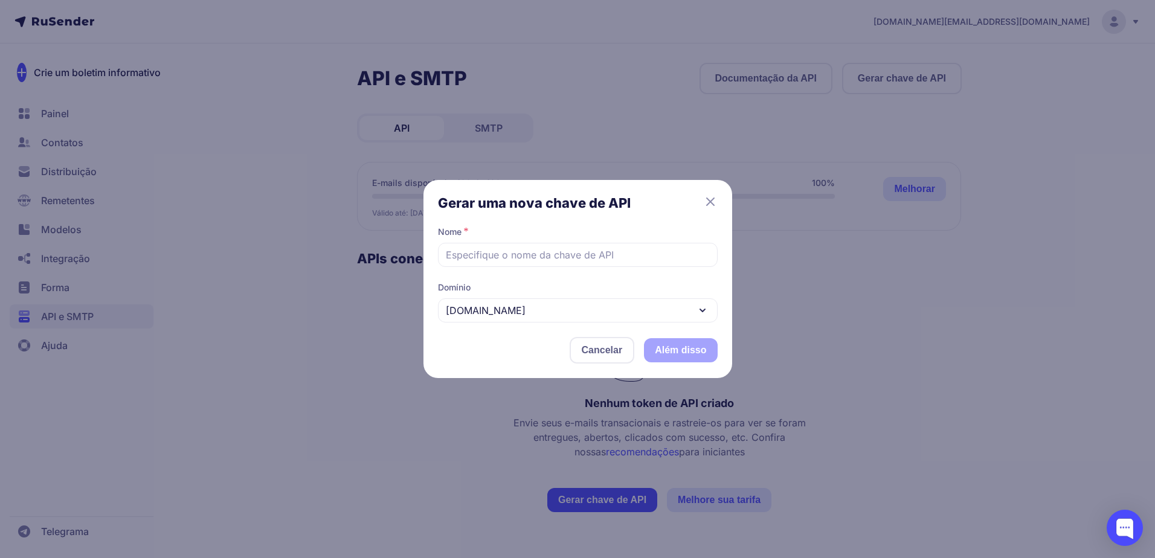
drag, startPoint x: 626, startPoint y: 312, endPoint x: 608, endPoint y: 321, distance: 20.3
click at [626, 312] on div "teste.utmzap.online" at bounding box center [578, 310] width 280 height 24
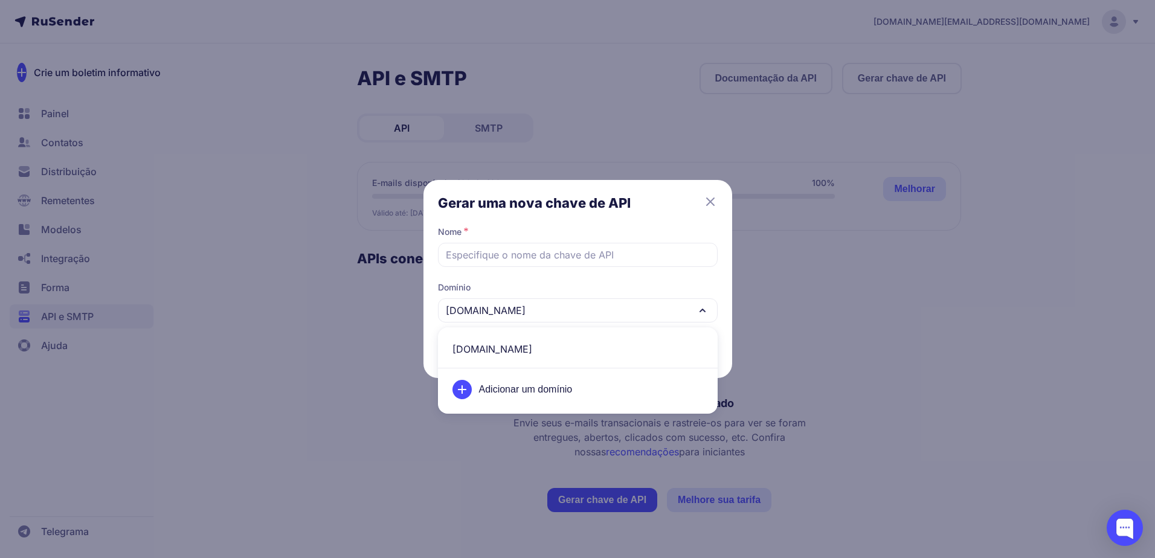
click at [563, 340] on span "teste.utmzap.online" at bounding box center [577, 349] width 265 height 29
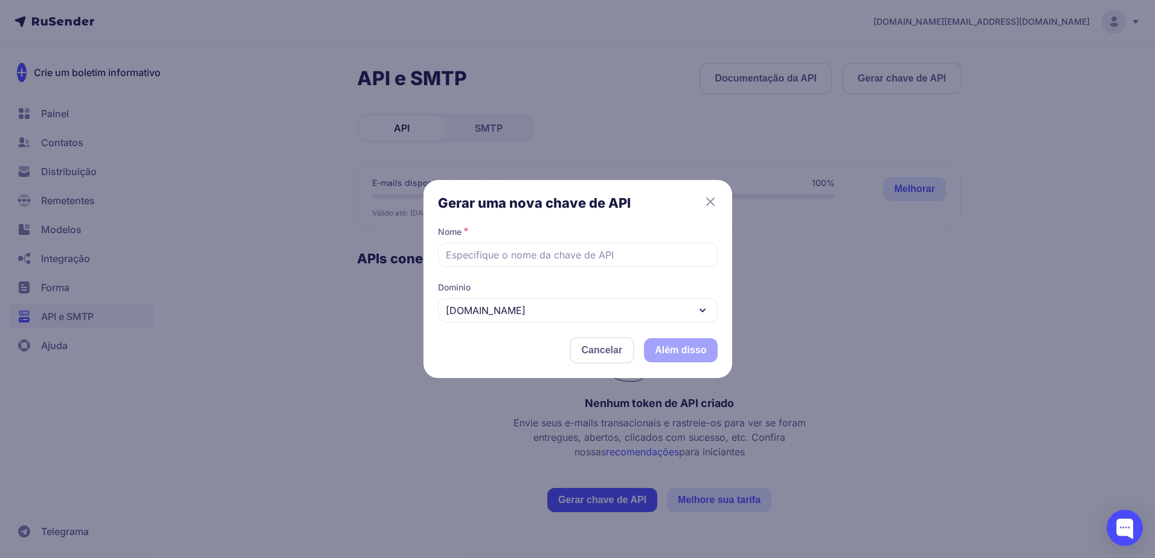
click at [548, 281] on span "Domínio" at bounding box center [578, 287] width 280 height 12
click at [711, 199] on icon at bounding box center [710, 201] width 14 height 14
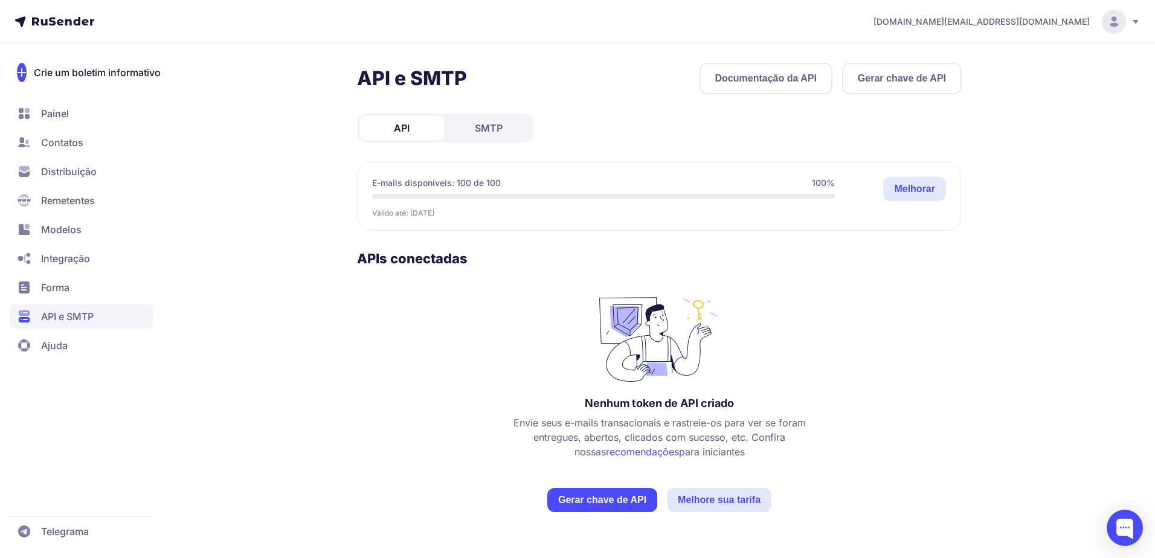
click at [76, 171] on span "Distribuição" at bounding box center [69, 171] width 56 height 14
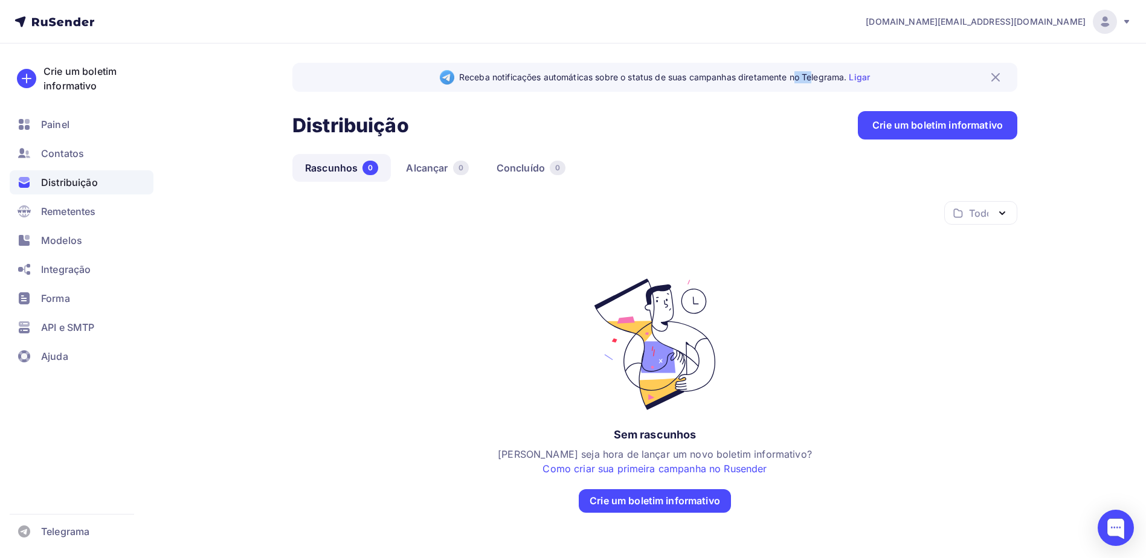
drag, startPoint x: 790, startPoint y: 79, endPoint x: 811, endPoint y: 81, distance: 21.2
click at [809, 82] on span "Receba notificações automáticas sobre o status de suas campanhas diretamente no…" at bounding box center [664, 77] width 411 height 12
click at [71, 268] on span "Integração" at bounding box center [66, 269] width 50 height 14
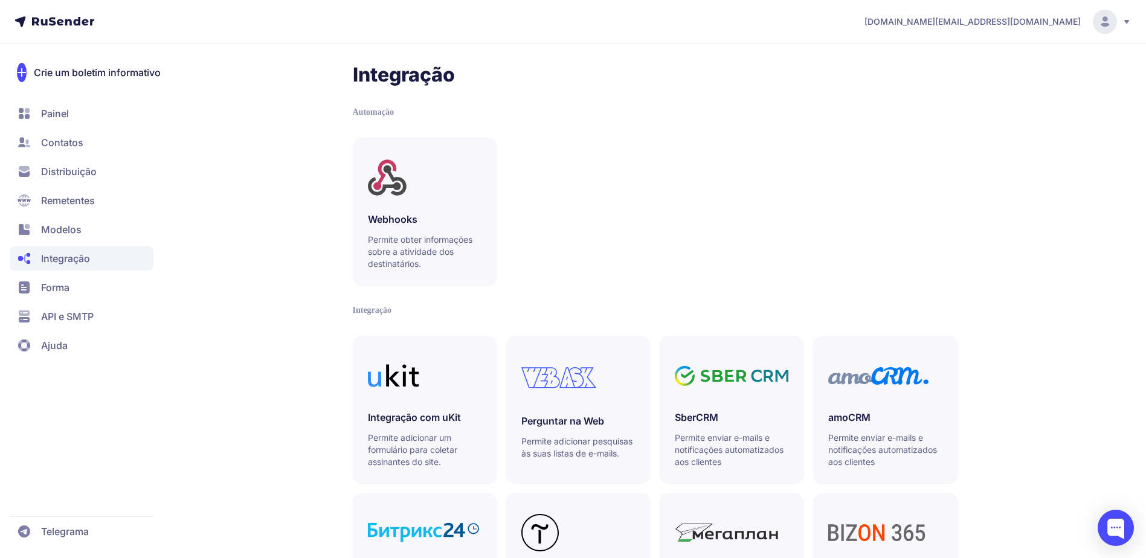
click at [87, 316] on span "API e SMTP" at bounding box center [67, 316] width 53 height 14
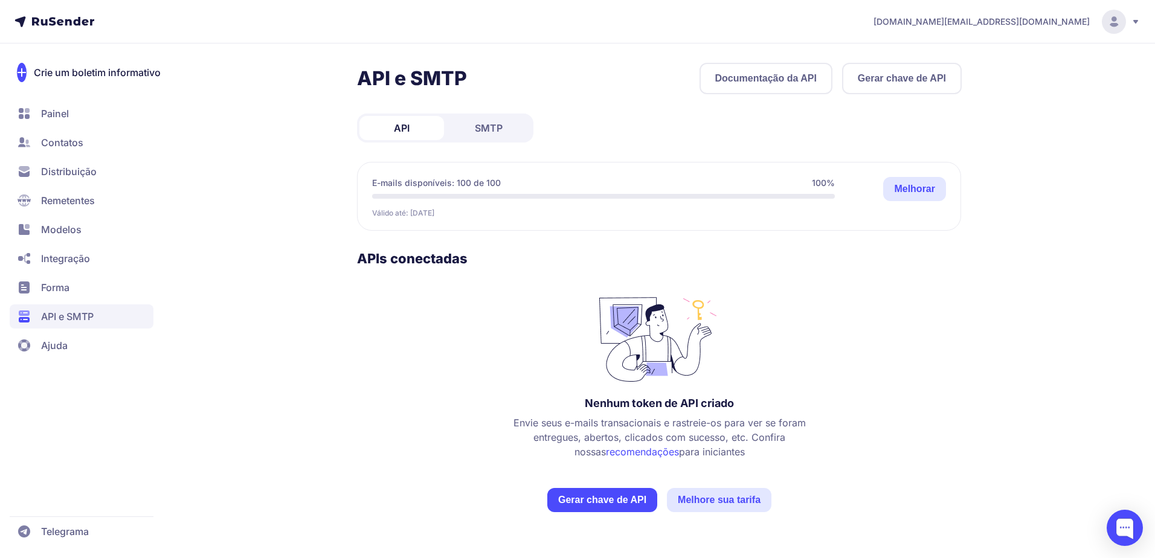
click at [487, 127] on span "SMTP" at bounding box center [489, 128] width 28 height 14
click at [415, 139] on link "API" at bounding box center [401, 128] width 85 height 24
click at [450, 118] on link "SMTP" at bounding box center [488, 128] width 85 height 24
click at [766, 80] on font "Documentação SMTP" at bounding box center [768, 78] width 99 height 14
click at [619, 496] on font "Criar uma conexão" at bounding box center [602, 500] width 87 height 14
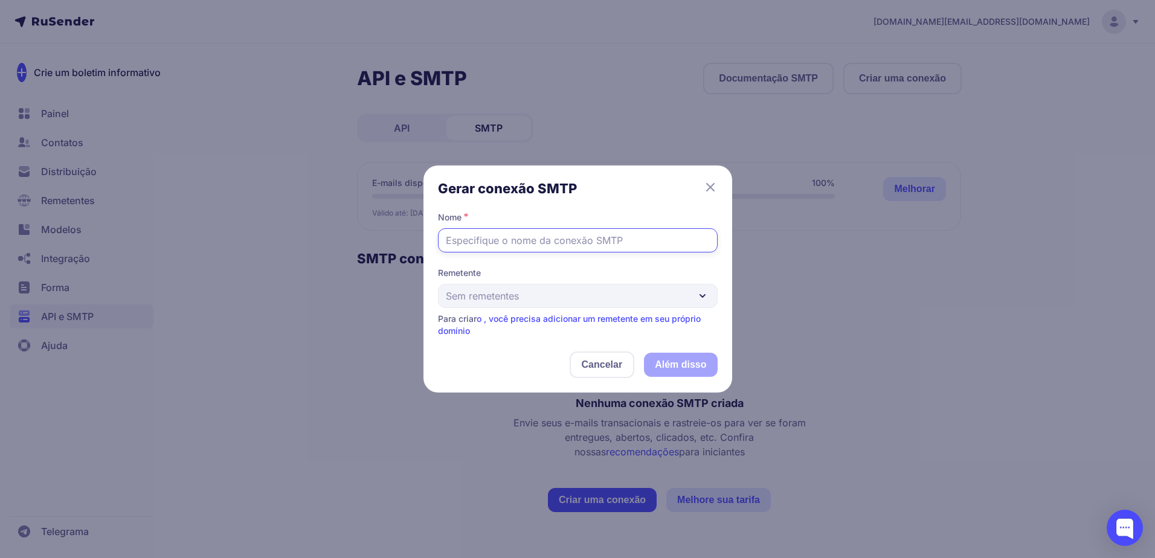
click at [542, 242] on input "text" at bounding box center [578, 240] width 280 height 24
click at [552, 244] on input "text" at bounding box center [578, 240] width 280 height 24
click at [602, 297] on div "Remetente Sem remetentes Para criar o , você precisa adicionar um remetente em …" at bounding box center [578, 302] width 280 height 70
click at [701, 297] on div "Remetente Sem remetentes Para criar o , você precisa adicionar um remetente em …" at bounding box center [578, 302] width 280 height 70
click at [597, 315] on link "o , você precisa adicionar um remetente em seu próprio domínio" at bounding box center [569, 324] width 263 height 22
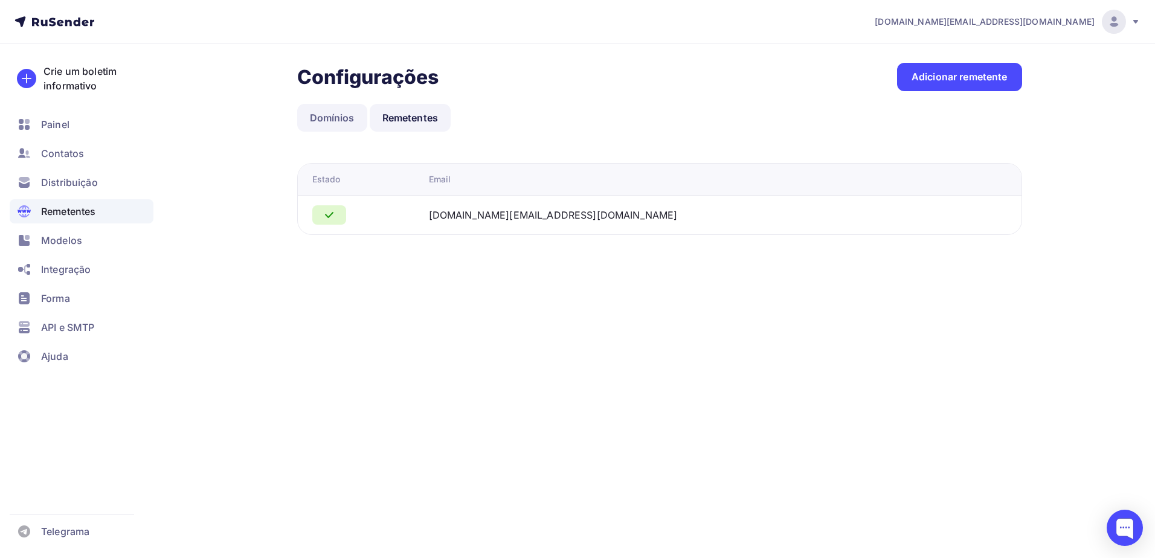
click at [348, 124] on link "Domínios" at bounding box center [332, 118] width 70 height 28
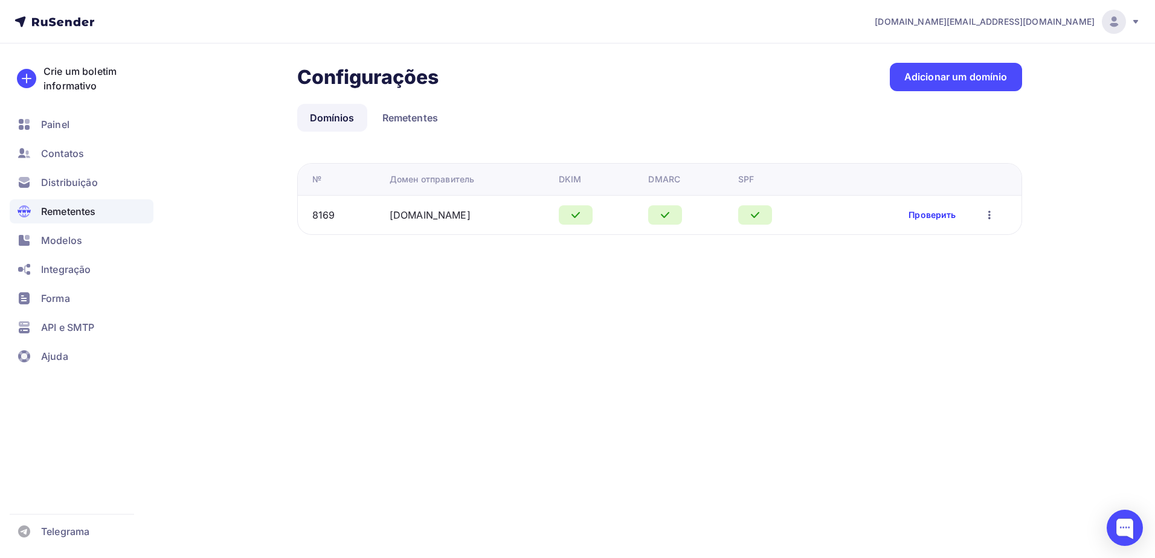
click at [931, 215] on link "Проверить" at bounding box center [931, 215] width 47 height 12
click at [995, 214] on icon "button" at bounding box center [989, 215] width 14 height 14
click at [1074, 248] on div "projetosbubble.io@gmail.com Аккаунт Тарифы Выйти Crie um boletim informativo Pa…" at bounding box center [577, 141] width 1155 height 283
click at [1001, 214] on div "Проверить Editar Excluir" at bounding box center [917, 215] width 179 height 16
click at [990, 218] on icon "button" at bounding box center [989, 215] width 2 height 8
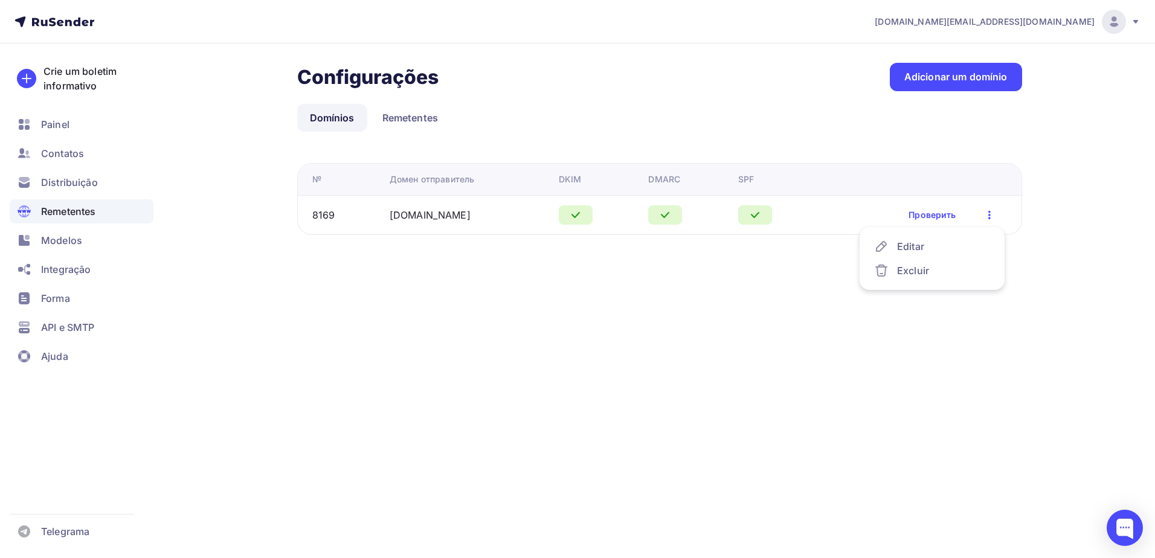
click at [1014, 206] on td "Проверить Editar Excluir" at bounding box center [922, 214] width 198 height 39
click at [65, 330] on span "API e SMTP" at bounding box center [67, 327] width 53 height 14
click at [412, 124] on link "Remetentes" at bounding box center [410, 118] width 81 height 28
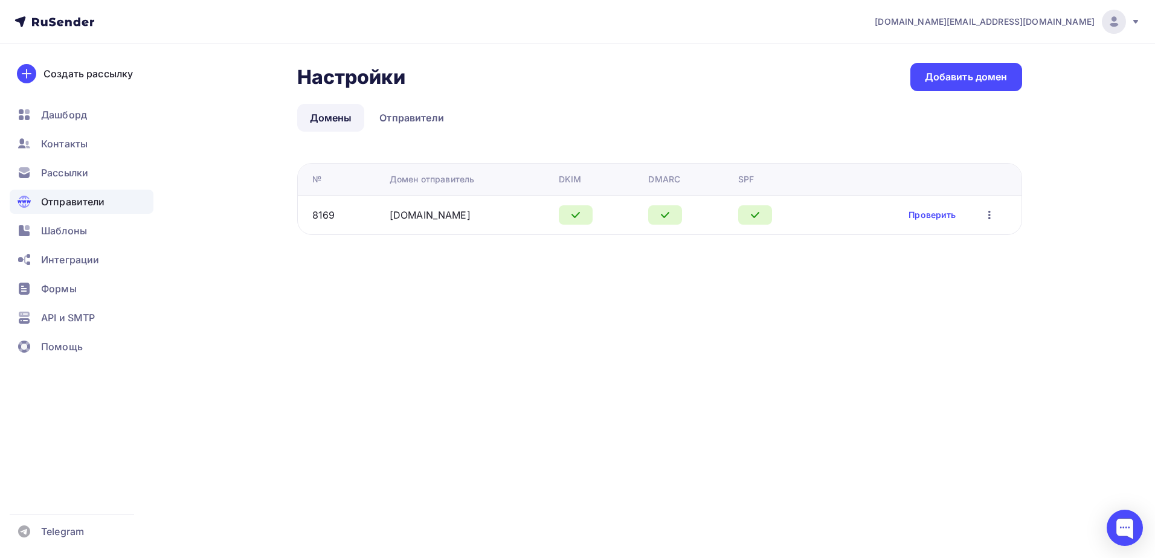
drag, startPoint x: 719, startPoint y: 86, endPoint x: 644, endPoint y: 68, distance: 77.6
click at [644, 68] on div "Настройки Настройки Добавить домен" at bounding box center [659, 77] width 725 height 28
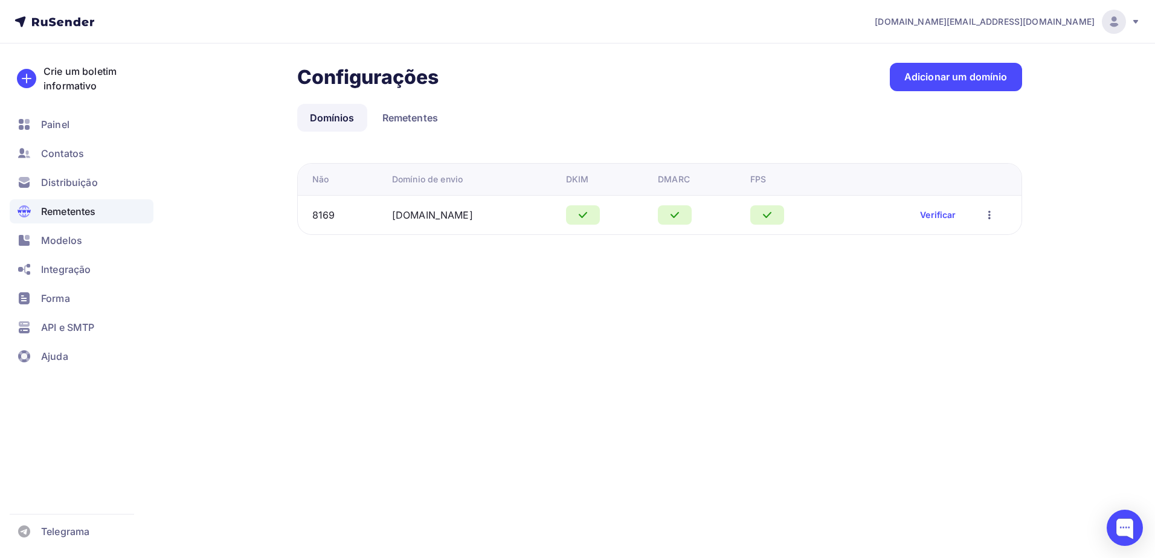
drag, startPoint x: 542, startPoint y: 85, endPoint x: 349, endPoint y: 131, distance: 198.1
click at [540, 85] on div "Configurações Настройки Adicionar um domínio" at bounding box center [659, 77] width 725 height 28
click at [83, 325] on span "API e SMTP" at bounding box center [67, 327] width 53 height 14
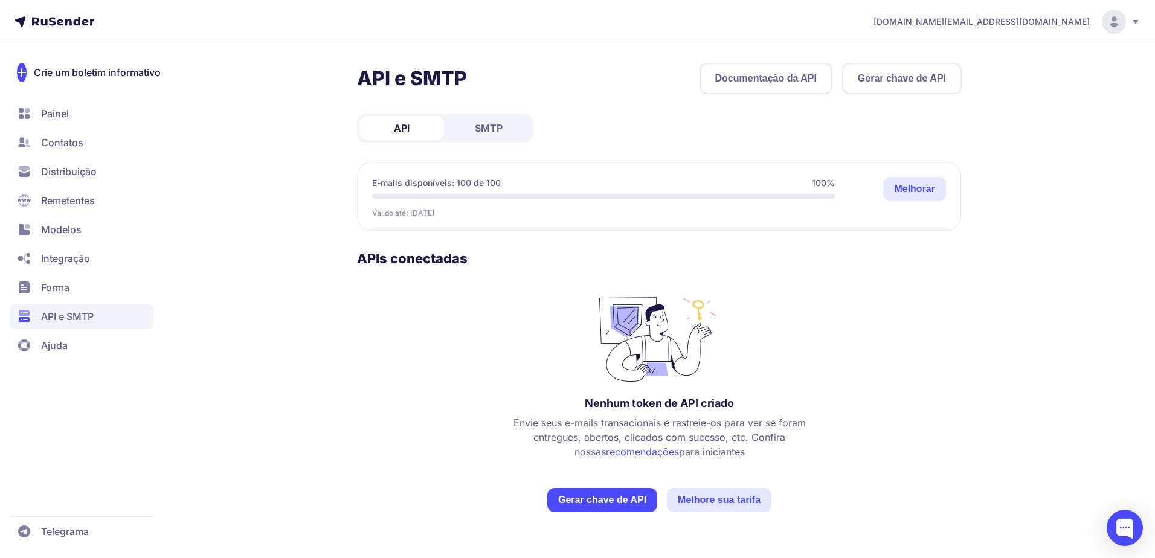
click at [472, 124] on link "SMTP" at bounding box center [488, 128] width 85 height 24
click at [402, 118] on link "API" at bounding box center [401, 128] width 85 height 24
click at [513, 127] on link "SMTP" at bounding box center [488, 128] width 85 height 24
click at [416, 213] on span "Válido até: [DATE]" at bounding box center [403, 213] width 62 height 10
click at [415, 214] on span "Válido até: [DATE]" at bounding box center [403, 213] width 62 height 10
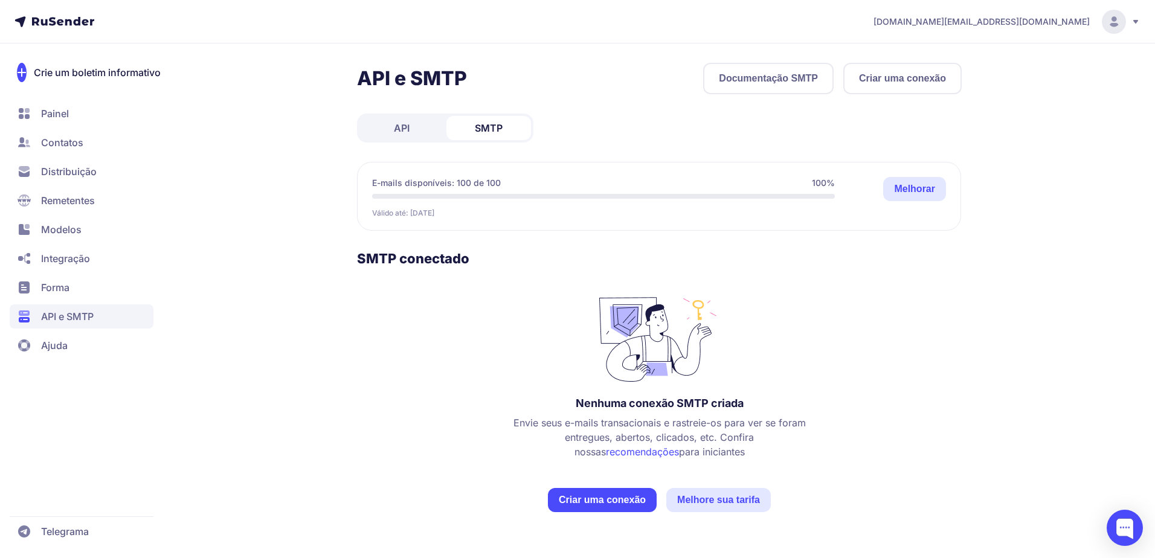
drag, startPoint x: 412, startPoint y: 214, endPoint x: 468, endPoint y: 216, distance: 56.2
click at [468, 216] on div "Válido até: [DATE] Улучшить" at bounding box center [603, 211] width 463 height 14
click at [464, 213] on div "Válido até: [DATE] Улучшить" at bounding box center [603, 211] width 463 height 14
drag, startPoint x: 411, startPoint y: 214, endPoint x: 473, endPoint y: 208, distance: 61.8
click at [473, 208] on div "Válido até: [DATE] Улучшить" at bounding box center [603, 211] width 463 height 14
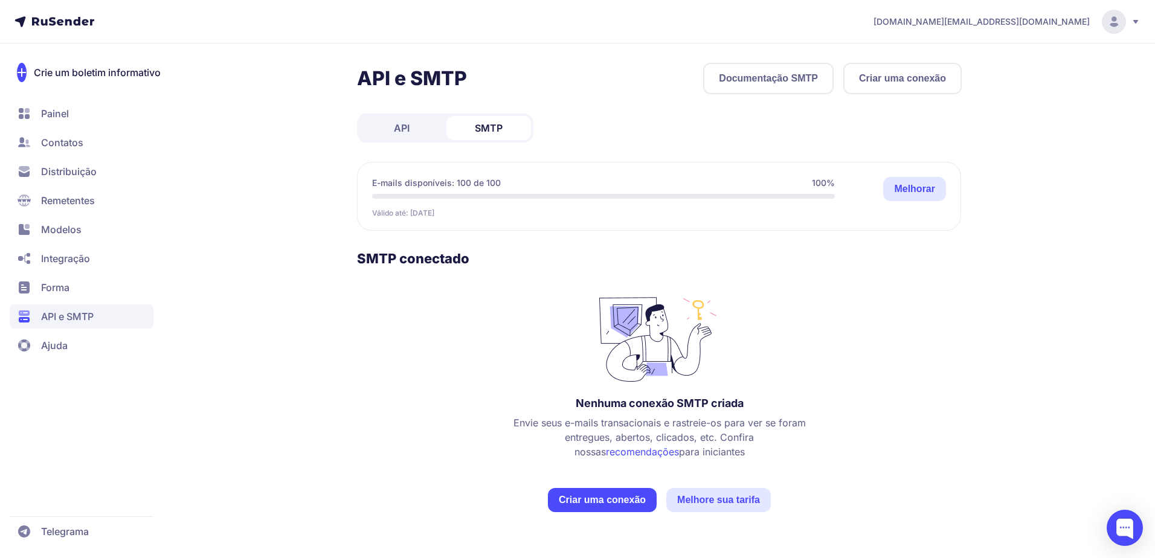
click at [473, 208] on div "Válido até: [DATE] Улучшить" at bounding box center [603, 211] width 463 height 14
click at [609, 499] on font "Criar uma conexão" at bounding box center [602, 500] width 87 height 14
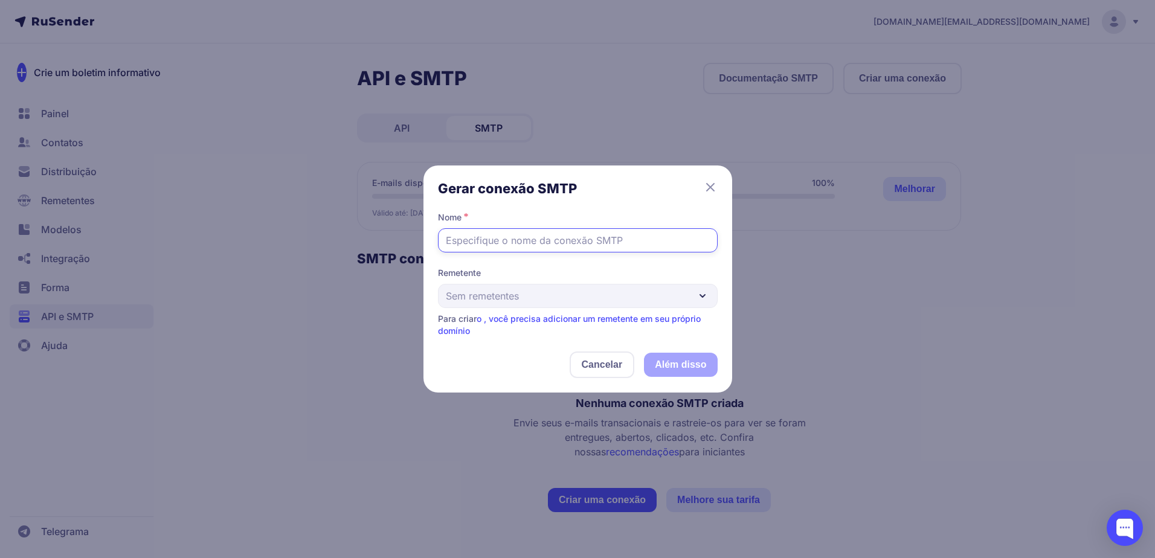
click at [591, 242] on input "text" at bounding box center [578, 240] width 280 height 24
click at [554, 300] on div "Remetente Sem remetentes Para criar o , você precisa adicionar um remetente em …" at bounding box center [578, 302] width 280 height 70
drag, startPoint x: 700, startPoint y: 303, endPoint x: 709, endPoint y: 300, distance: 9.4
click at [703, 301] on div "Remetente Sem remetentes Para criar o , você precisa adicionar um remetente em …" at bounding box center [578, 302] width 280 height 70
click at [700, 297] on div "Remetente Sem remetentes Para criar o , você precisa adicionar um remetente em …" at bounding box center [578, 302] width 280 height 70
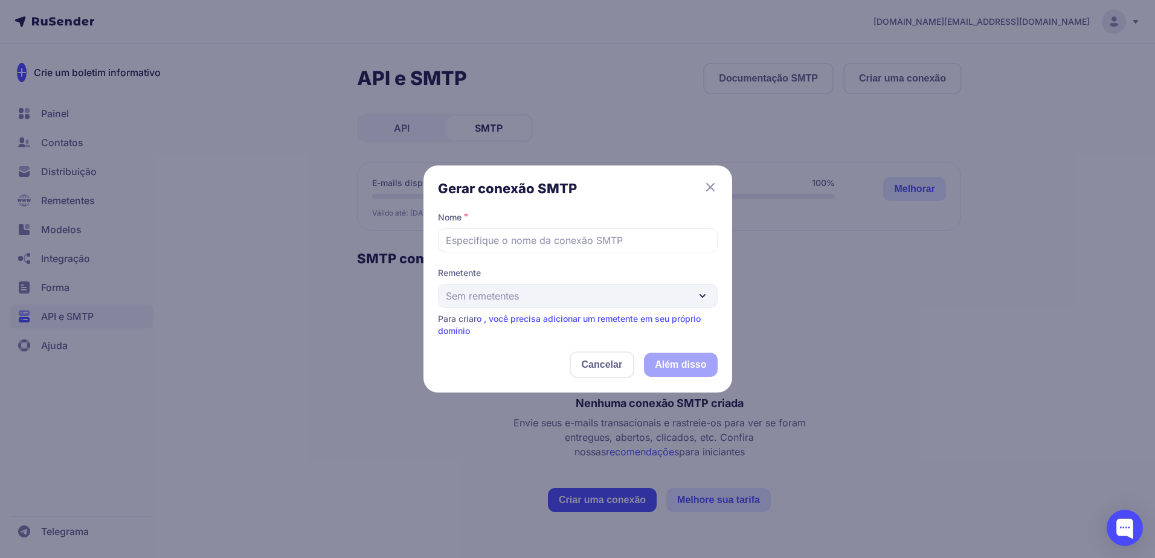
click at [663, 298] on div "Remetente Sem remetentes Para criar o , você precisa adicionar um remetente em …" at bounding box center [578, 302] width 280 height 70
click at [577, 369] on button "Cancelar" at bounding box center [602, 364] width 65 height 27
